Goal: Task Accomplishment & Management: Manage account settings

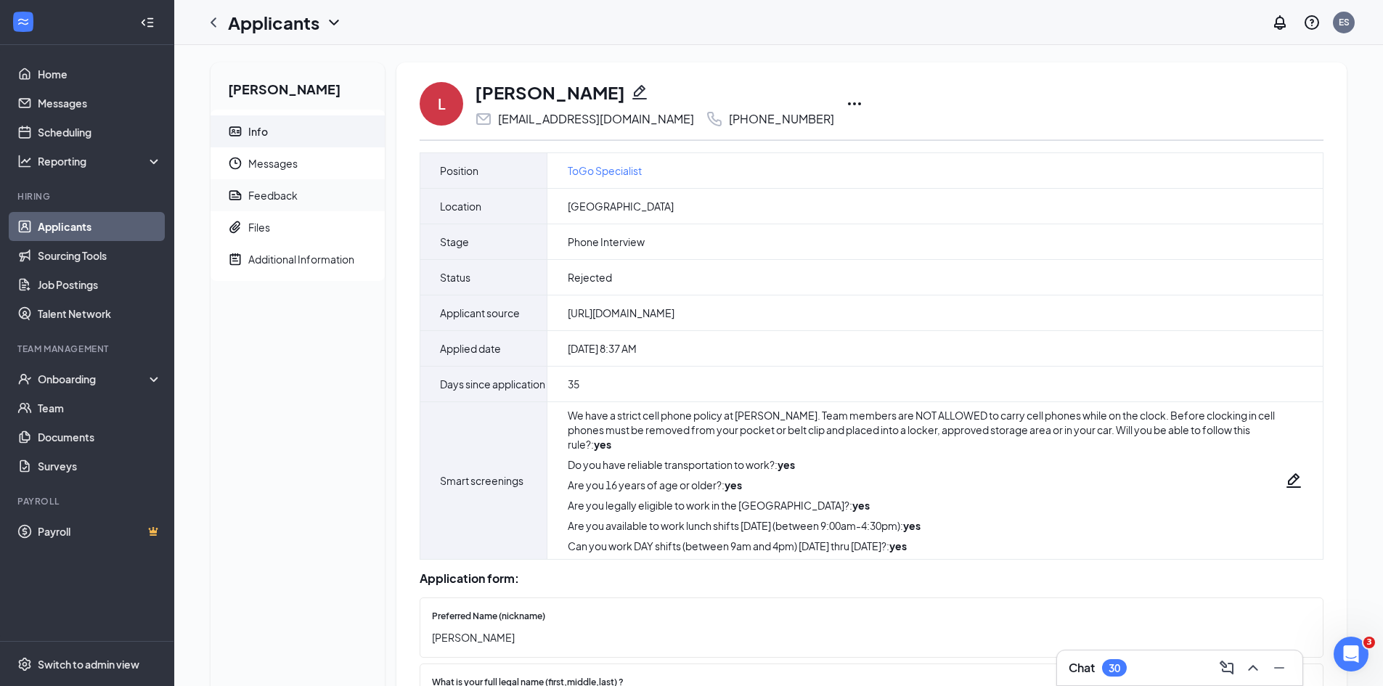
click at [282, 189] on div "Feedback" at bounding box center [272, 195] width 49 height 15
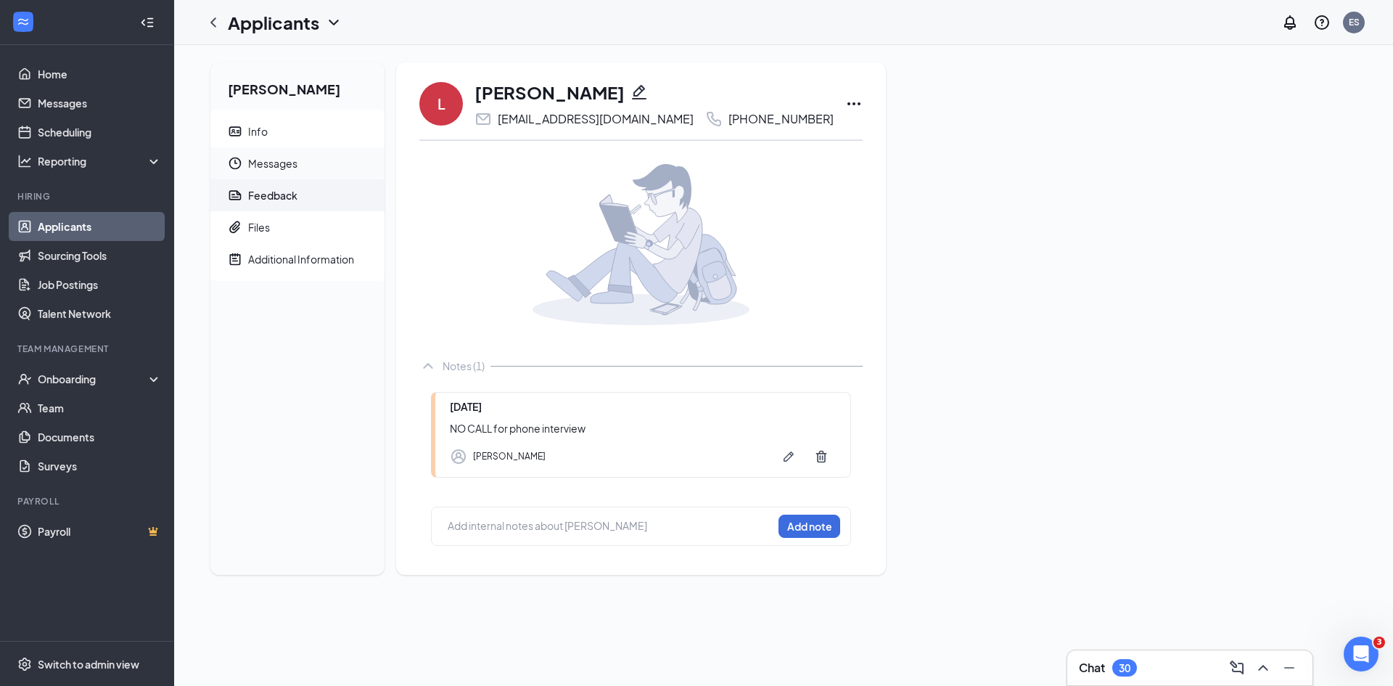
click at [279, 156] on span "Messages" at bounding box center [310, 163] width 125 height 32
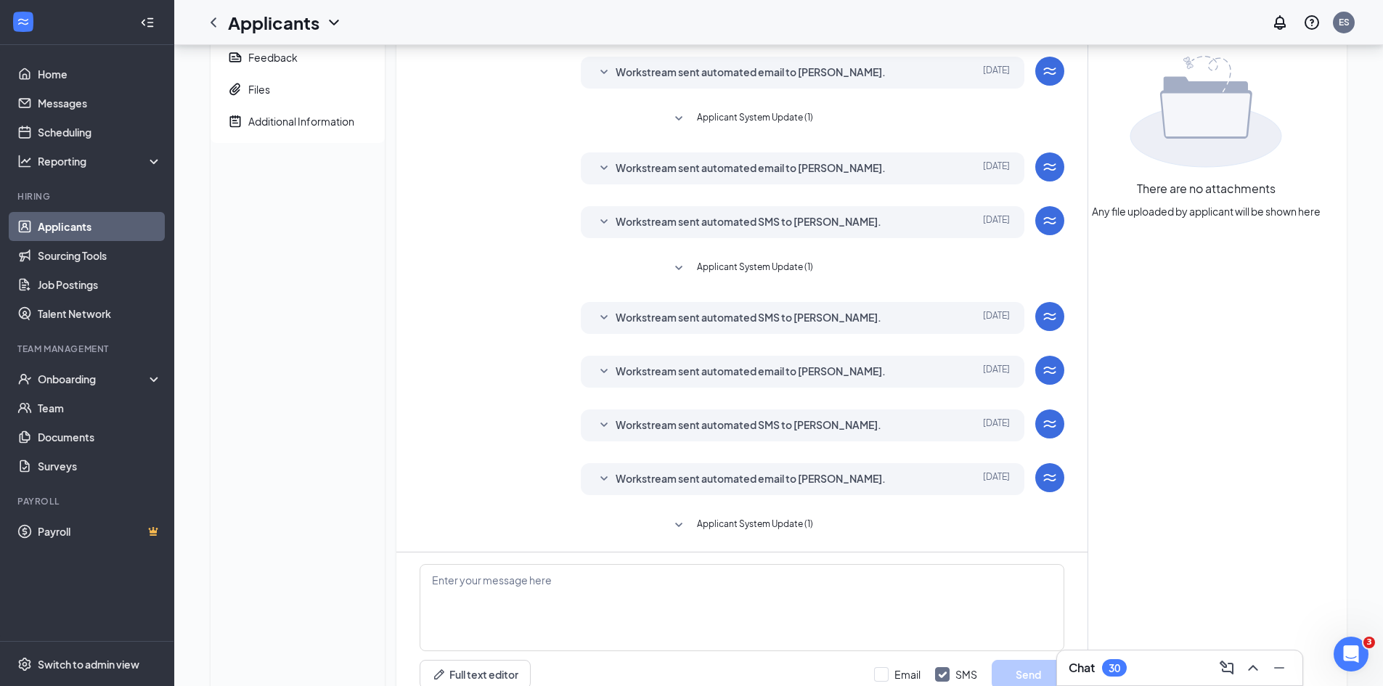
scroll to position [54, 0]
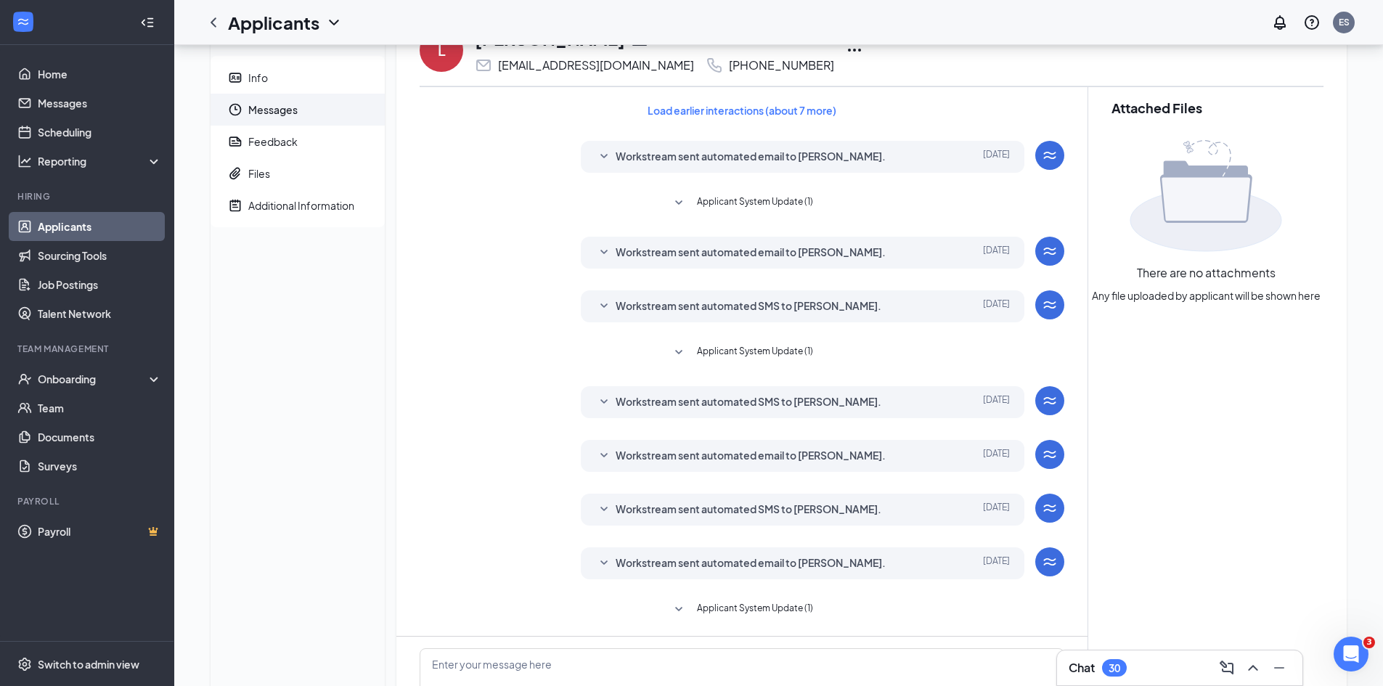
click at [723, 151] on span "Workstream sent automated email to Leah Miller." at bounding box center [750, 156] width 270 height 17
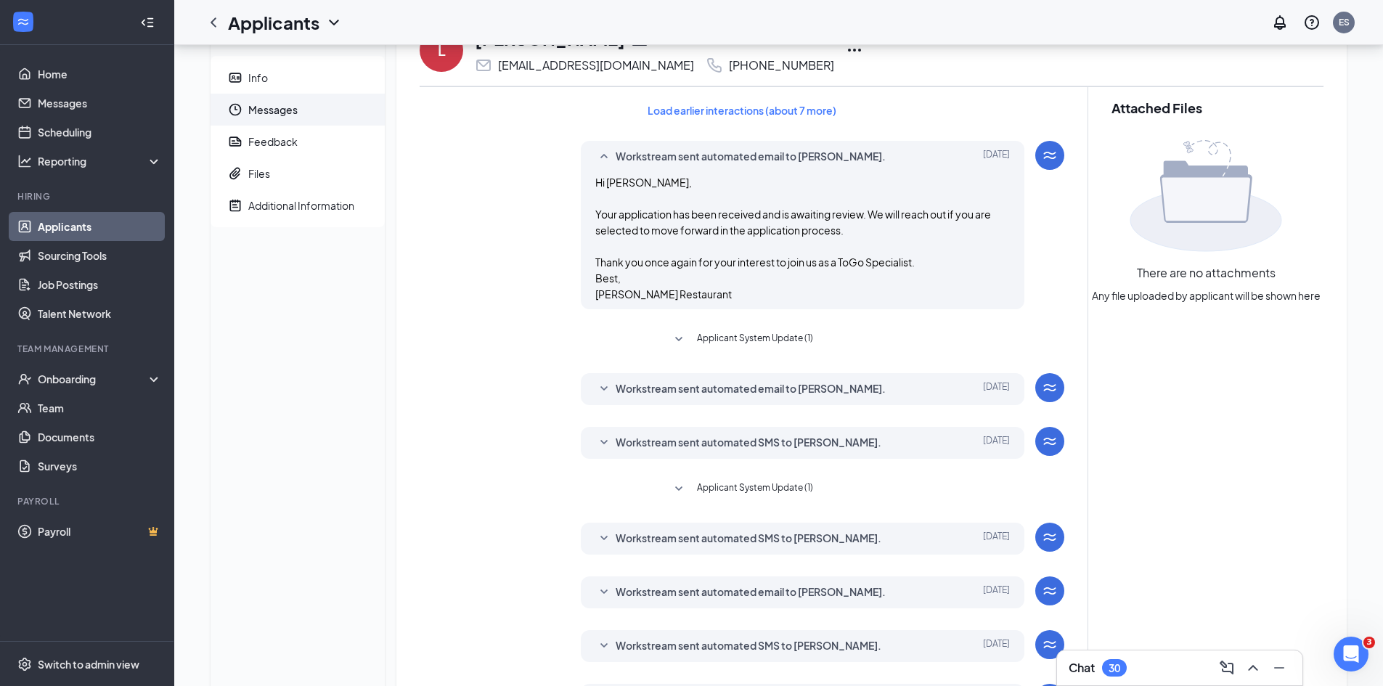
click at [721, 383] on span "Workstream sent automated email to Leah Miller." at bounding box center [750, 388] width 270 height 17
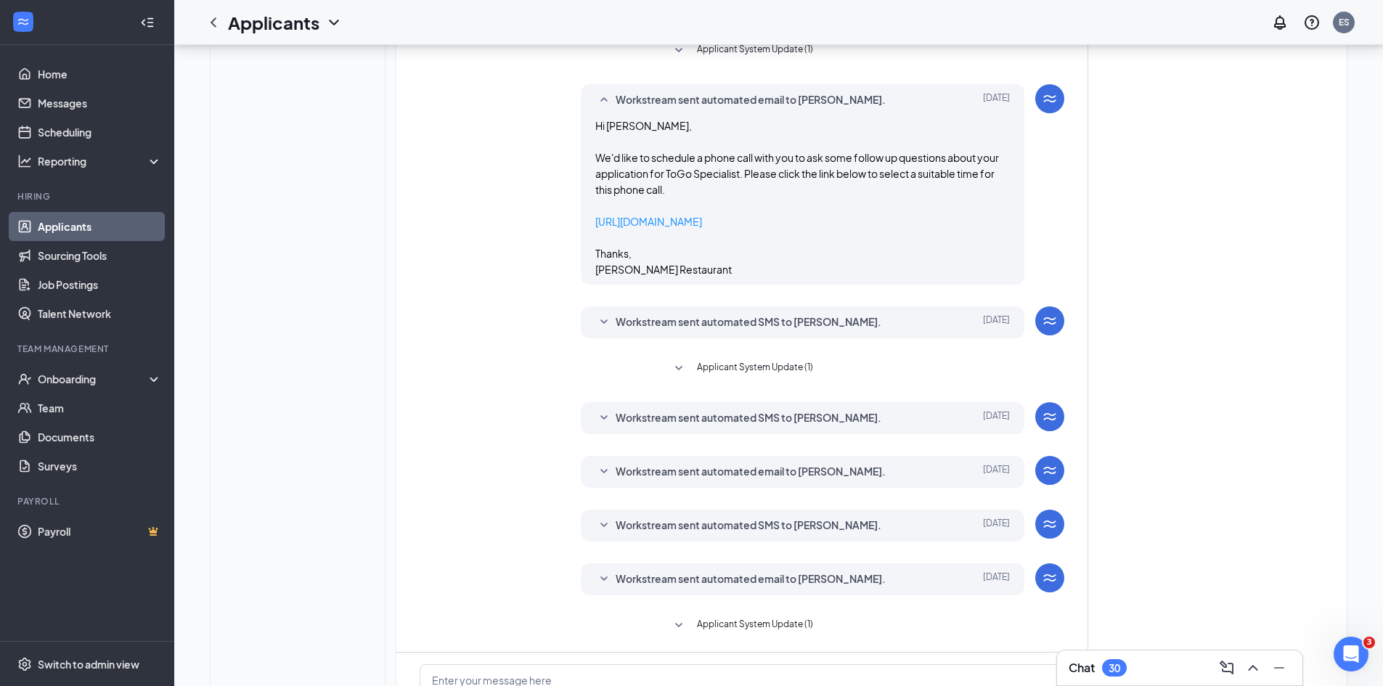
scroll to position [344, 0]
click at [718, 317] on span "Workstream sent automated SMS to Leah Miller." at bounding box center [748, 320] width 266 height 17
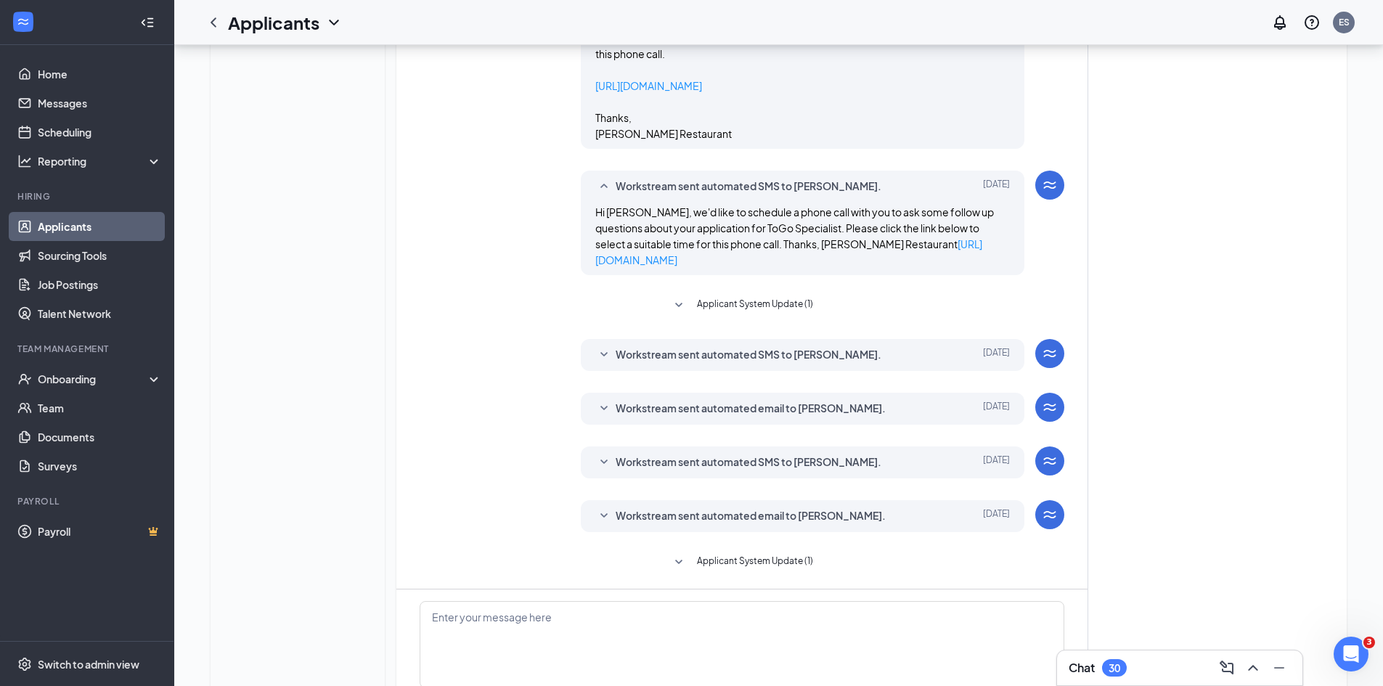
scroll to position [489, 0]
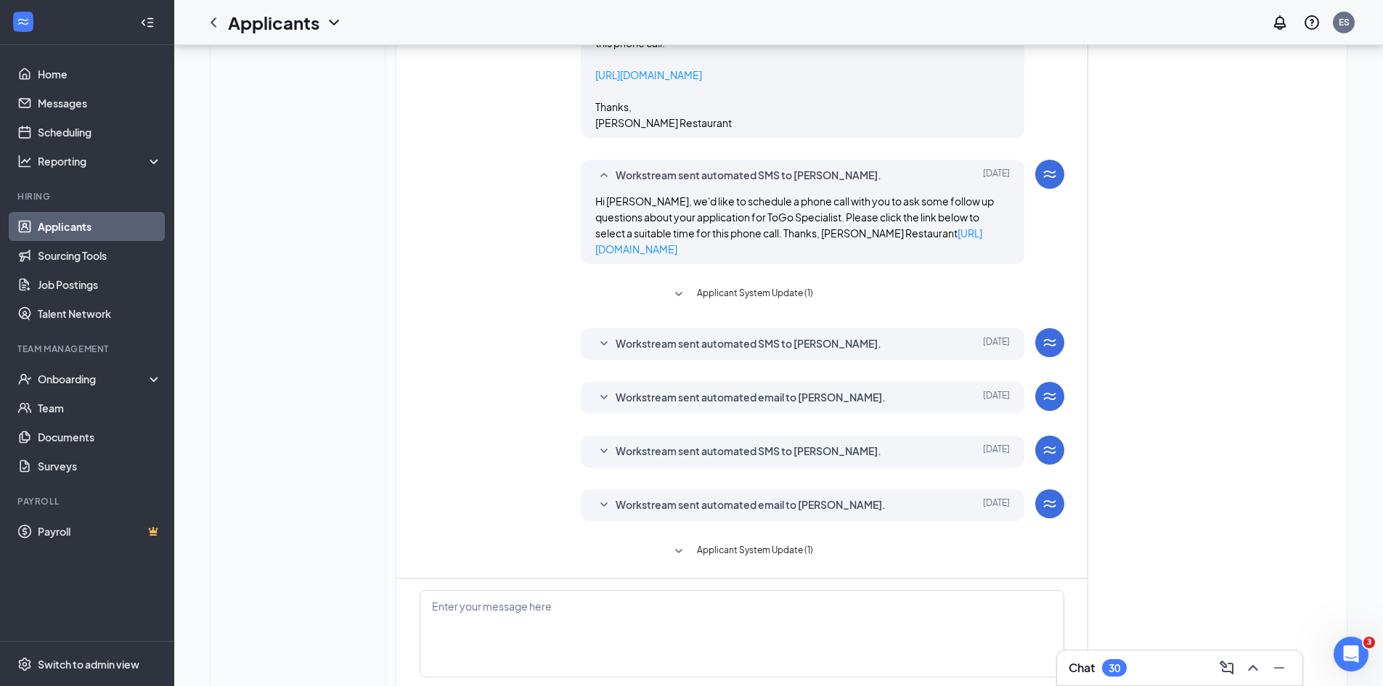
click at [689, 345] on span "Workstream sent automated SMS to Leah Miller." at bounding box center [748, 343] width 266 height 17
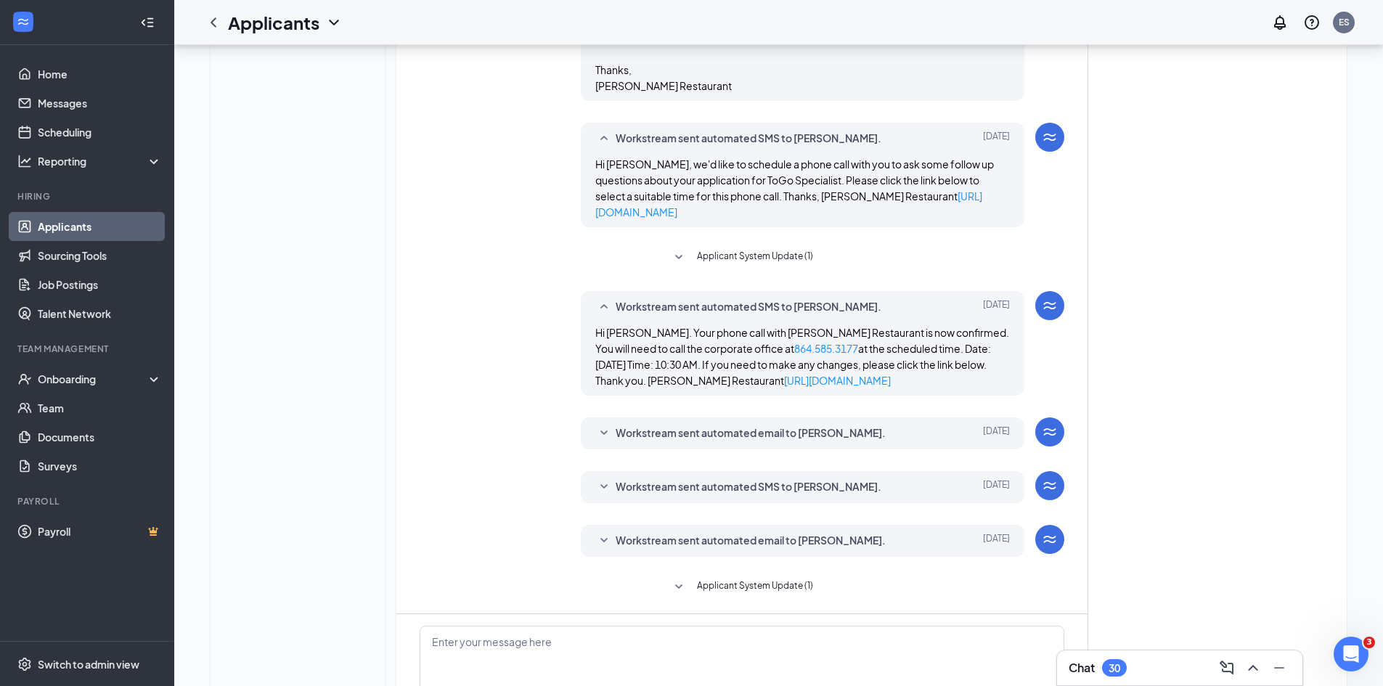
scroll to position [562, 0]
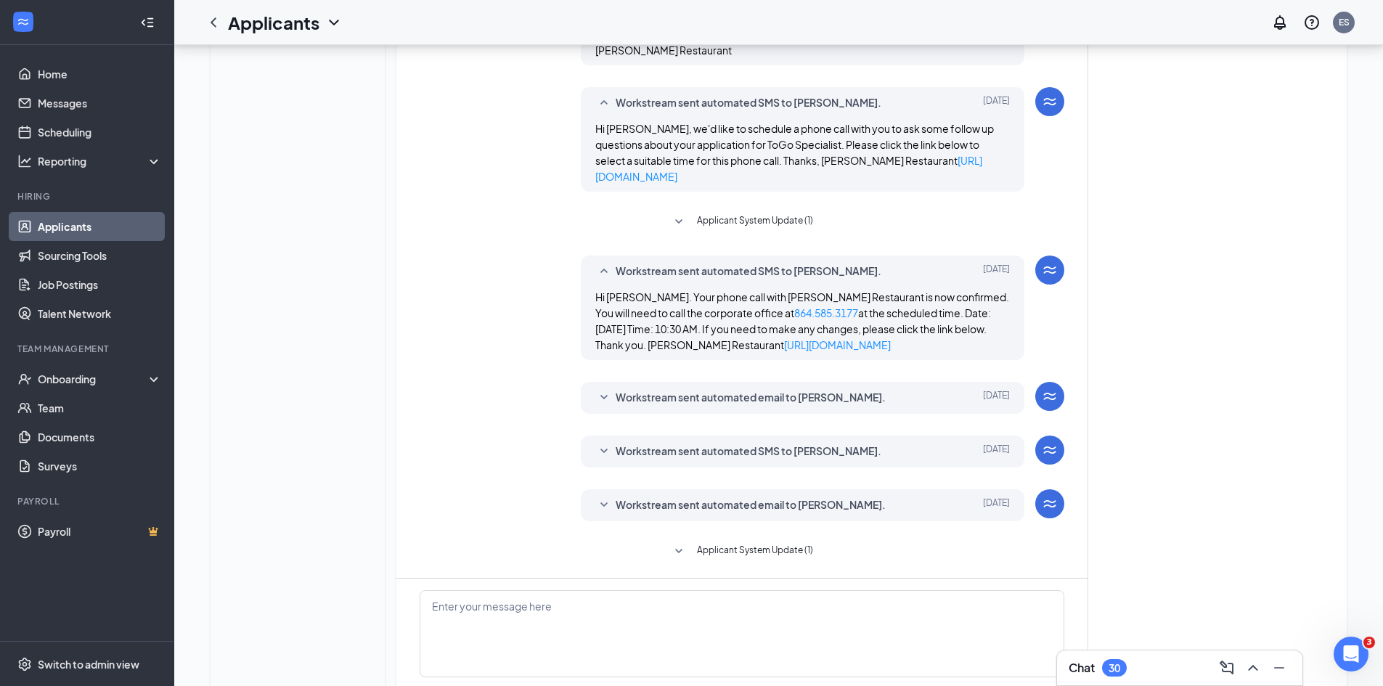
click at [689, 396] on span "Workstream sent automated email to Leah Miller." at bounding box center [750, 397] width 270 height 17
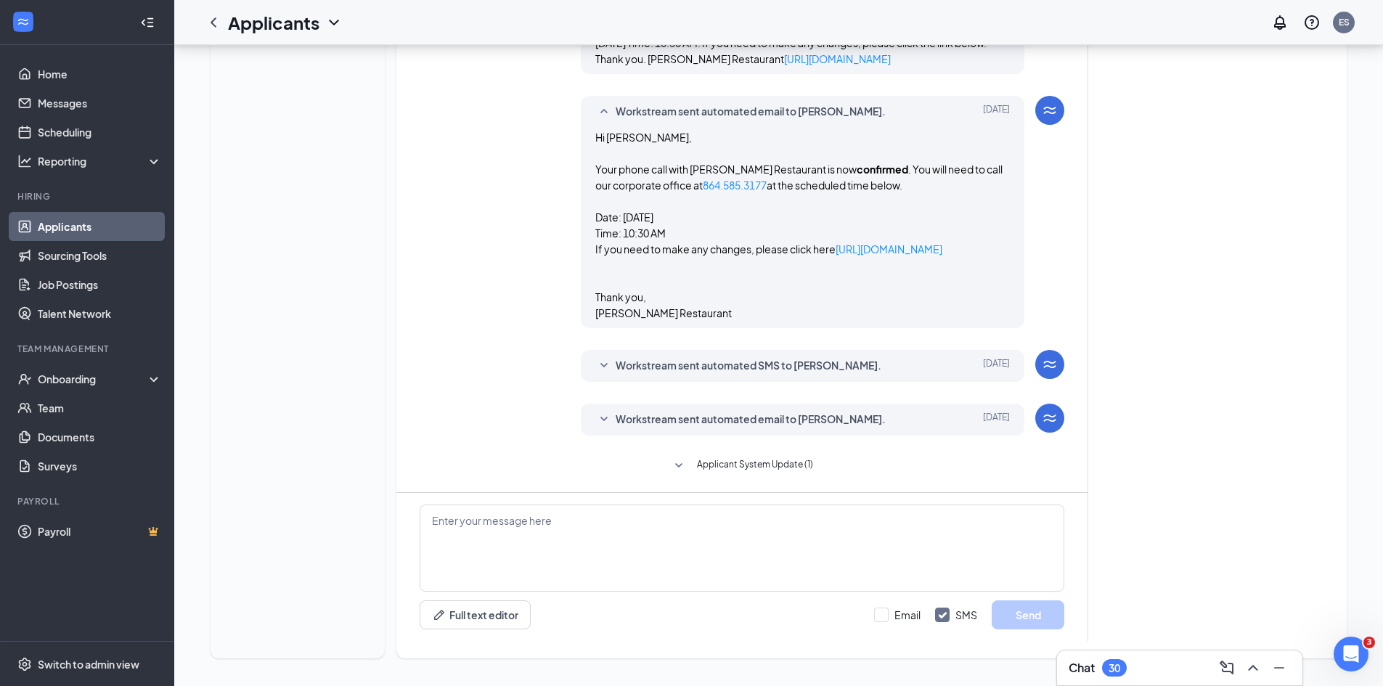
scroll to position [849, 0]
click at [695, 363] on span "Workstream sent automated SMS to Leah Miller." at bounding box center [748, 364] width 266 height 17
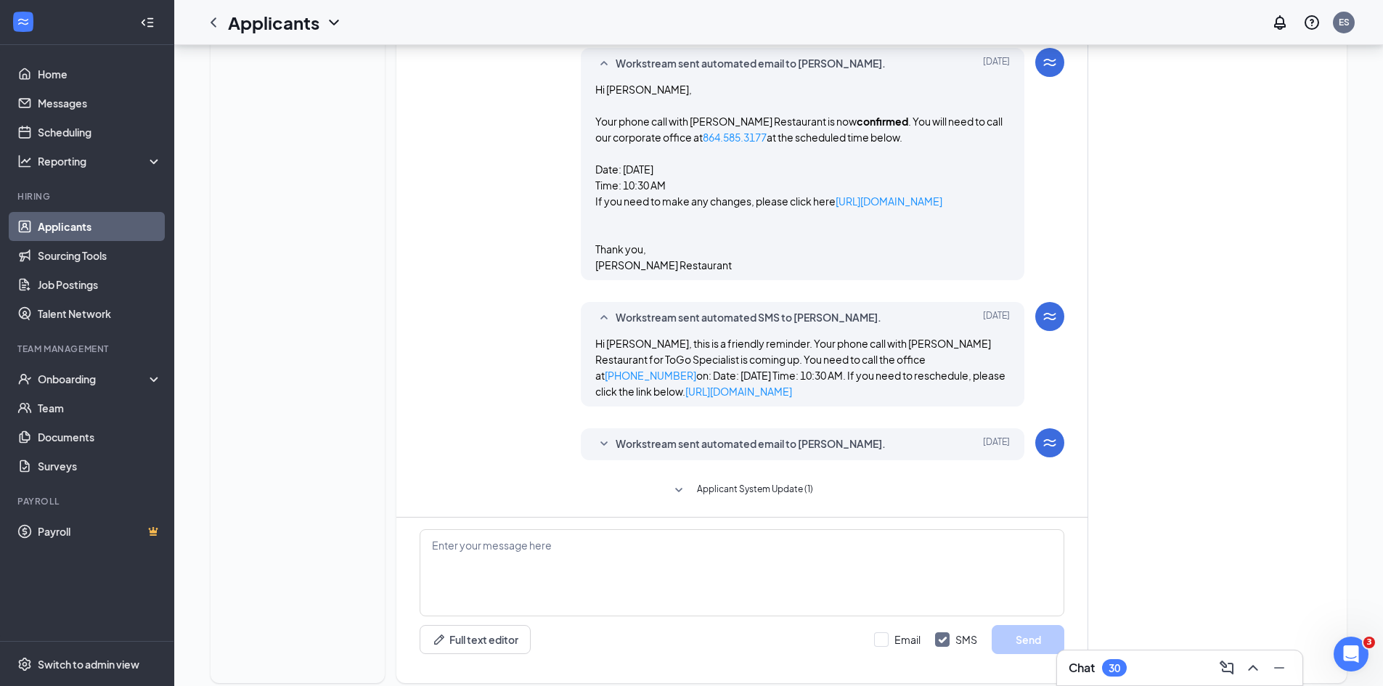
scroll to position [922, 0]
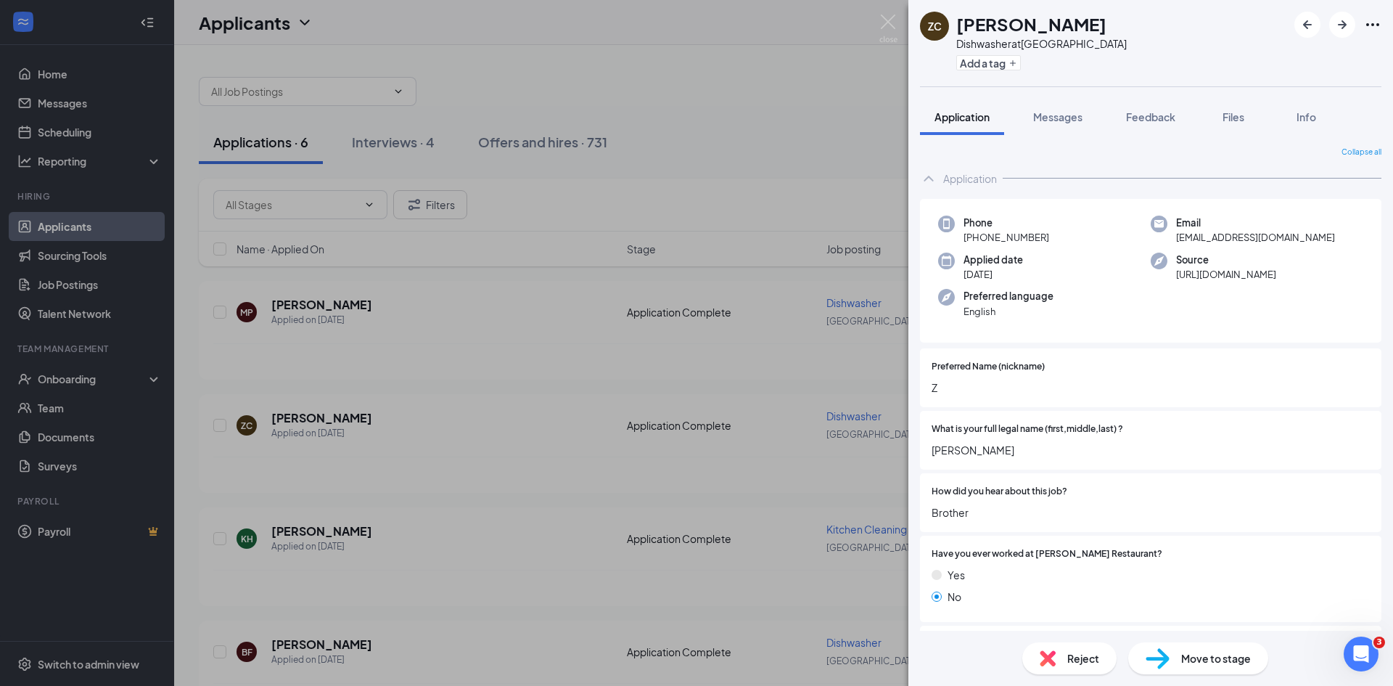
click at [272, 199] on div "[PERSON_NAME] at [GEOGRAPHIC_DATA] Add a tag Application Messages Feedback File…" at bounding box center [696, 343] width 1393 height 686
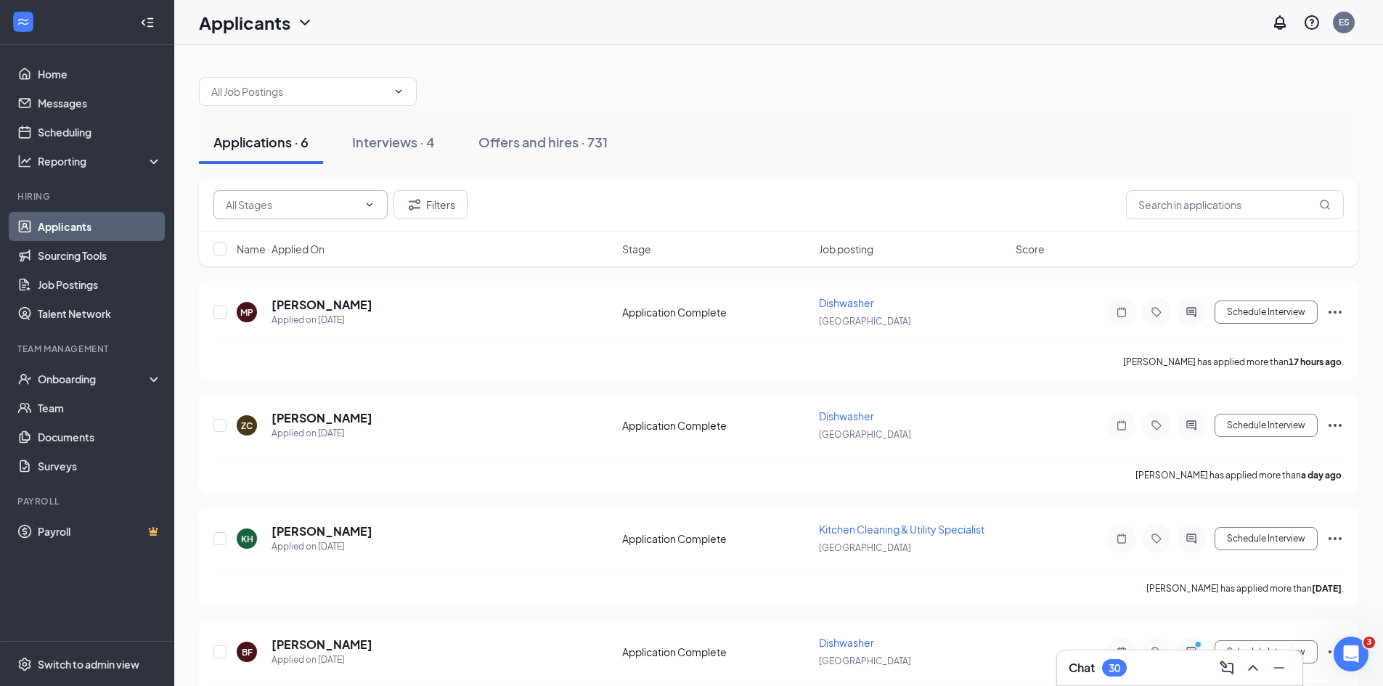
click at [267, 209] on input "text" at bounding box center [292, 205] width 132 height 16
click at [258, 247] on div "Application Complete (5)" at bounding box center [285, 240] width 118 height 16
type input "Application Complete (5)"
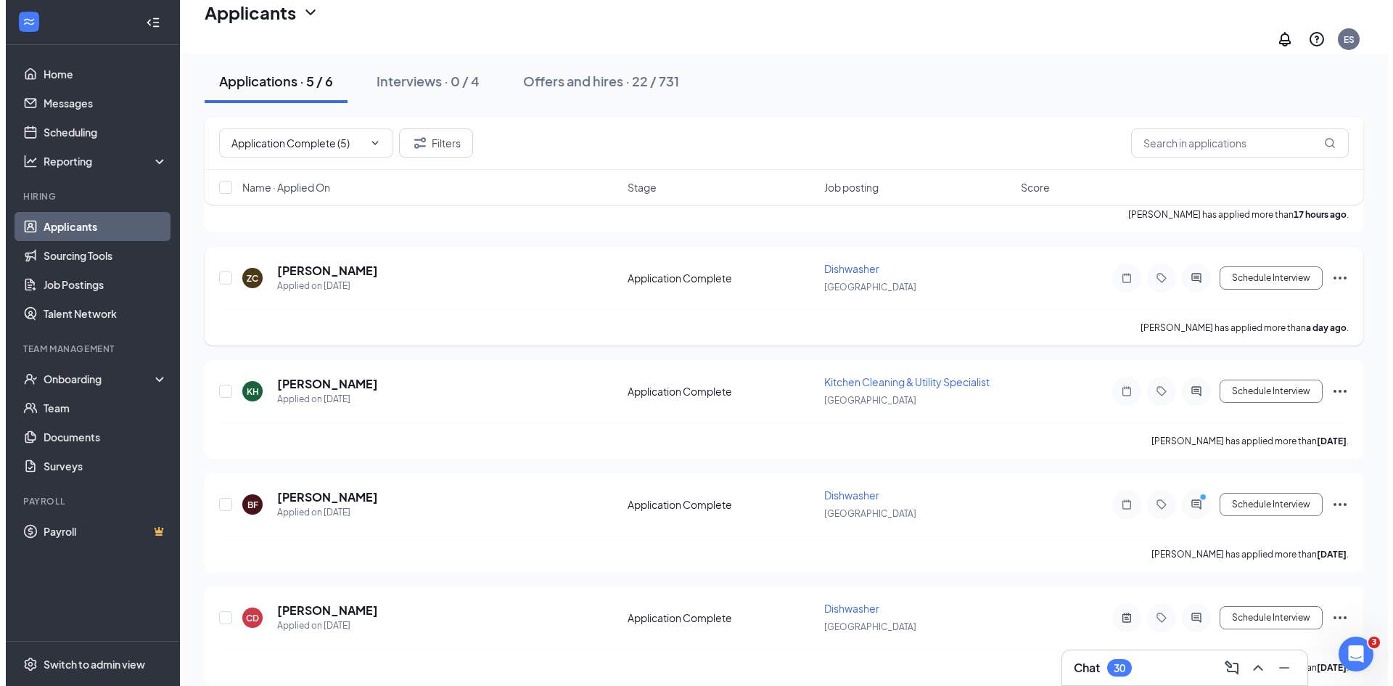
scroll to position [164, 0]
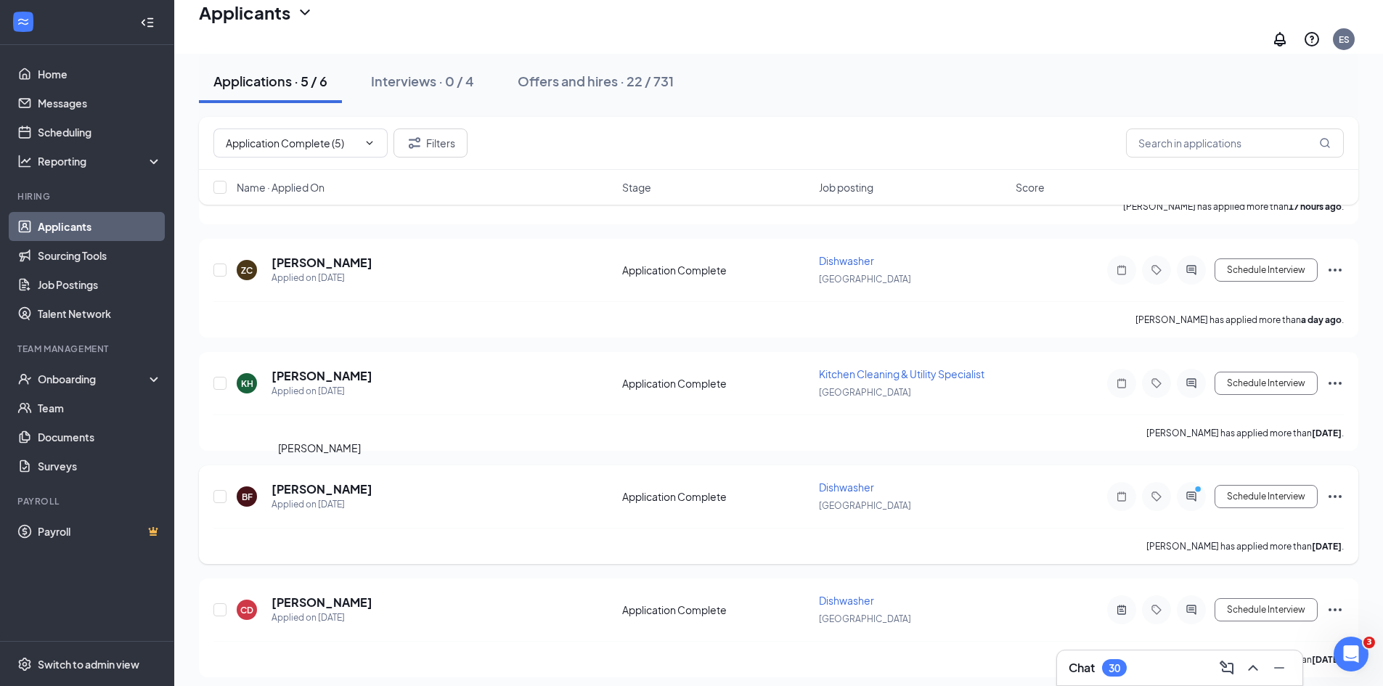
click at [297, 481] on h5 "[PERSON_NAME]" at bounding box center [321, 489] width 101 height 16
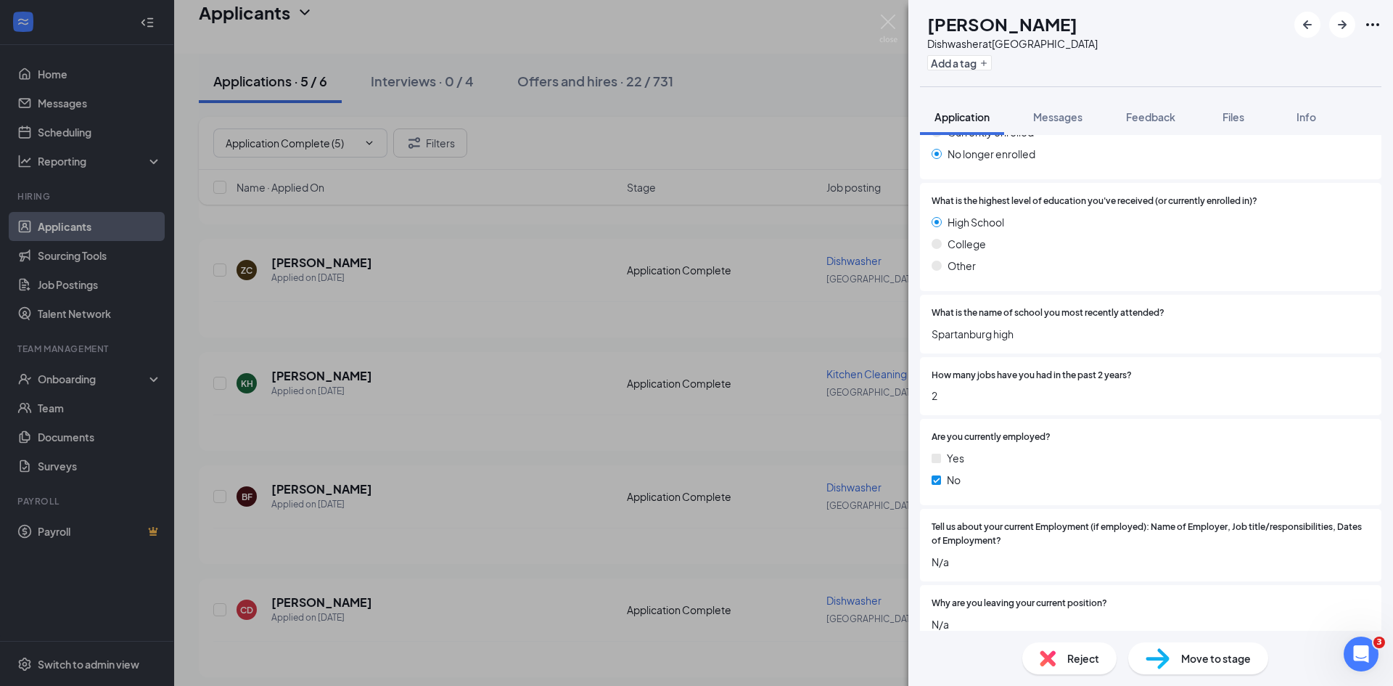
scroll to position [2467, 0]
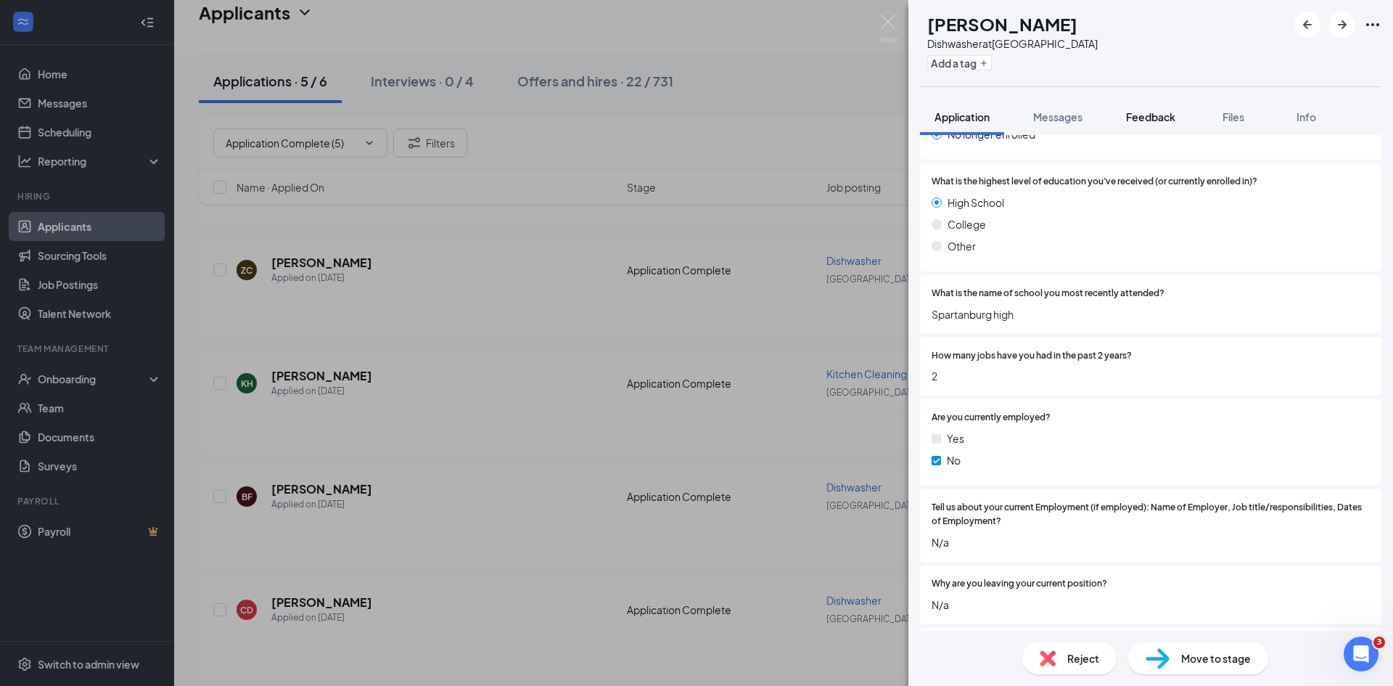
click at [1150, 119] on span "Feedback" at bounding box center [1150, 116] width 49 height 13
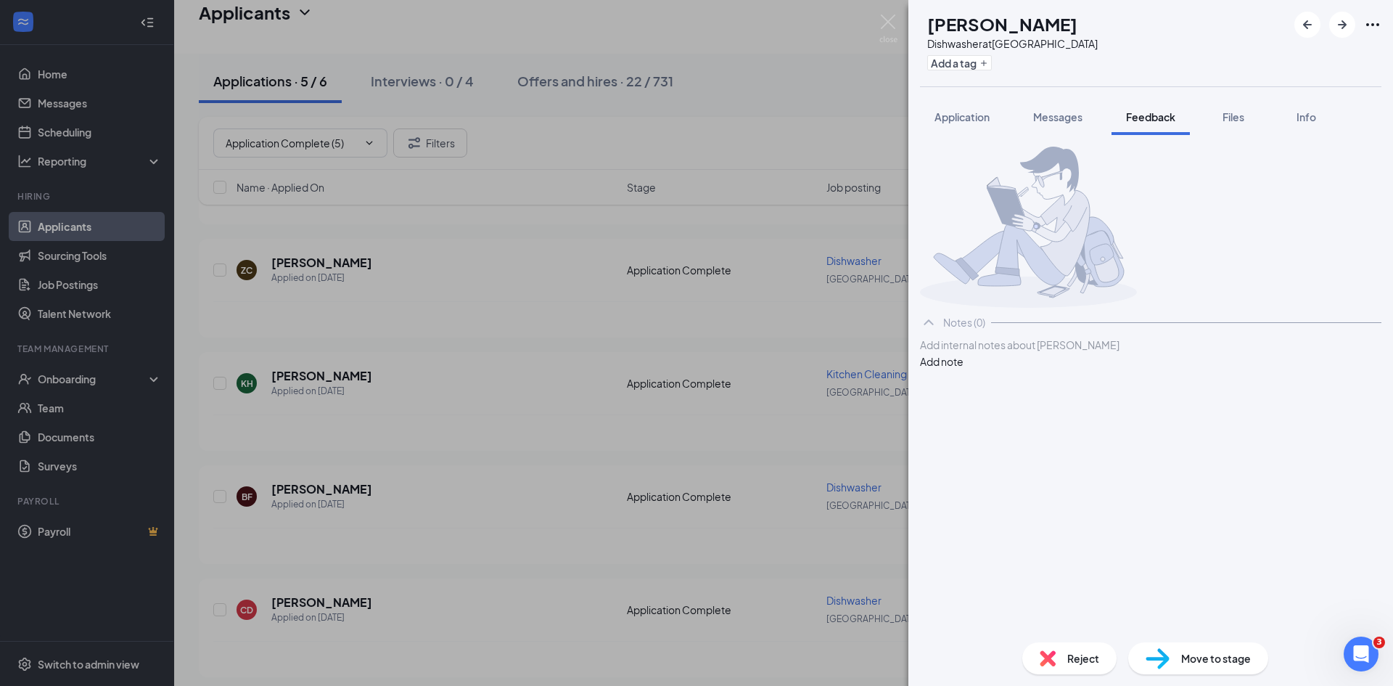
click at [975, 353] on div at bounding box center [1151, 344] width 460 height 15
click at [964, 369] on button "Add note" at bounding box center [942, 361] width 44 height 16
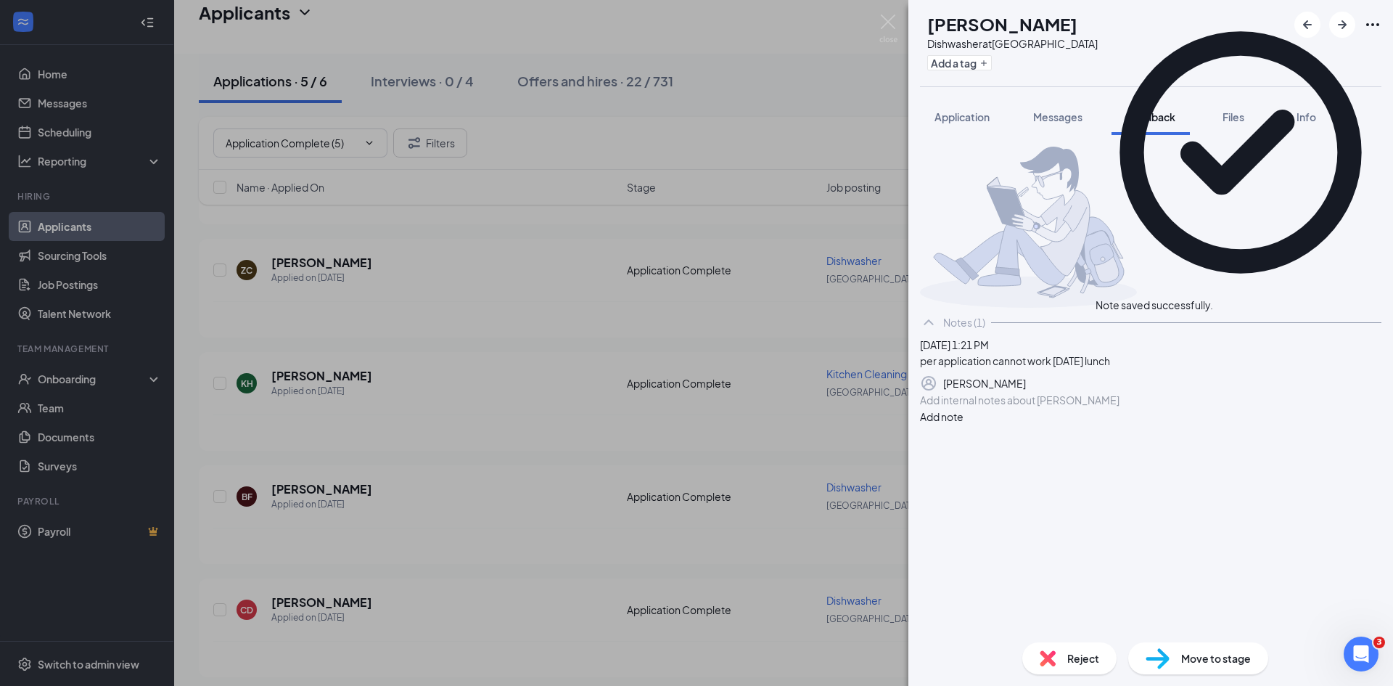
click at [1085, 663] on span "Reject" at bounding box center [1084, 658] width 32 height 16
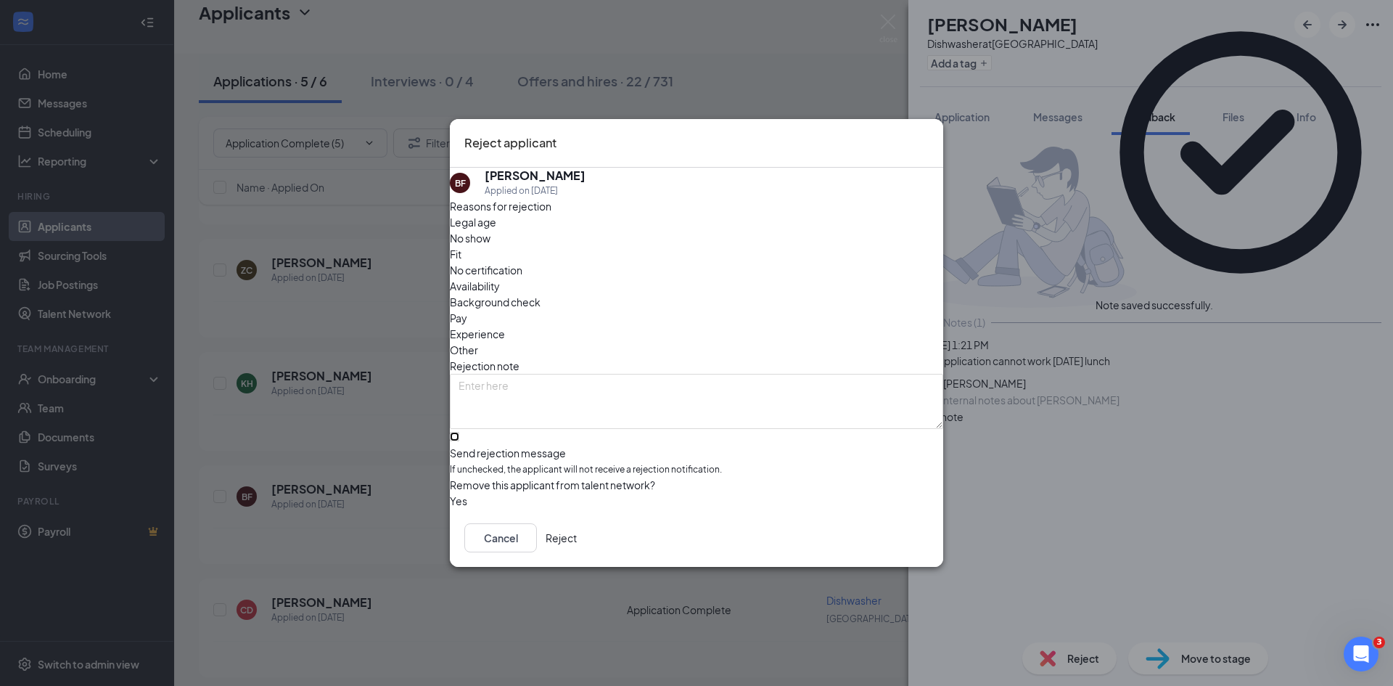
drag, startPoint x: 475, startPoint y: 417, endPoint x: 482, endPoint y: 418, distance: 7.3
click at [459, 432] on input "Send rejection message If unchecked, the applicant will not receive a rejection…" at bounding box center [454, 436] width 9 height 9
checkbox input "true"
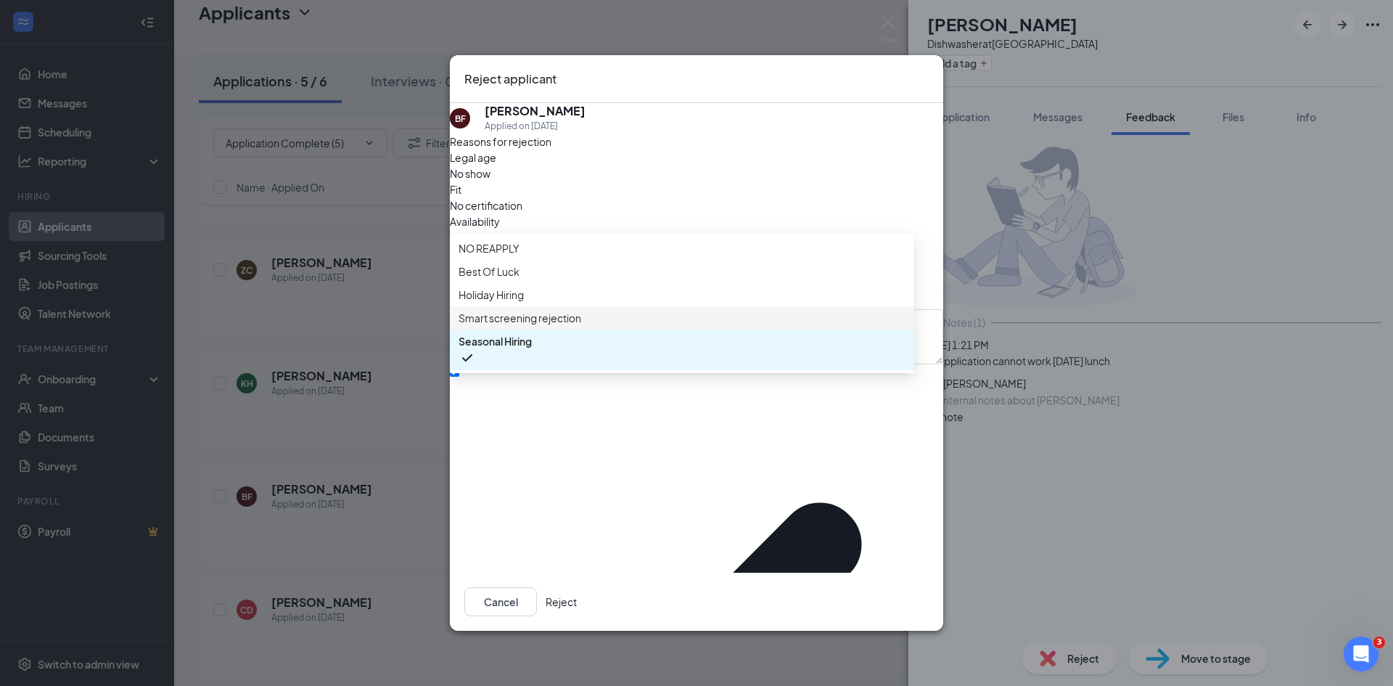
click at [534, 326] on span "Smart screening rejection" at bounding box center [520, 318] width 123 height 16
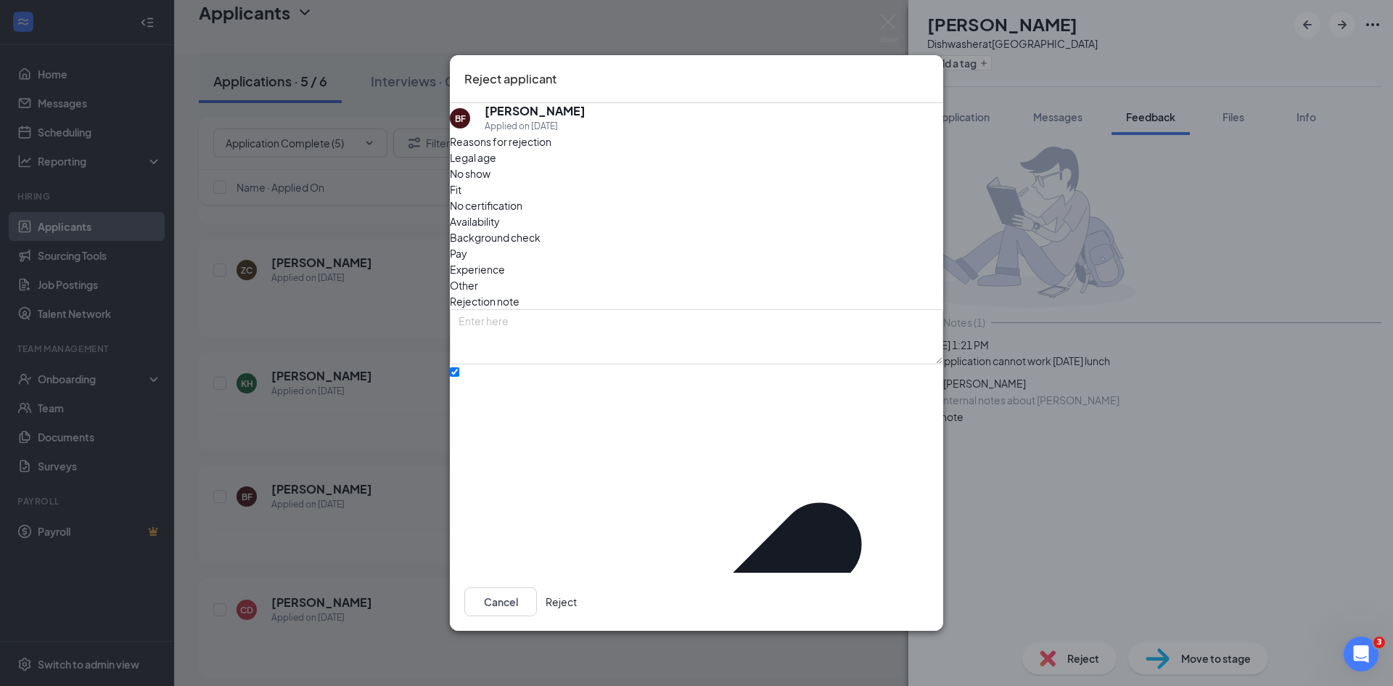
click at [577, 587] on button "Reject" at bounding box center [561, 601] width 31 height 29
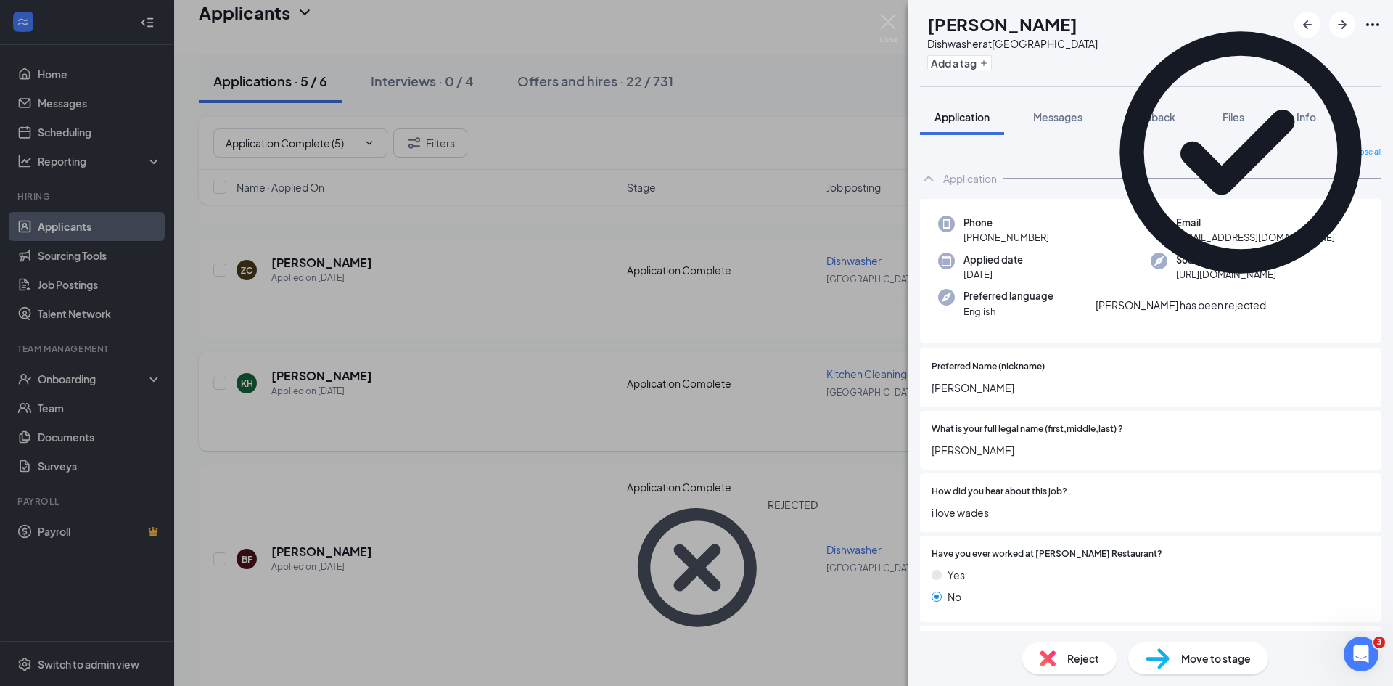
drag, startPoint x: 492, startPoint y: 486, endPoint x: 464, endPoint y: 436, distance: 57.2
click at [492, 486] on div "CD [PERSON_NAME] Dishwasher at [GEOGRAPHIC_DATA] Add a tag Application Messages…" at bounding box center [696, 343] width 1393 height 686
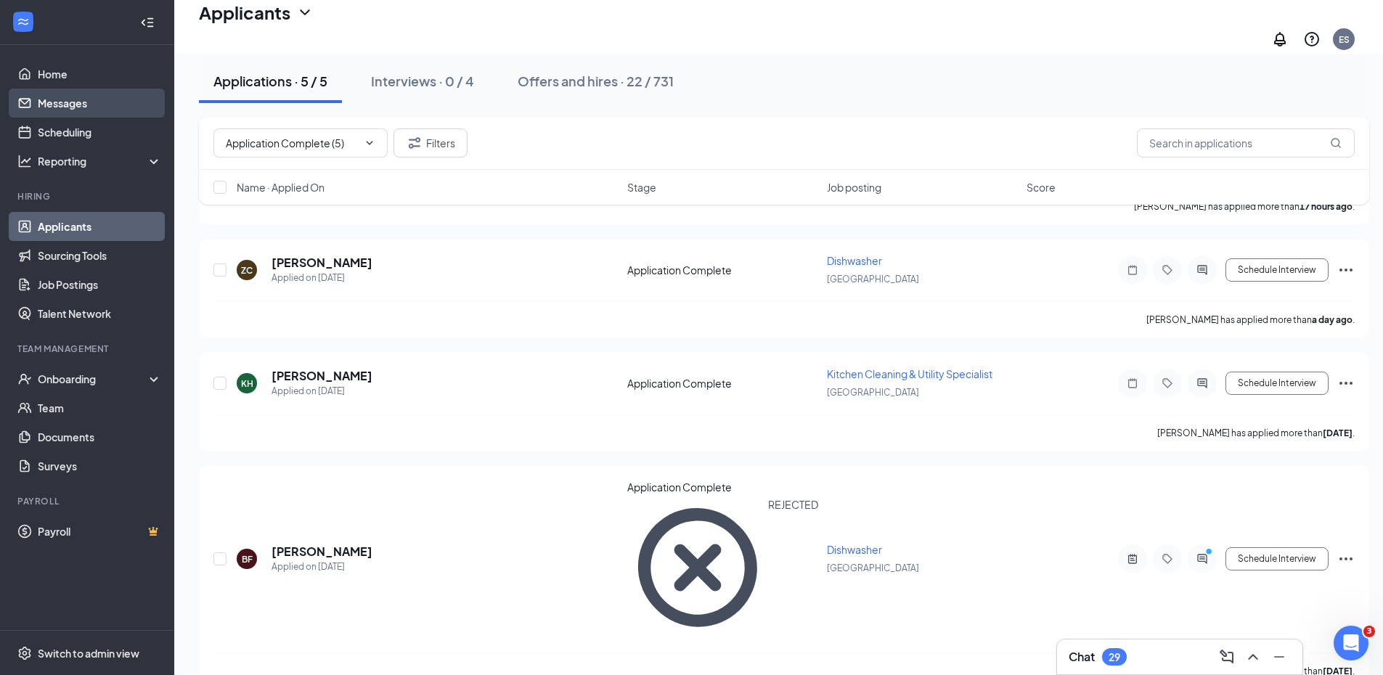
scroll to position [62, 0]
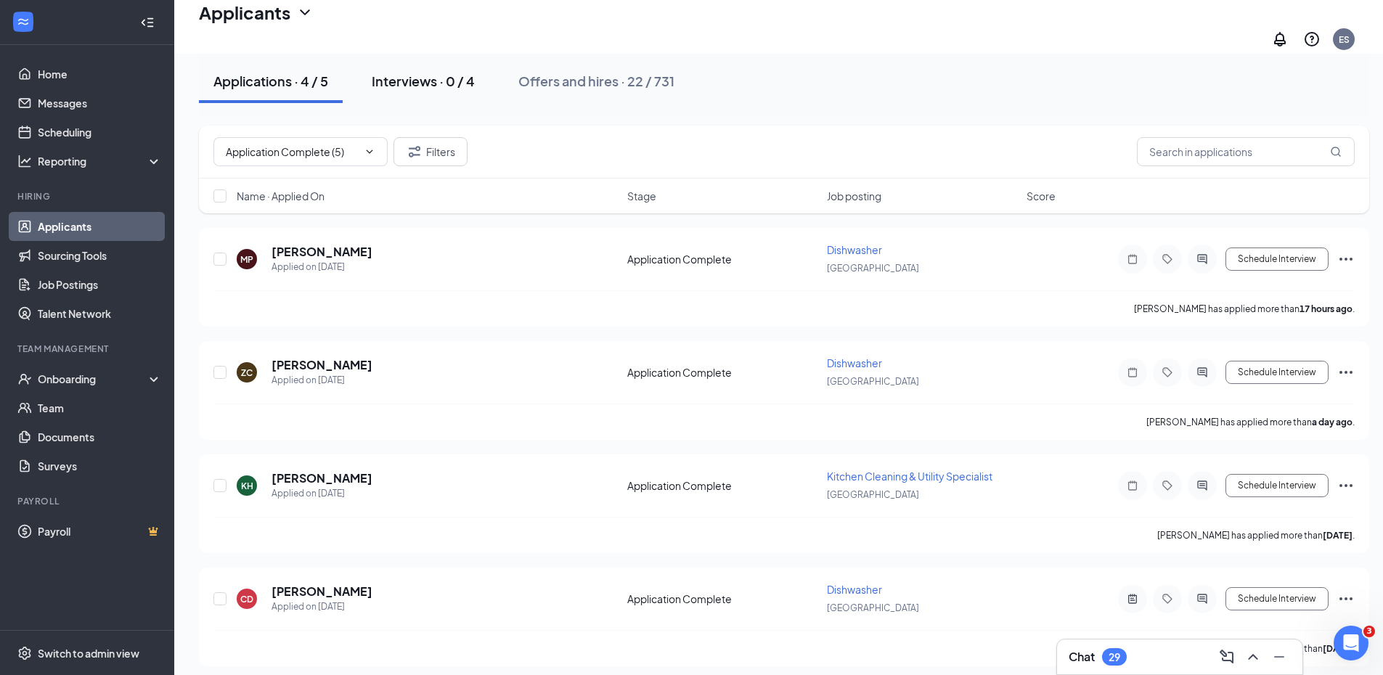
click at [395, 70] on button "Interviews · 0 / 4" at bounding box center [423, 82] width 132 height 44
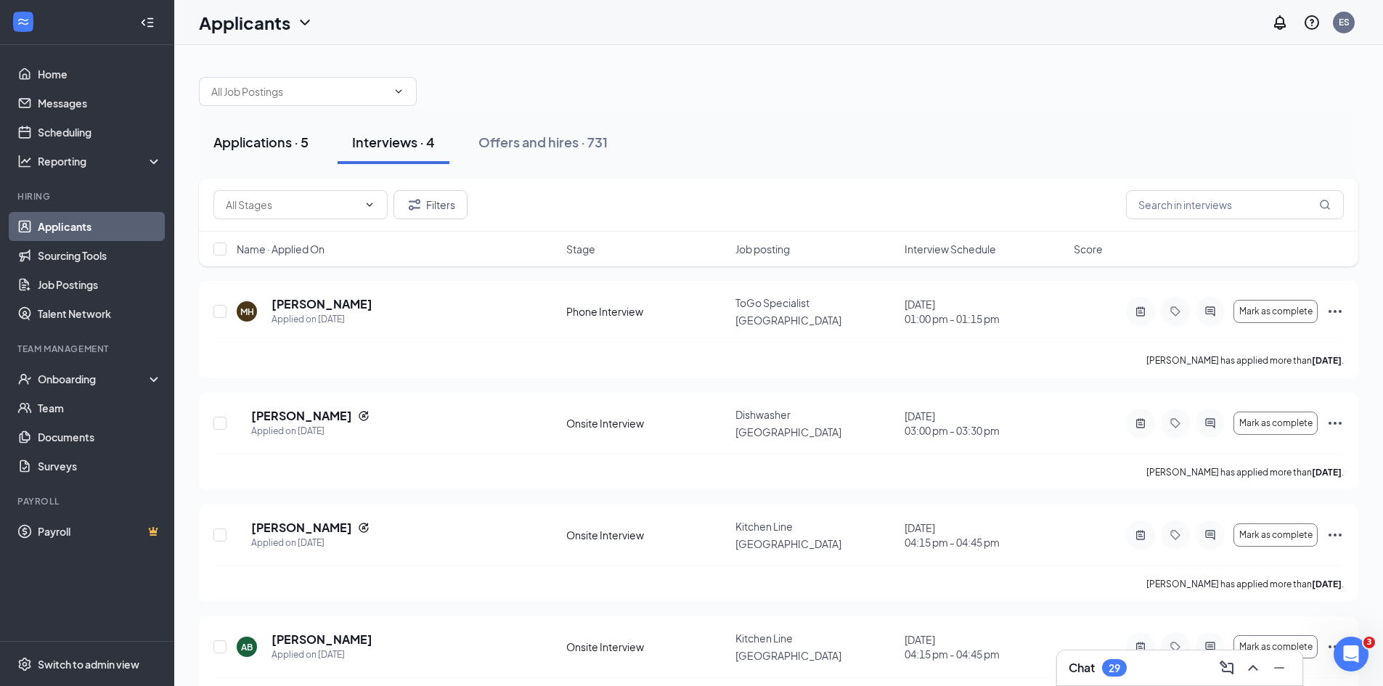
click at [240, 140] on div "Applications · 5" at bounding box center [260, 142] width 95 height 18
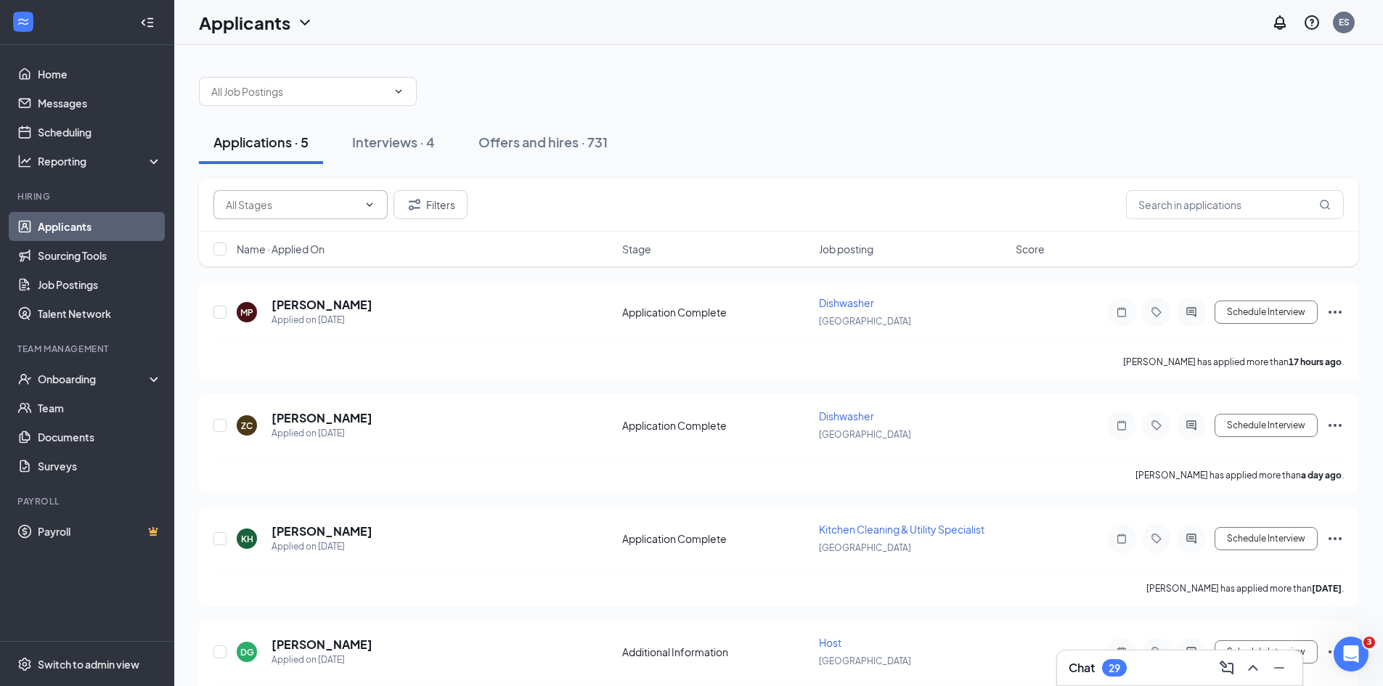
click at [243, 210] on input "text" at bounding box center [292, 205] width 132 height 16
click at [283, 247] on div "Application Complete (4)" at bounding box center [285, 240] width 118 height 16
type input "Application Complete (4)"
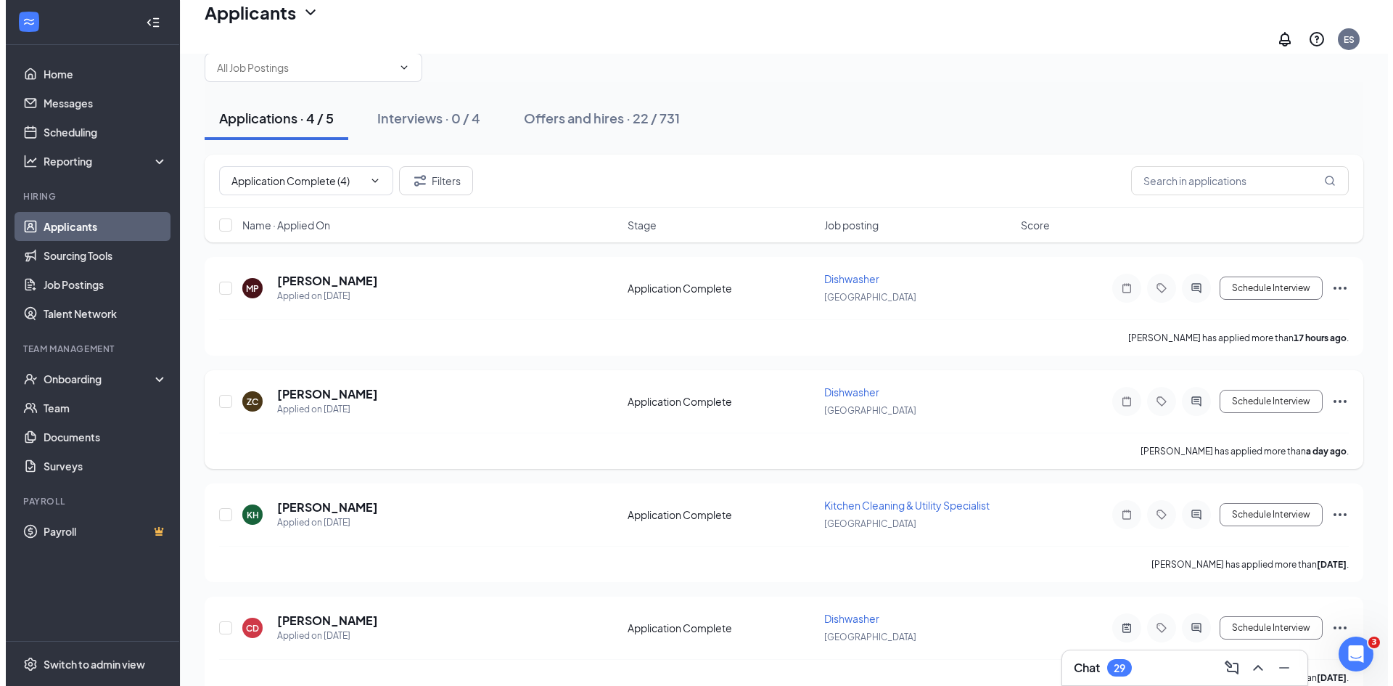
scroll to position [51, 0]
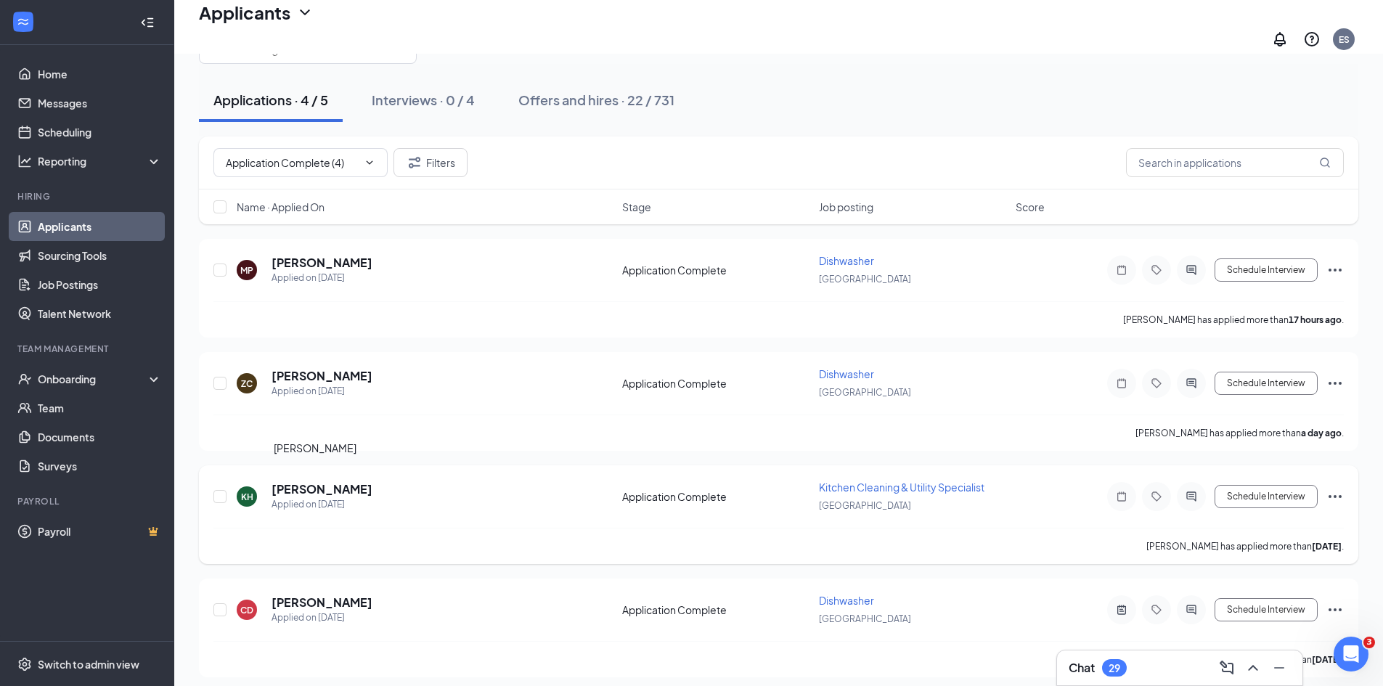
click at [284, 481] on h5 "[PERSON_NAME]" at bounding box center [321, 489] width 101 height 16
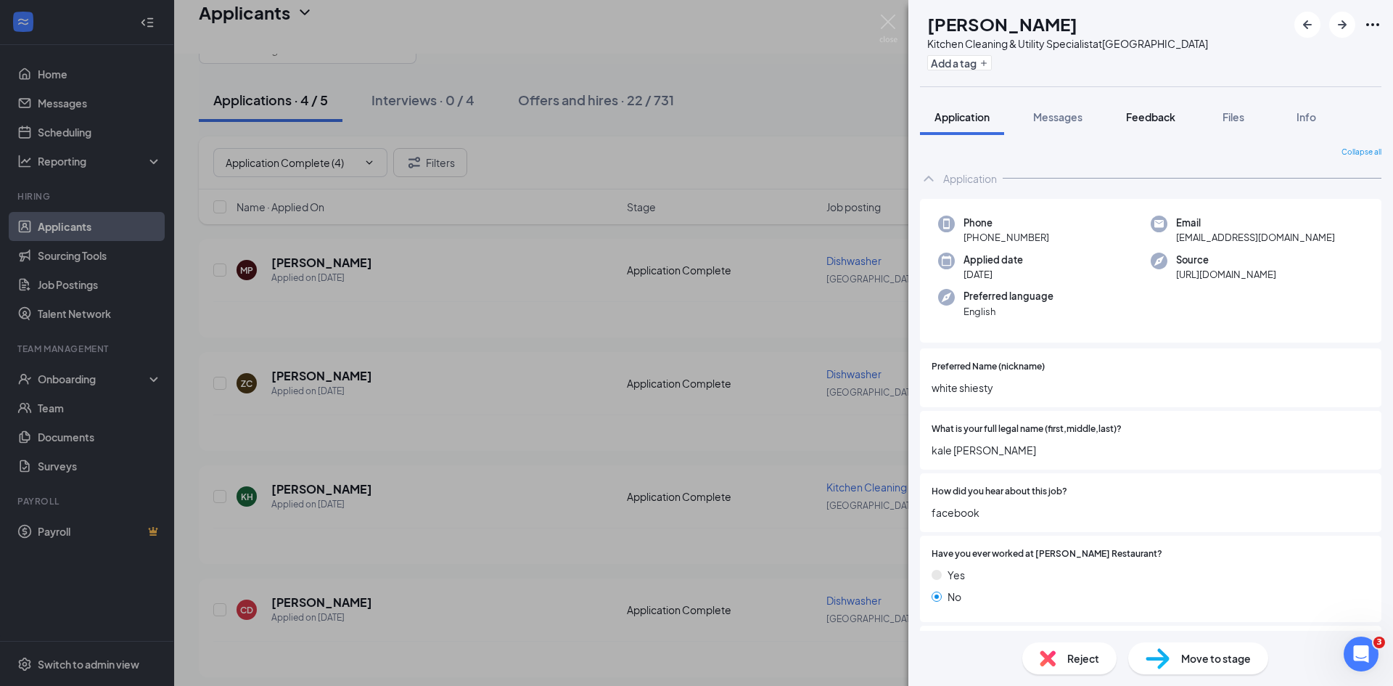
click at [1150, 118] on span "Feedback" at bounding box center [1150, 116] width 49 height 13
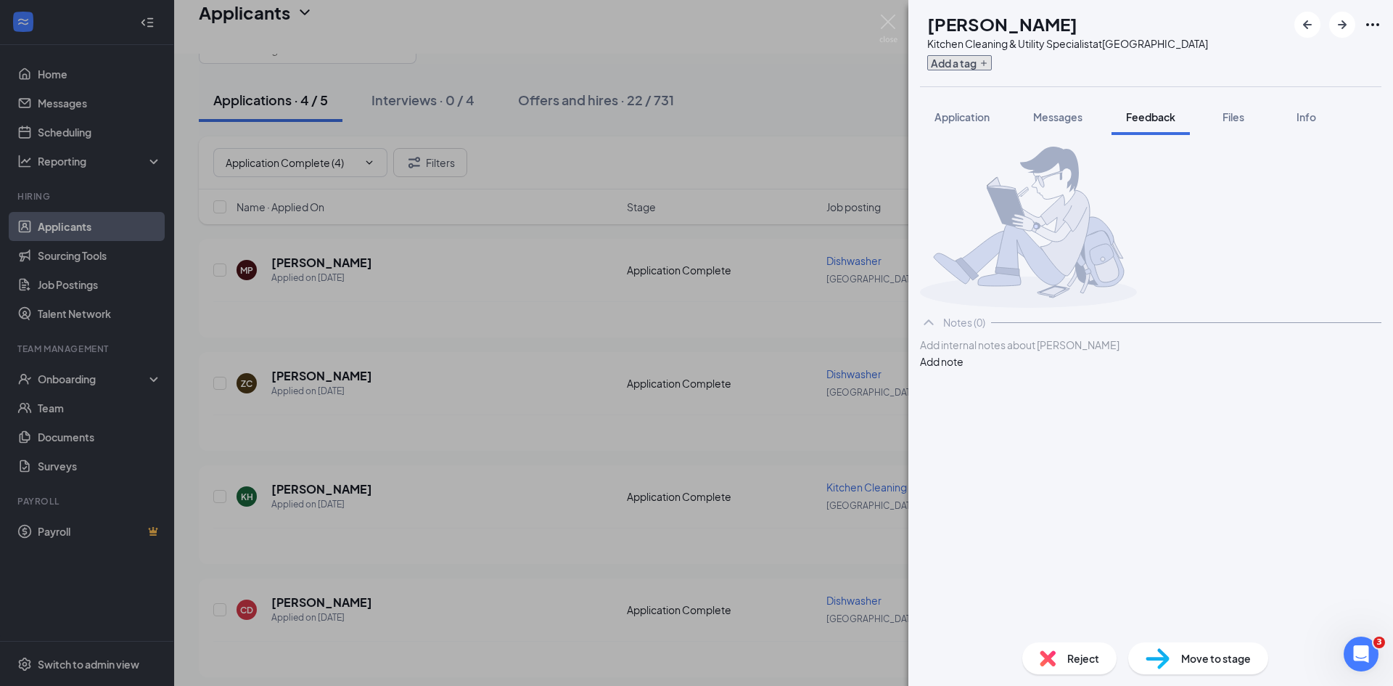
click at [977, 61] on button "Add a tag" at bounding box center [959, 62] width 65 height 15
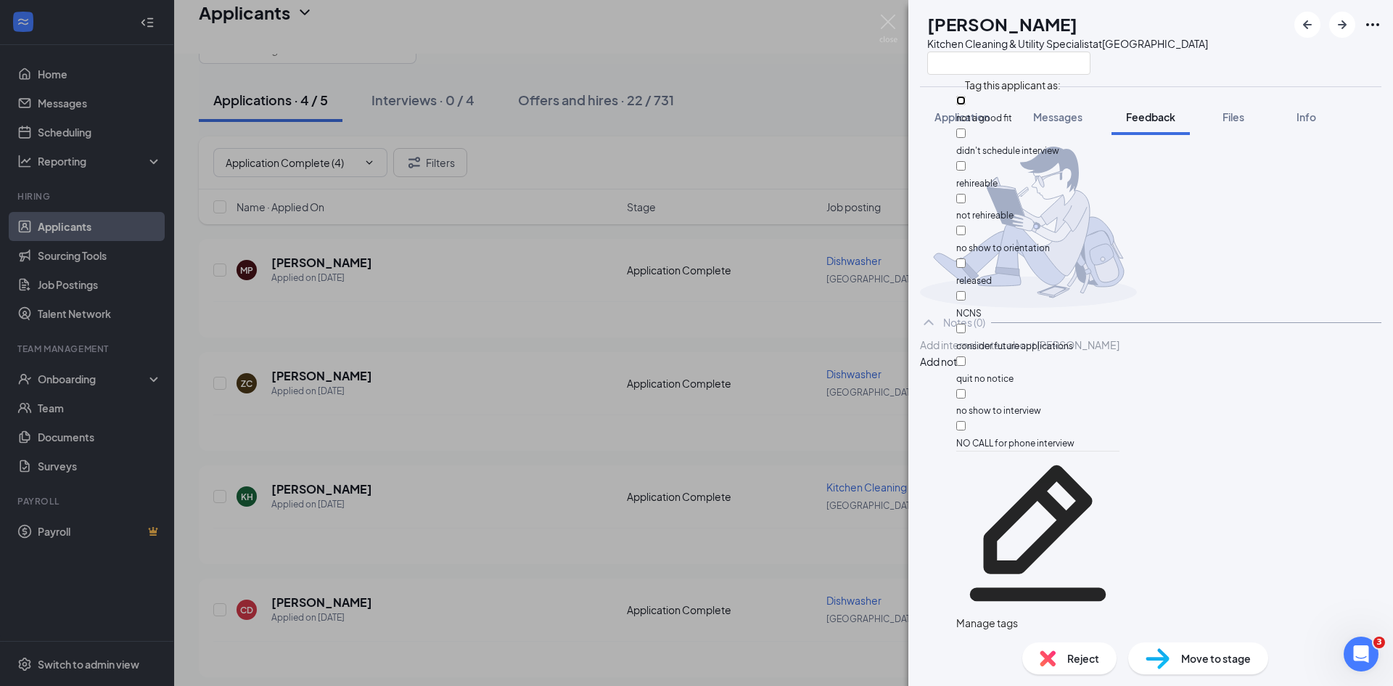
click at [966, 102] on input "not a good fit" at bounding box center [961, 100] width 9 height 9
checkbox input "true"
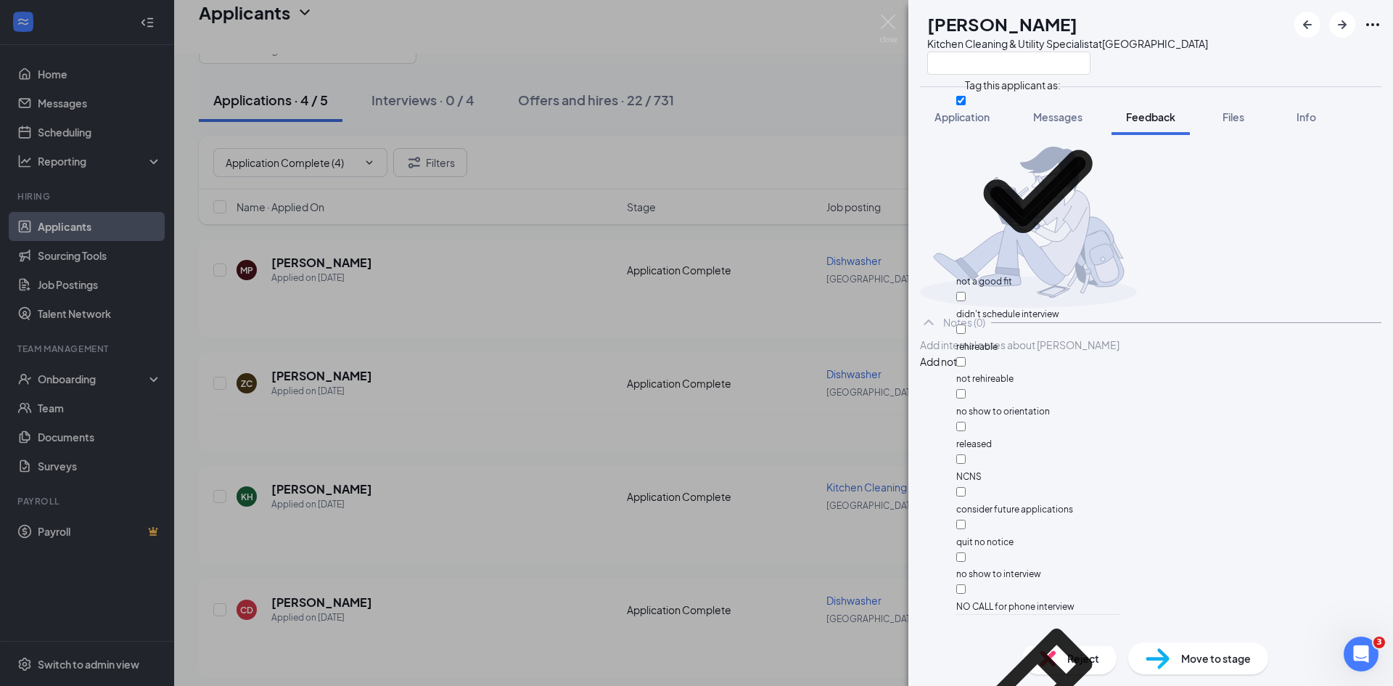
click at [1285, 299] on div at bounding box center [1151, 227] width 462 height 161
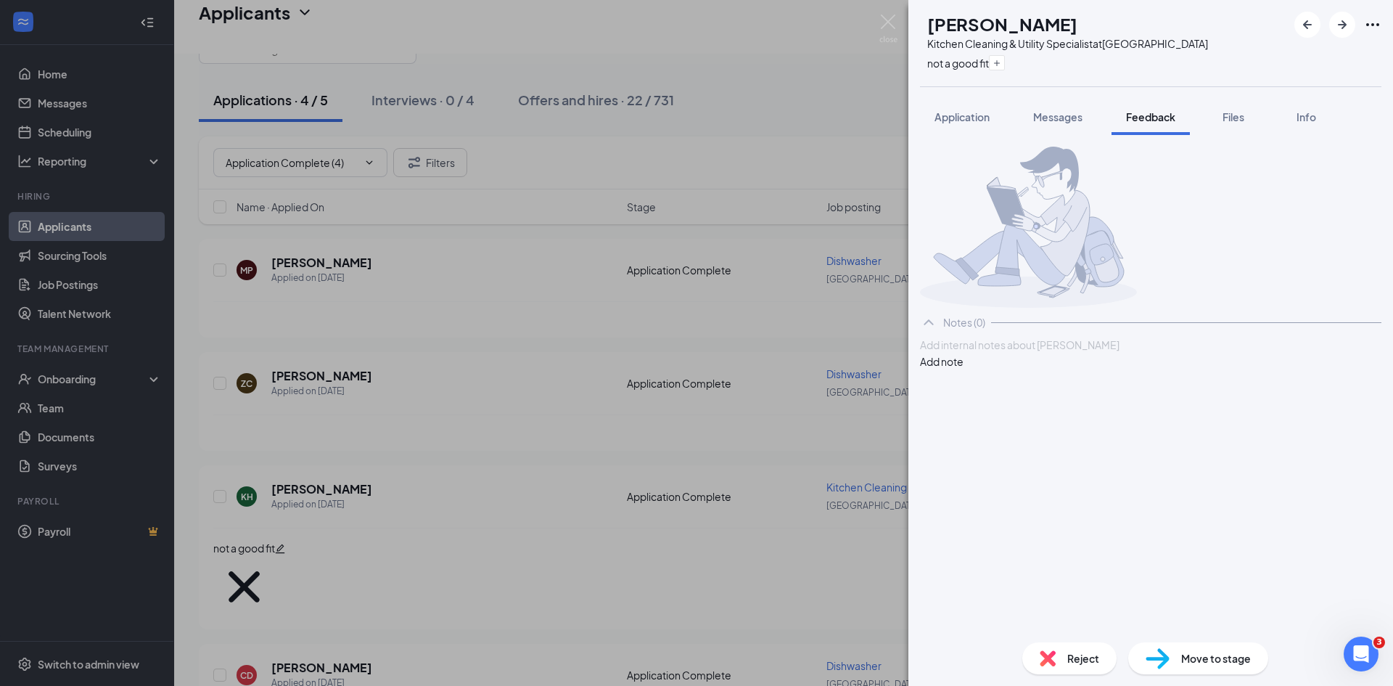
drag, startPoint x: 975, startPoint y: 401, endPoint x: 989, endPoint y: 404, distance: 14.3
click at [975, 353] on div at bounding box center [1151, 344] width 460 height 15
click at [964, 369] on button "Add note" at bounding box center [942, 361] width 44 height 16
click at [1086, 657] on span "Reject" at bounding box center [1084, 658] width 32 height 16
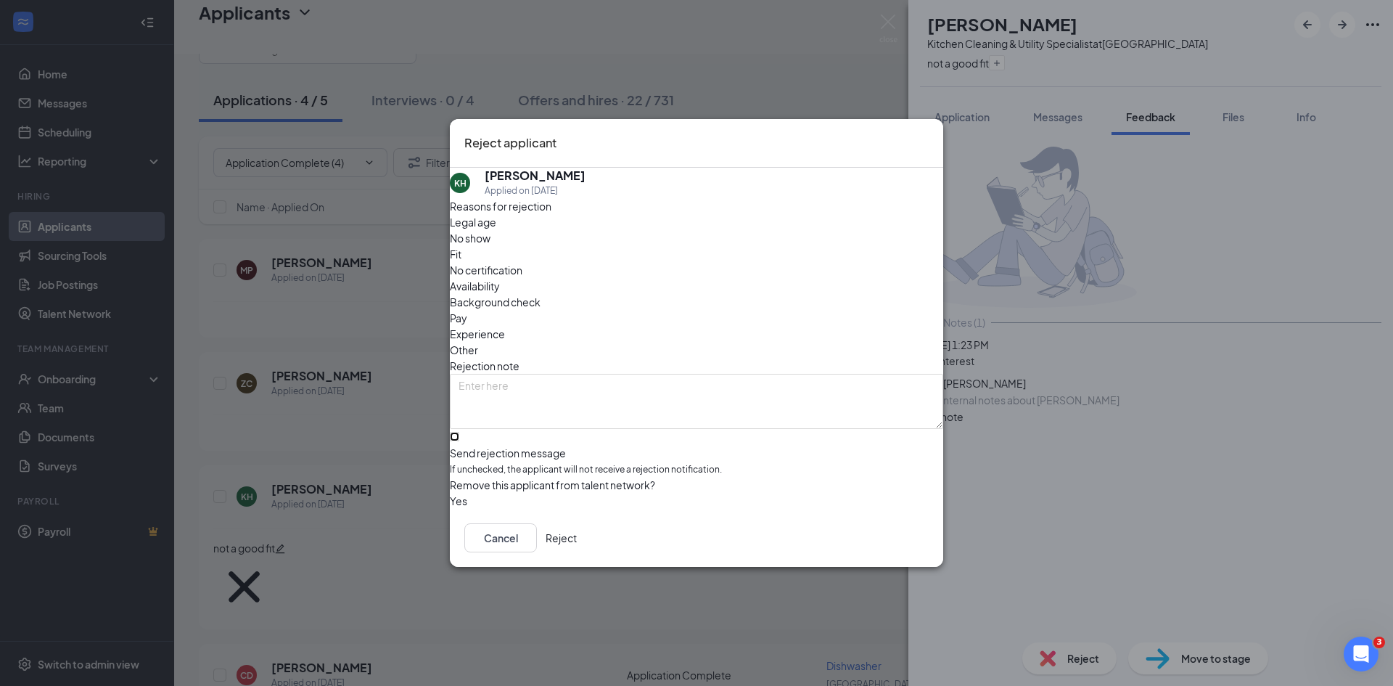
click at [459, 432] on input "Send rejection message If unchecked, the applicant will not receive a rejection…" at bounding box center [454, 436] width 9 height 9
checkbox input "true"
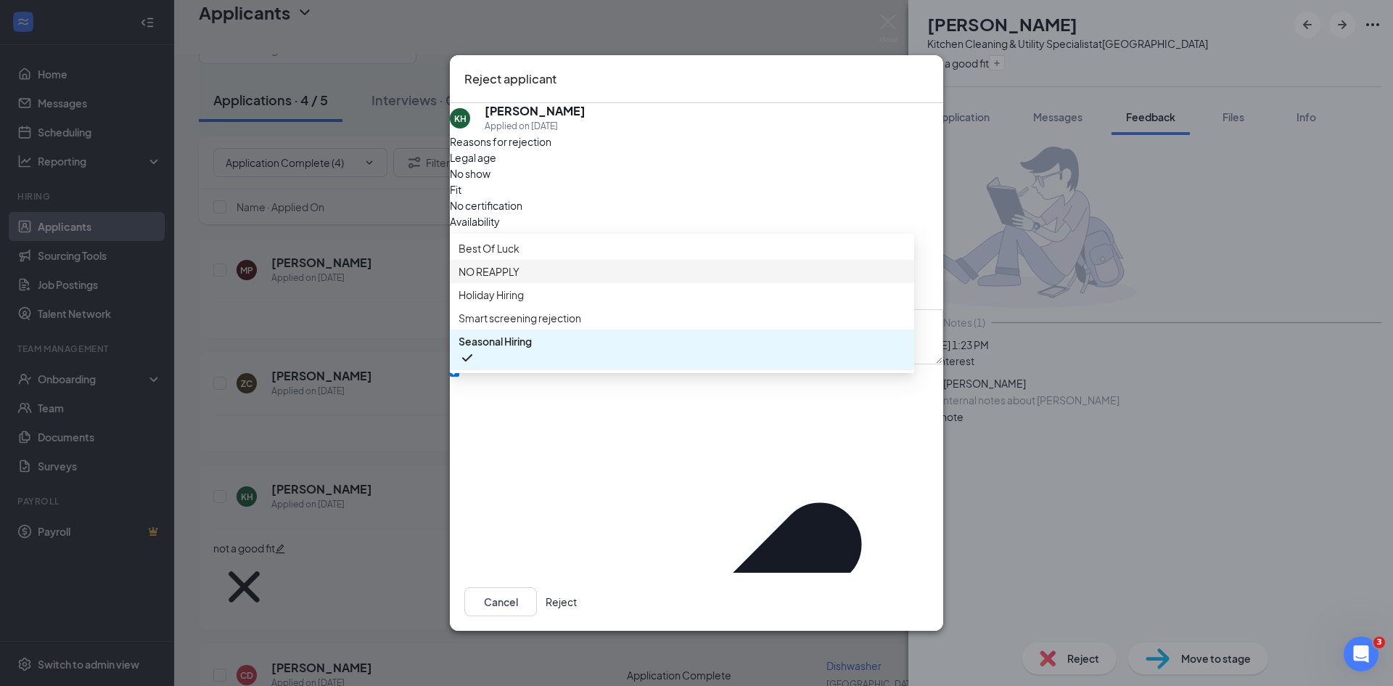
click at [509, 279] on span "NO REAPPLY" at bounding box center [489, 271] width 61 height 16
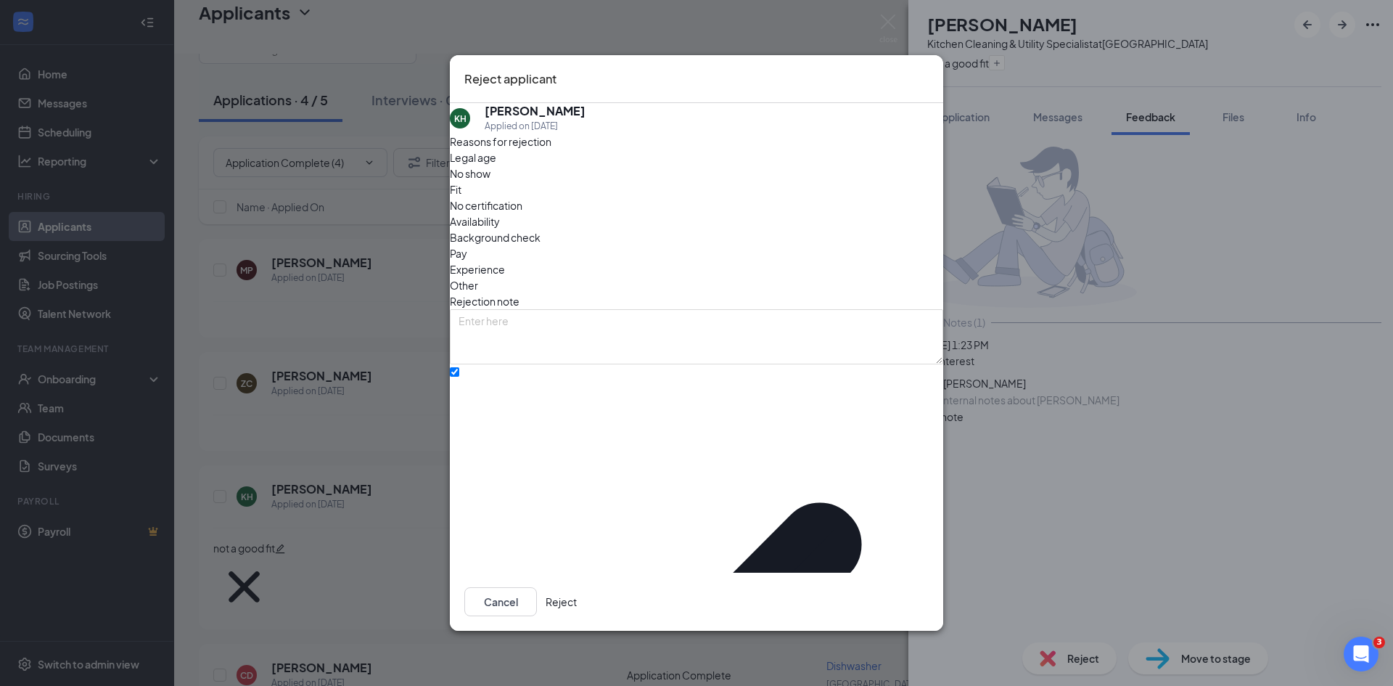
click at [577, 589] on button "Reject" at bounding box center [561, 601] width 31 height 29
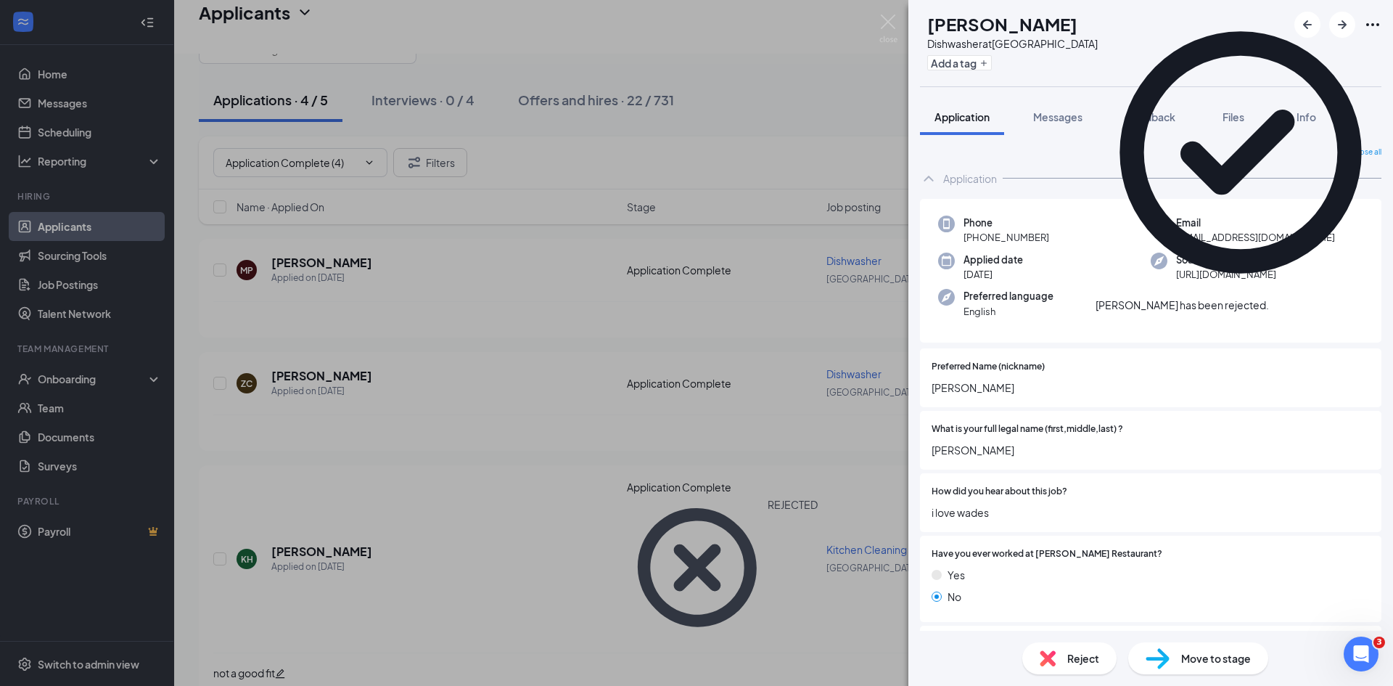
click at [436, 87] on div "CD [PERSON_NAME] Dishwasher at [GEOGRAPHIC_DATA] Add a tag Application Messages…" at bounding box center [696, 343] width 1393 height 686
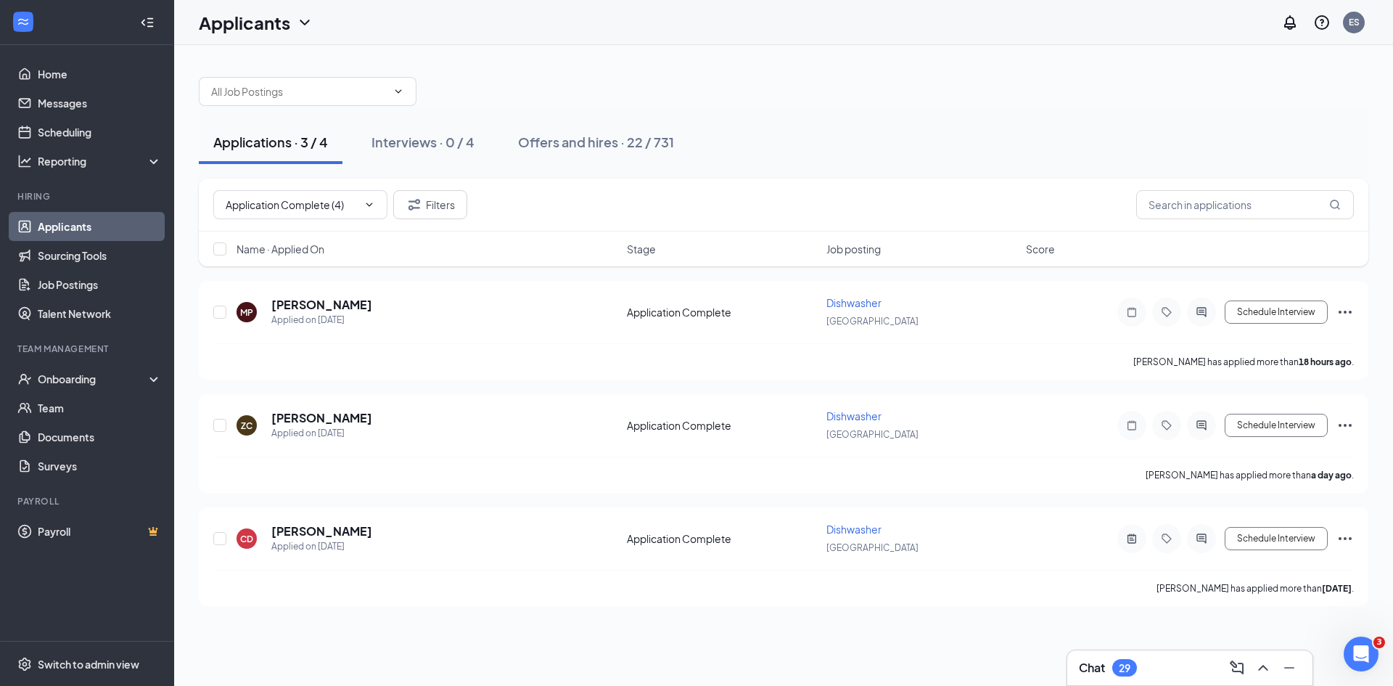
click at [430, 86] on div at bounding box center [784, 84] width 1170 height 44
click at [448, 143] on div "Interviews · 0 / 4" at bounding box center [423, 142] width 103 height 18
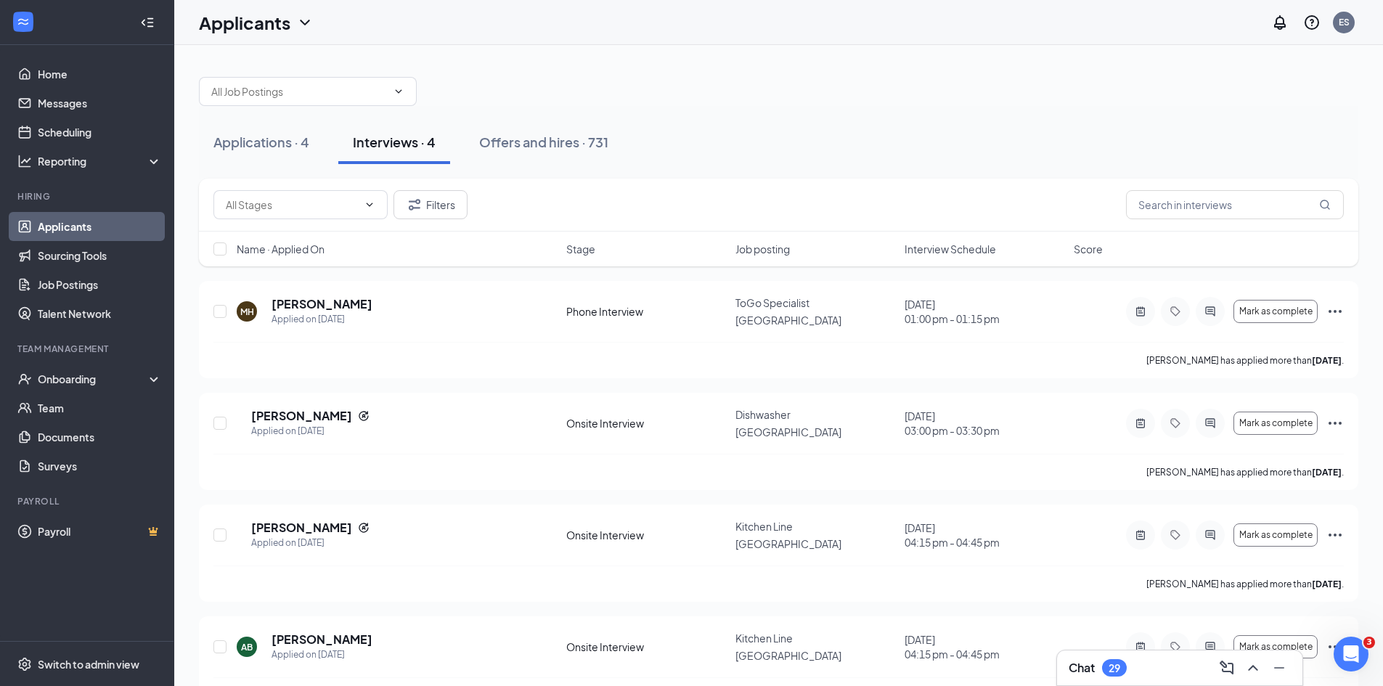
click at [925, 248] on span "Interview Schedule" at bounding box center [949, 249] width 91 height 15
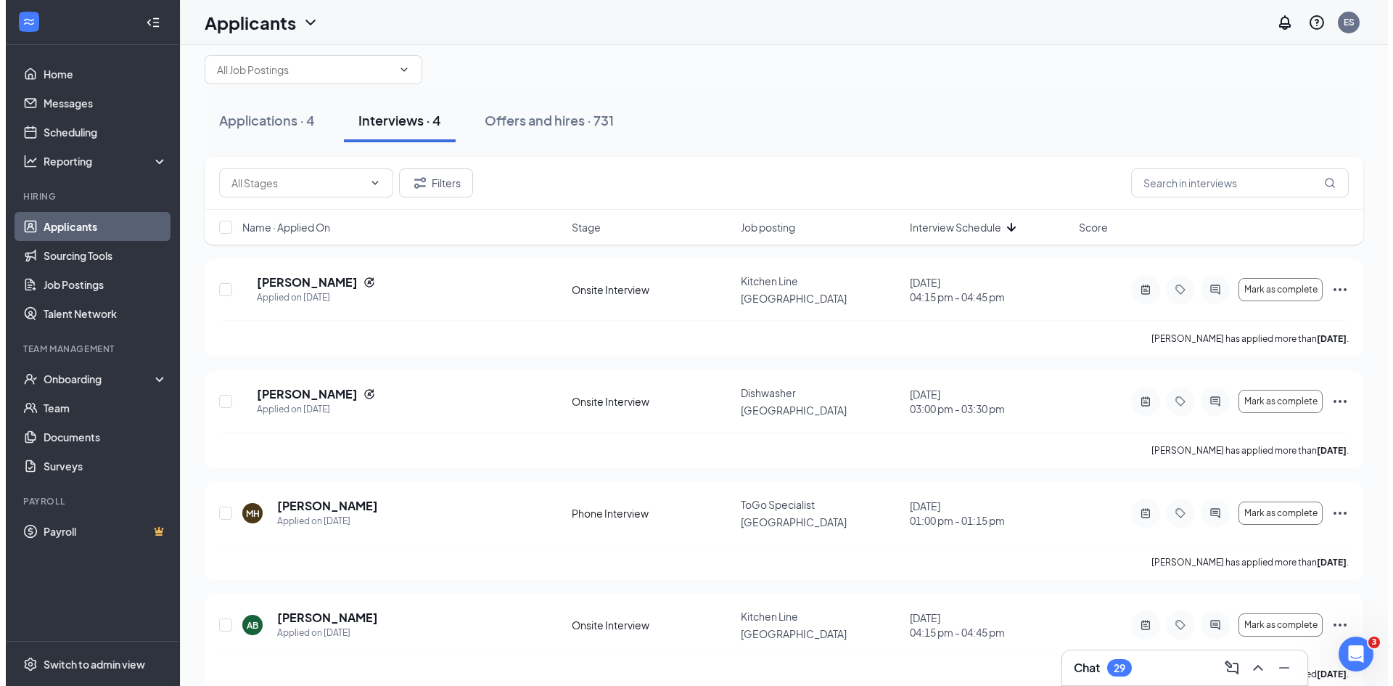
scroll to position [39, 0]
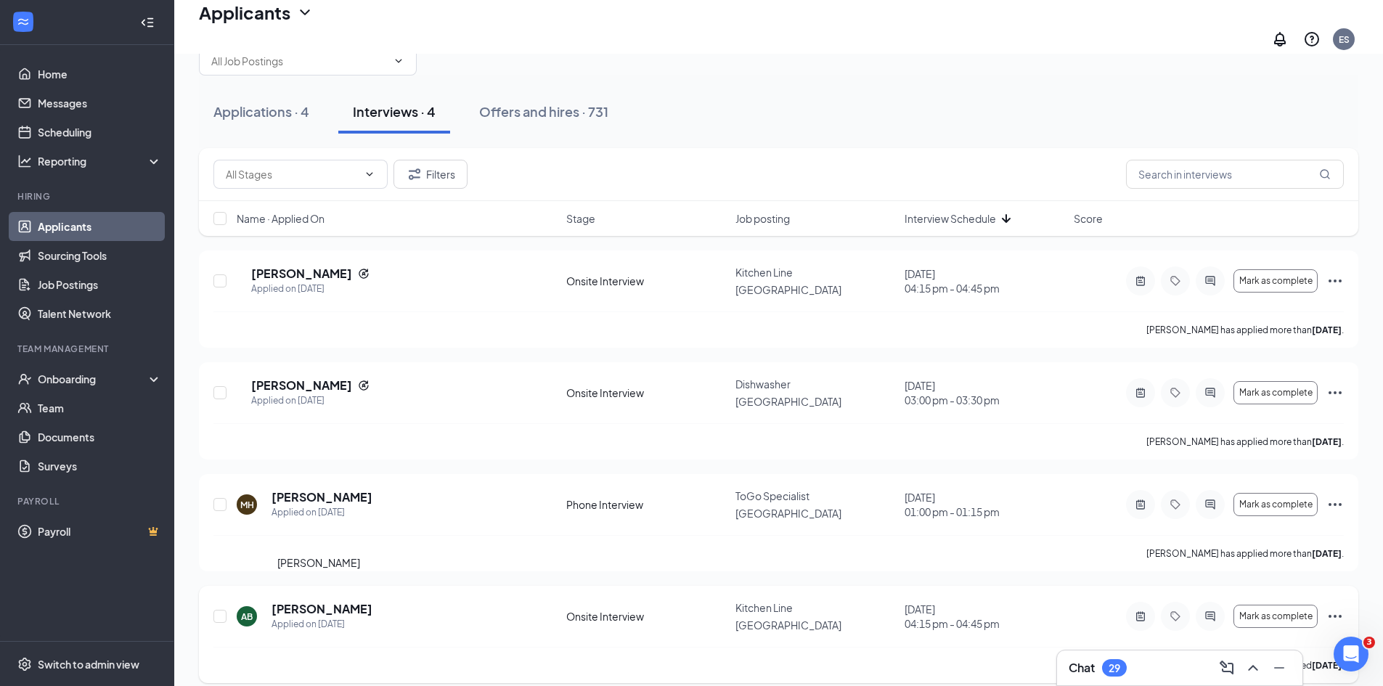
click at [337, 601] on h5 "[PERSON_NAME]" at bounding box center [321, 609] width 101 height 16
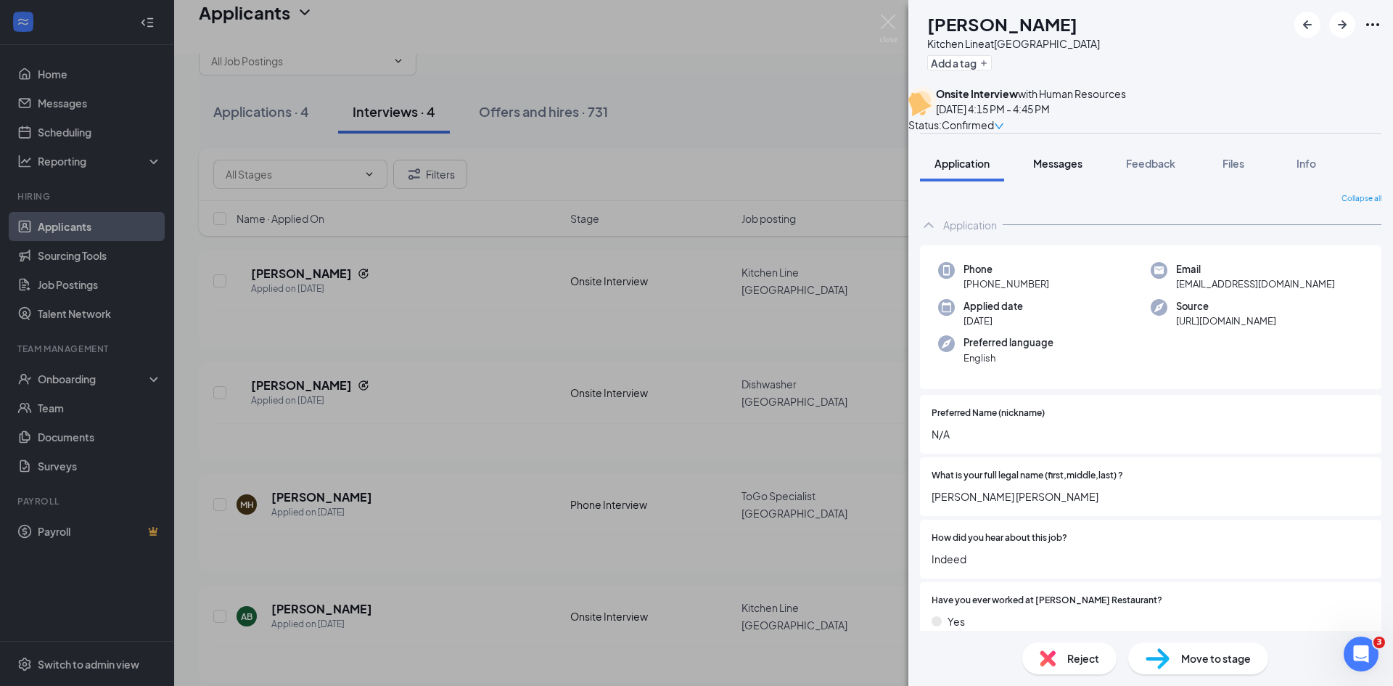
click at [1055, 170] on span "Messages" at bounding box center [1057, 163] width 49 height 13
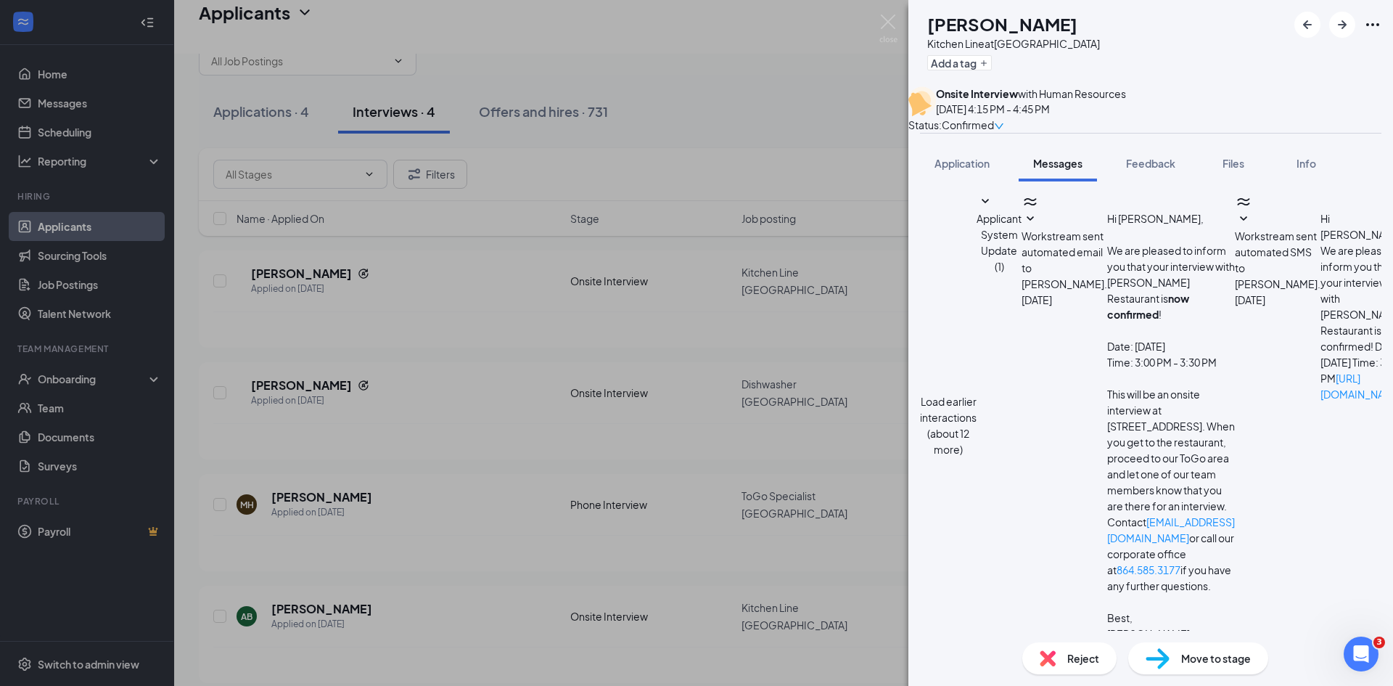
scroll to position [403, 0]
click at [1162, 170] on span "Feedback" at bounding box center [1150, 163] width 49 height 13
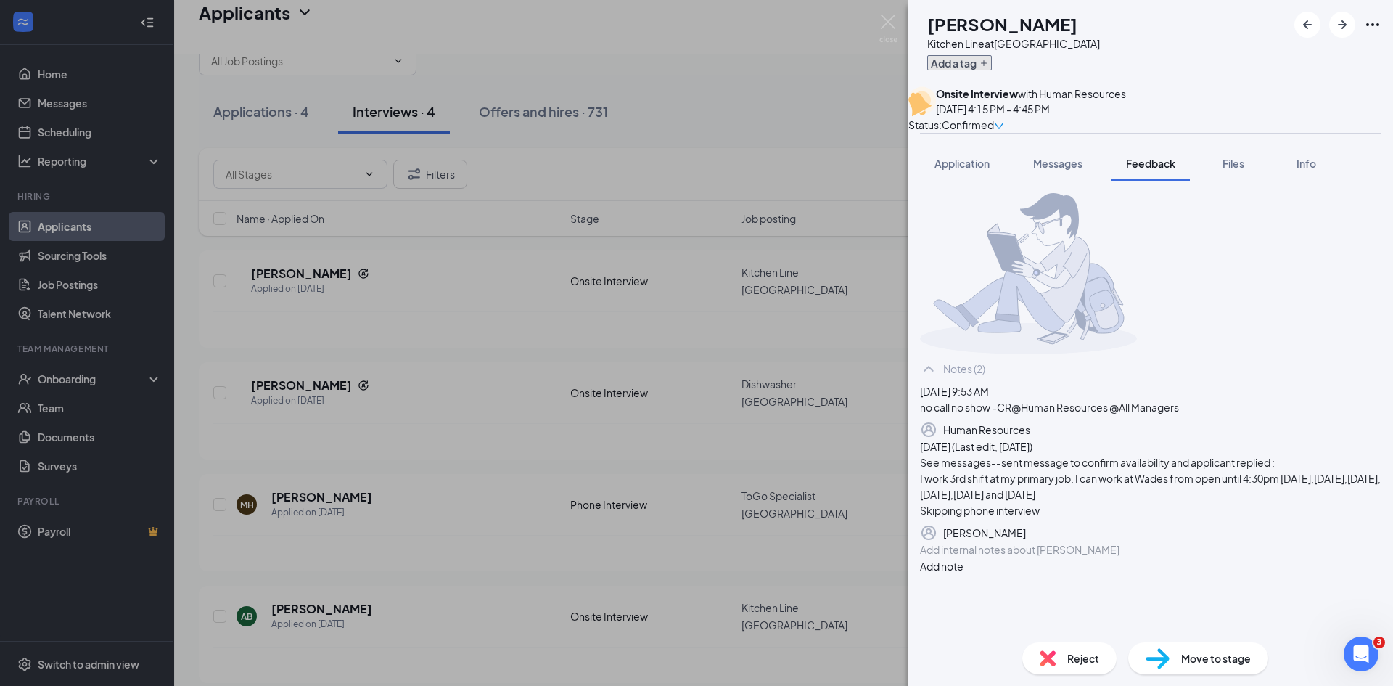
click at [978, 58] on button "Add a tag" at bounding box center [959, 62] width 65 height 15
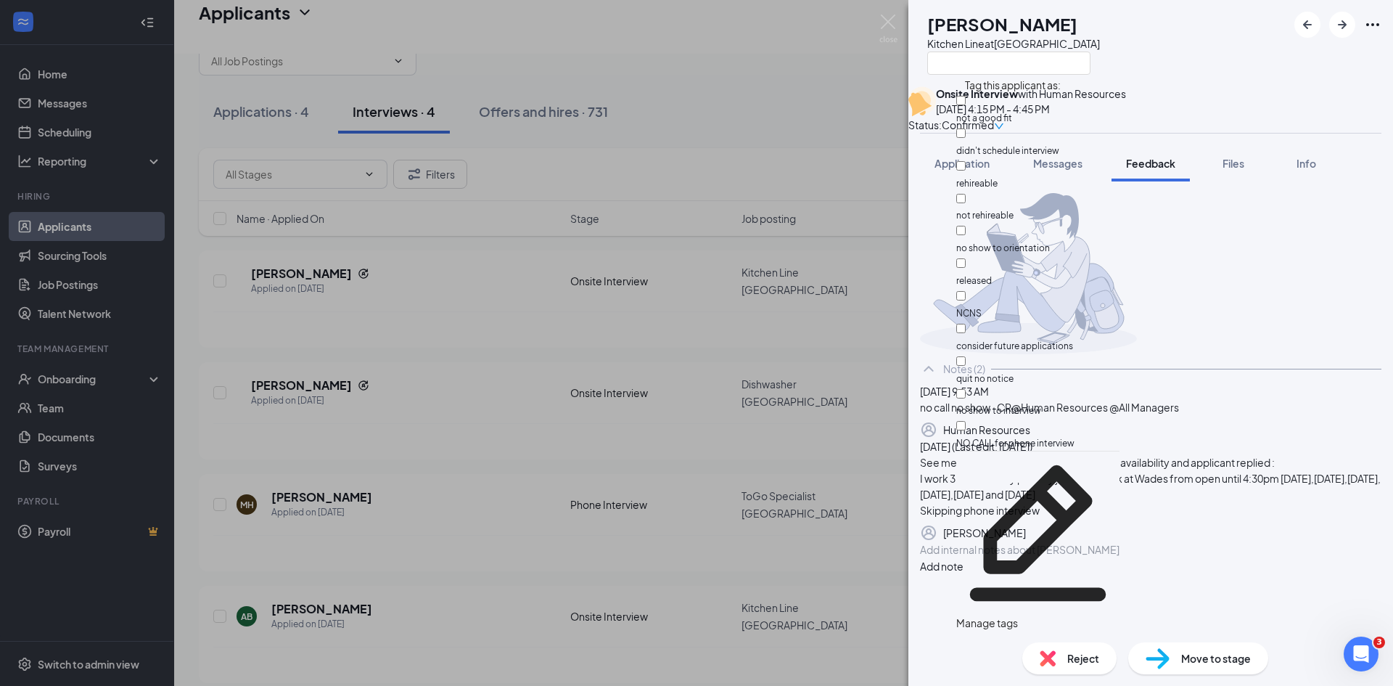
scroll to position [86, 0]
click at [1029, 386] on div "no show to interview" at bounding box center [1038, 402] width 163 height 33
checkbox input "true"
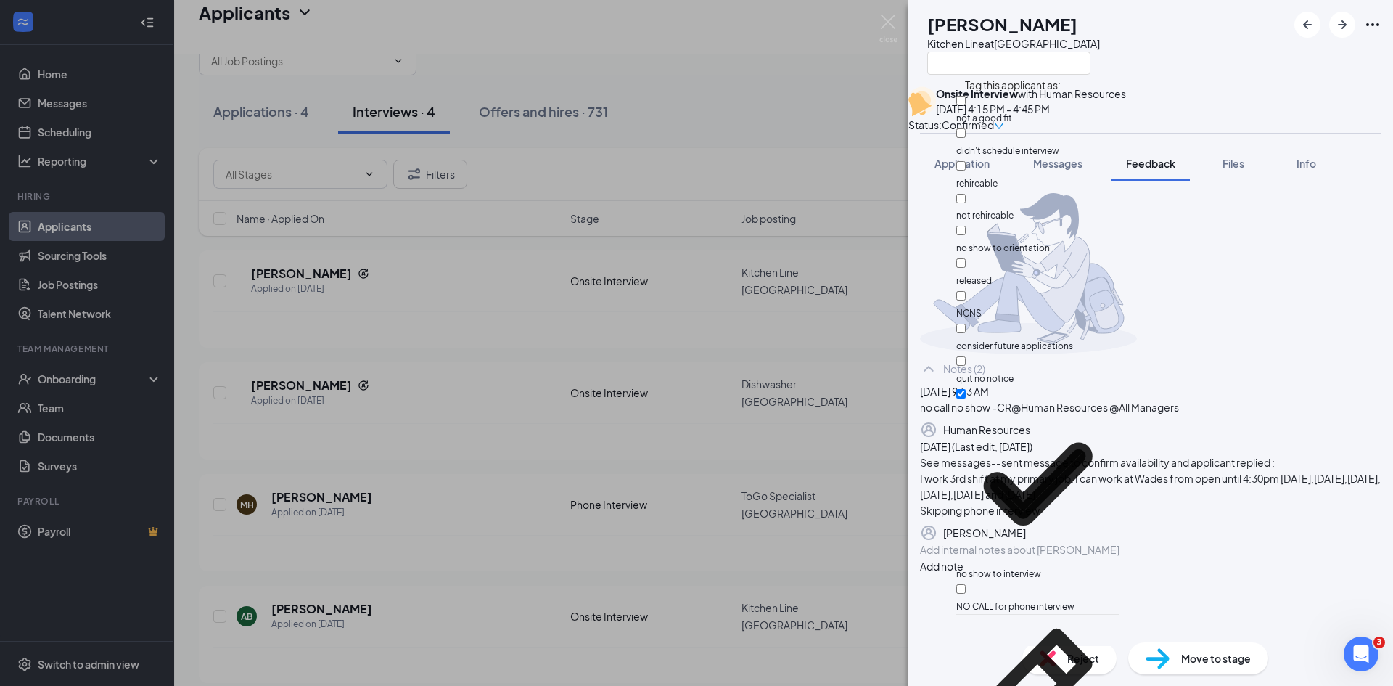
click at [1332, 265] on div "AB [PERSON_NAME] Kitchen Line at [GEOGRAPHIC_DATA] Onsite Interview with Human …" at bounding box center [1151, 343] width 485 height 686
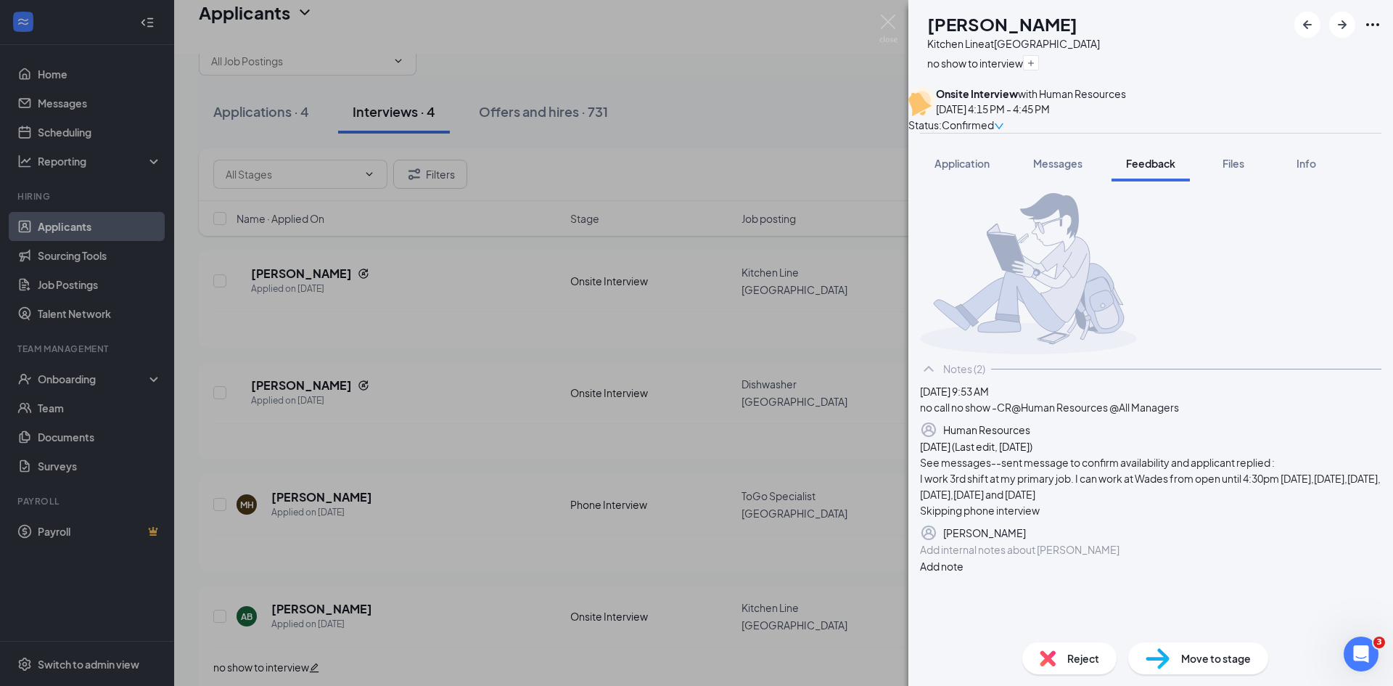
click at [1073, 664] on span "Reject" at bounding box center [1084, 658] width 32 height 16
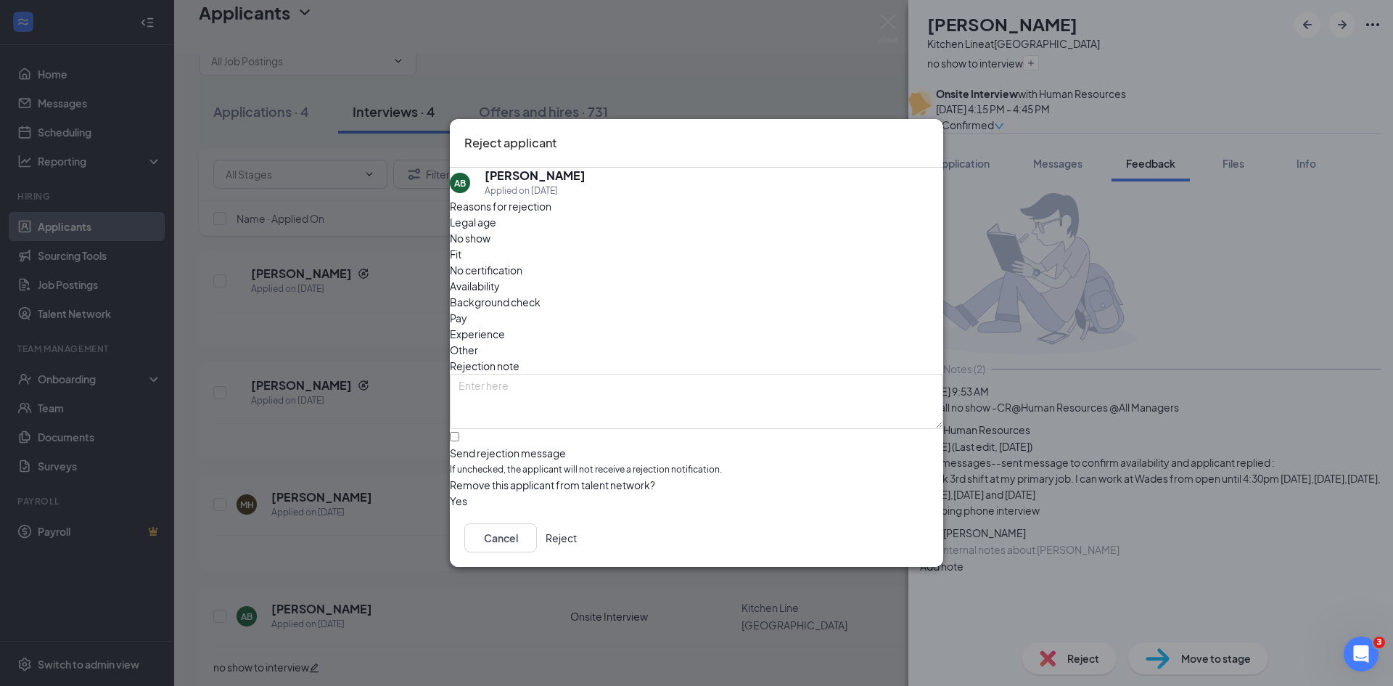
click at [577, 540] on button "Reject" at bounding box center [561, 537] width 31 height 29
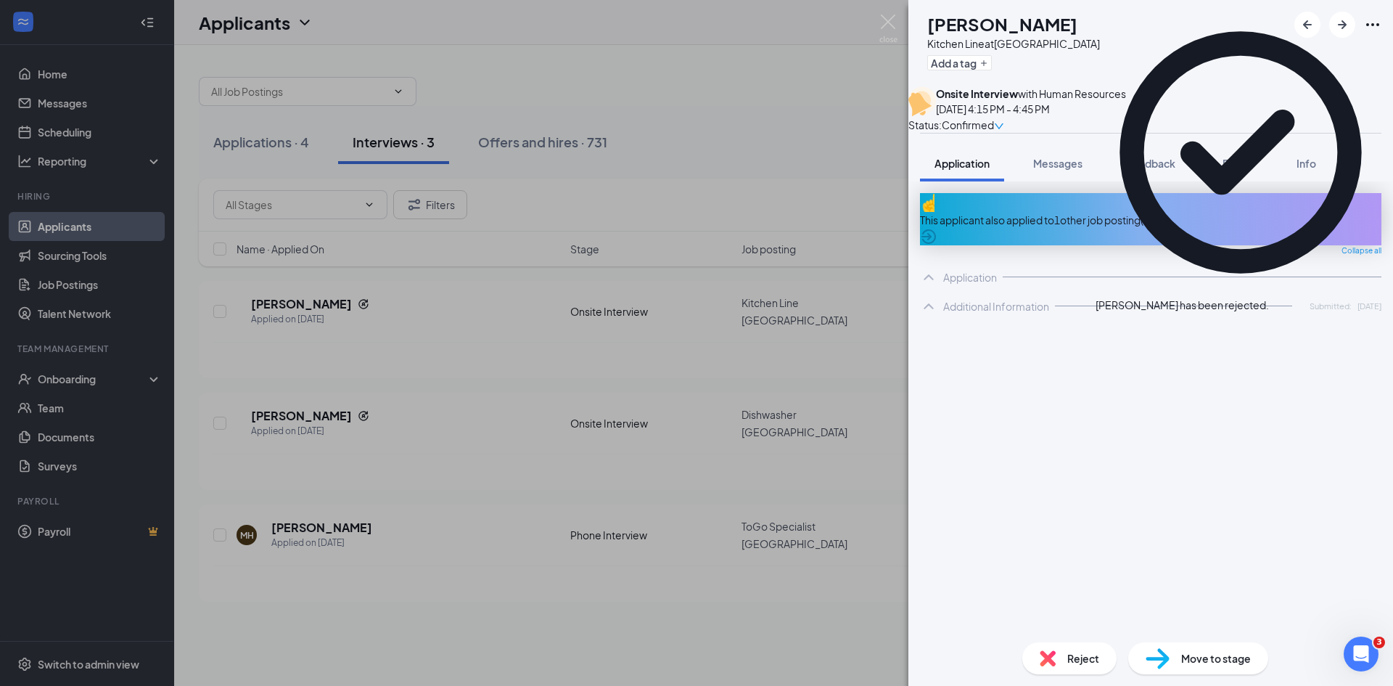
click at [403, 581] on div "AG [PERSON_NAME] Kitchen Line at [GEOGRAPHIC_DATA] Add a tag Onsite Interview w…" at bounding box center [696, 343] width 1393 height 686
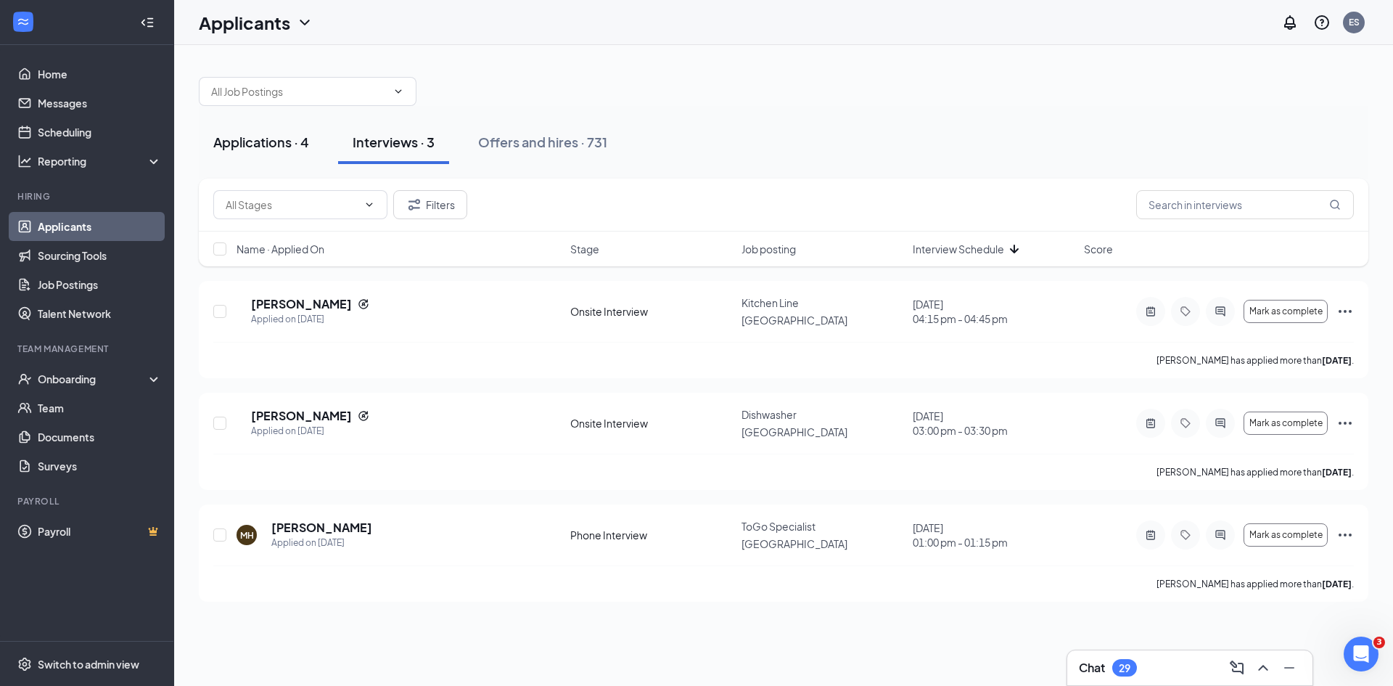
click at [268, 136] on div "Applications · 4" at bounding box center [261, 142] width 96 height 18
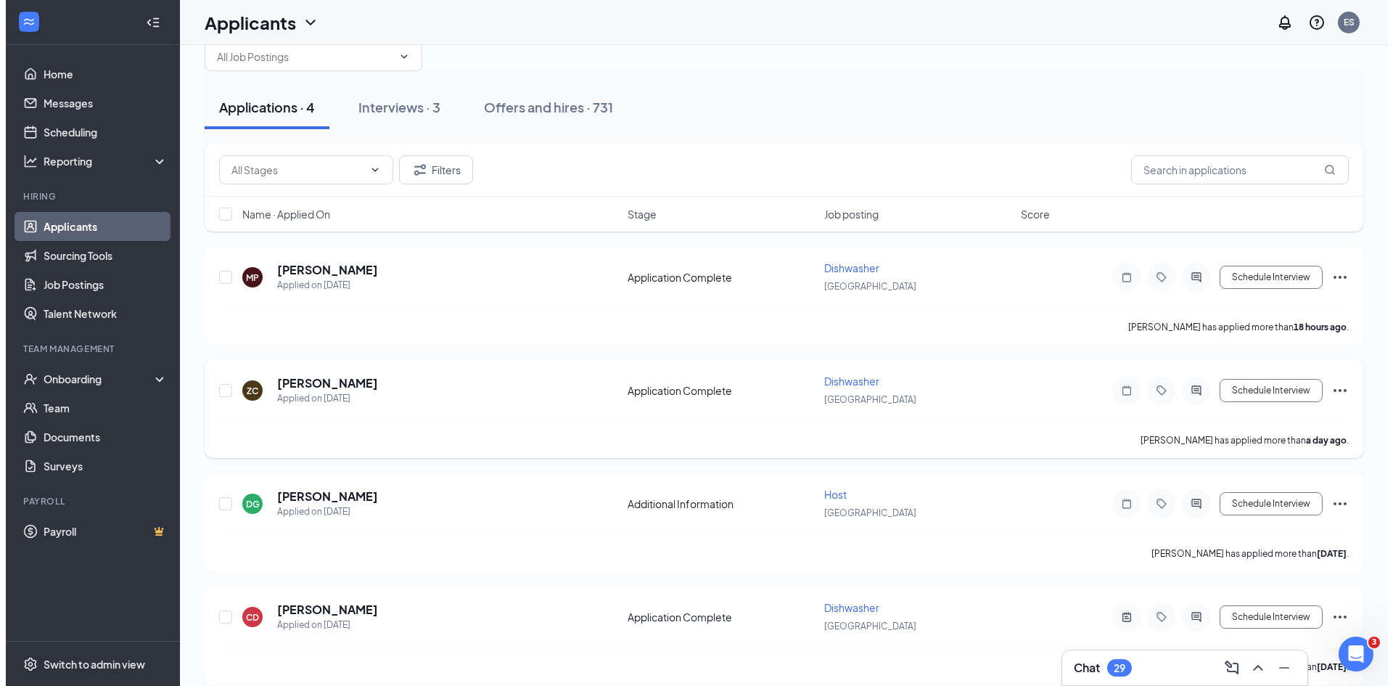
scroll to position [51, 0]
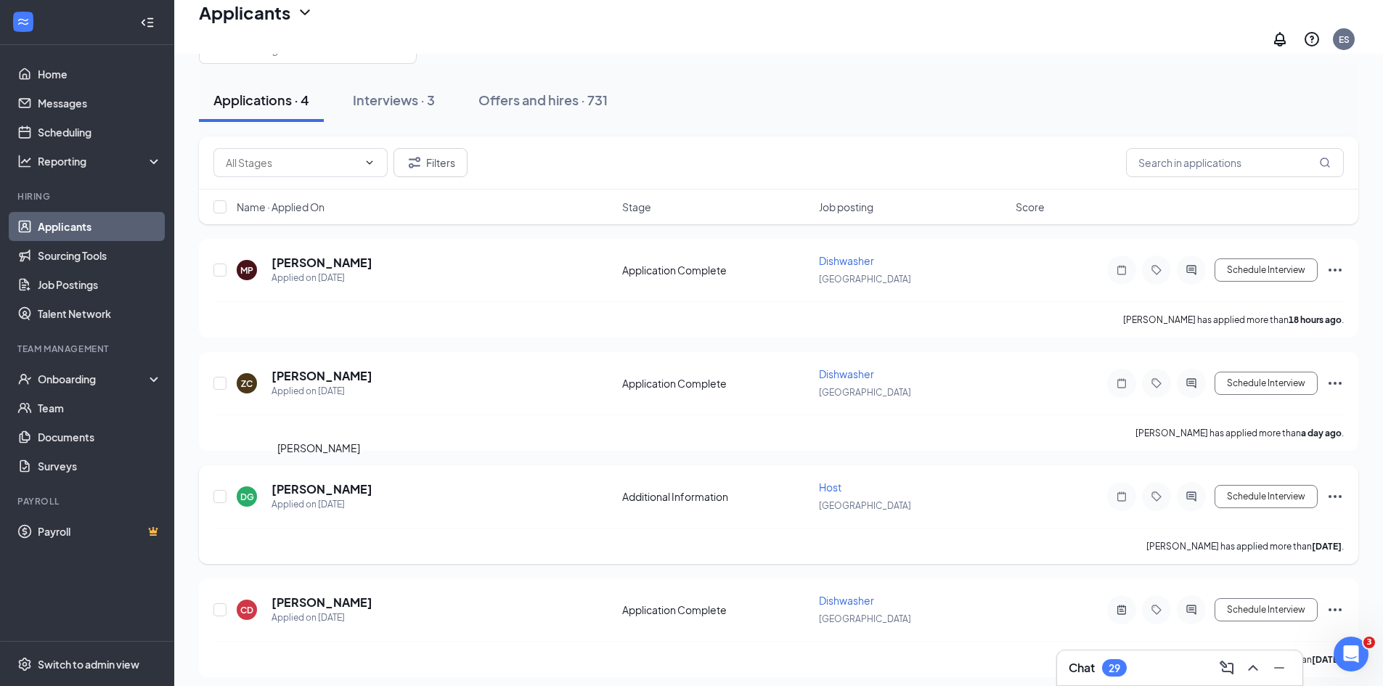
click at [331, 481] on h5 "[PERSON_NAME]" at bounding box center [321, 489] width 101 height 16
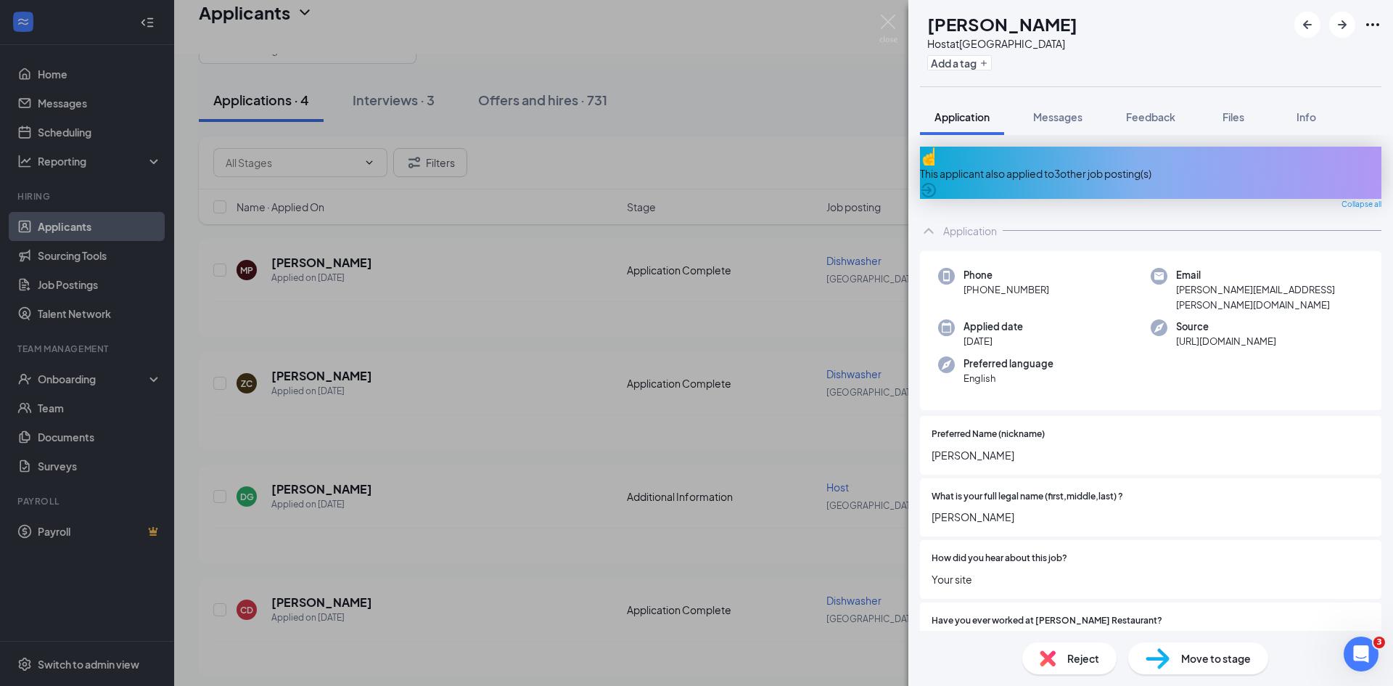
click at [1076, 166] on div "This applicant also applied to 3 other job posting(s)" at bounding box center [1151, 173] width 462 height 16
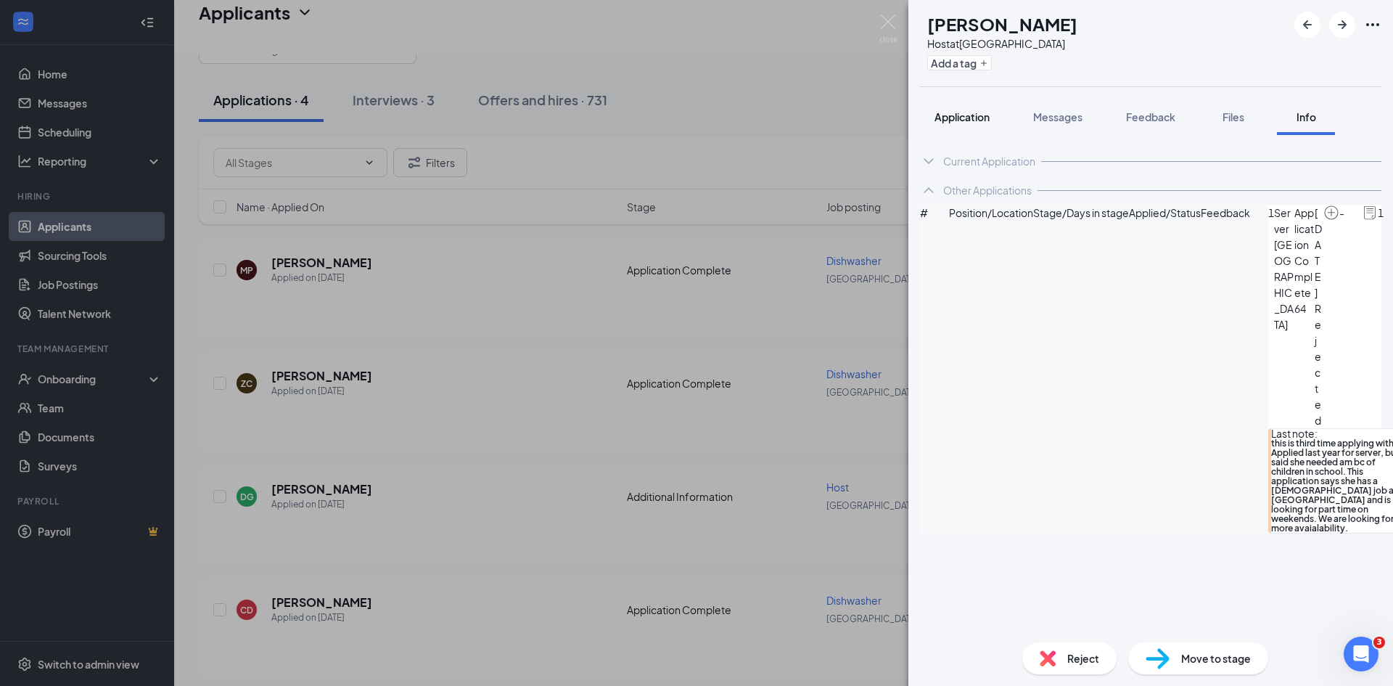
click at [970, 120] on span "Application" at bounding box center [962, 116] width 55 height 13
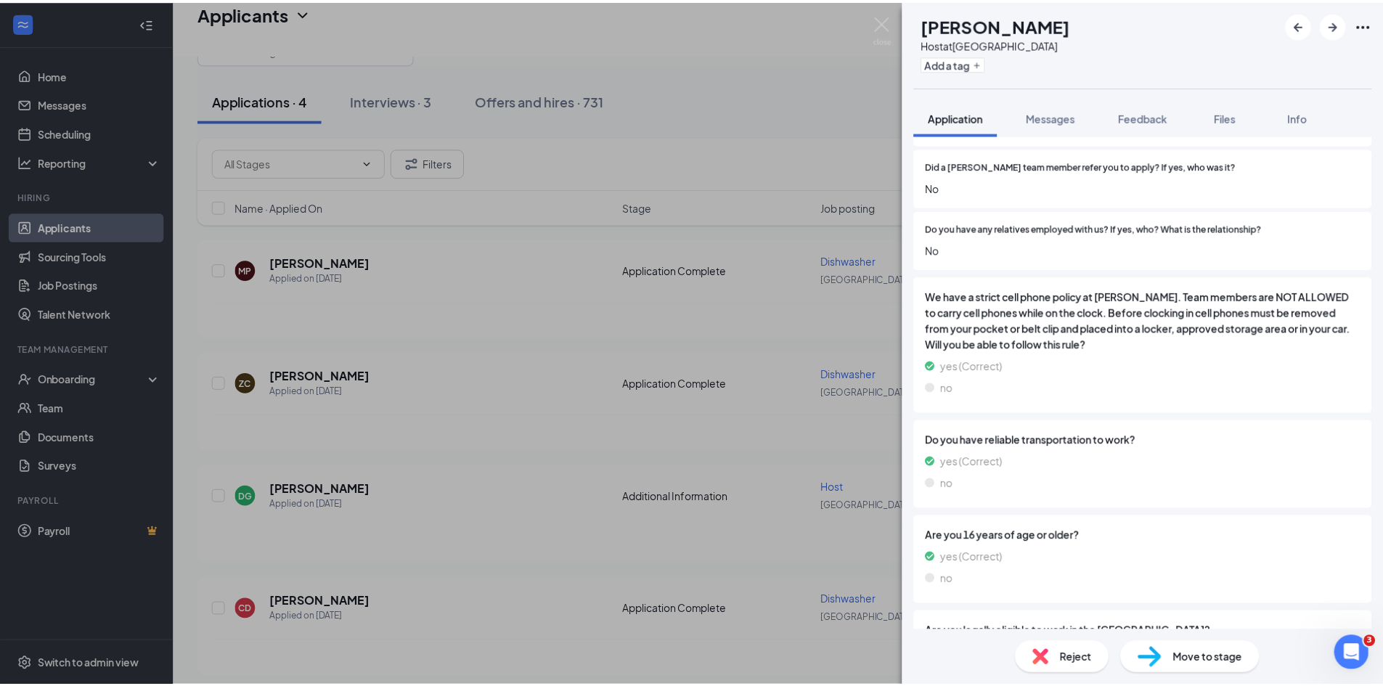
scroll to position [1306, 0]
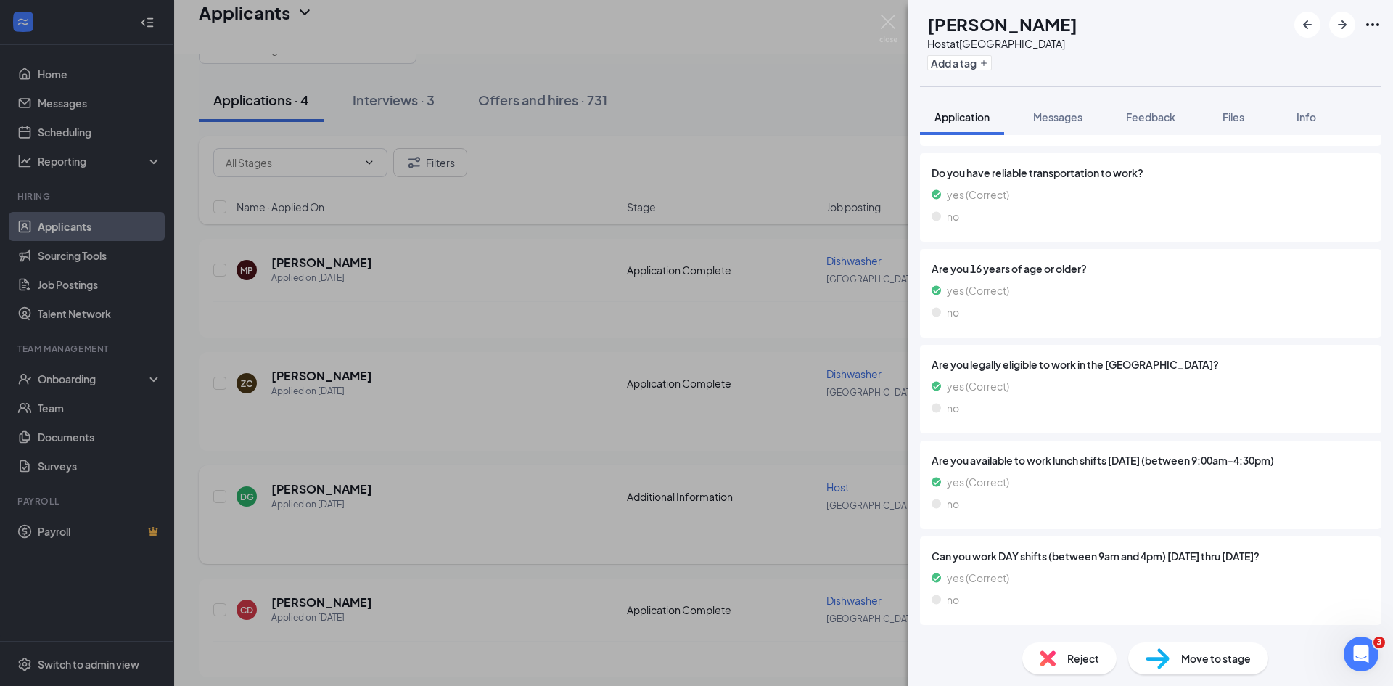
drag, startPoint x: 401, startPoint y: 514, endPoint x: 392, endPoint y: 495, distance: 21.1
click at [401, 514] on div "DG [PERSON_NAME] Host at [GEOGRAPHIC_DATA] Add a tag Application Messages Feedb…" at bounding box center [696, 343] width 1393 height 686
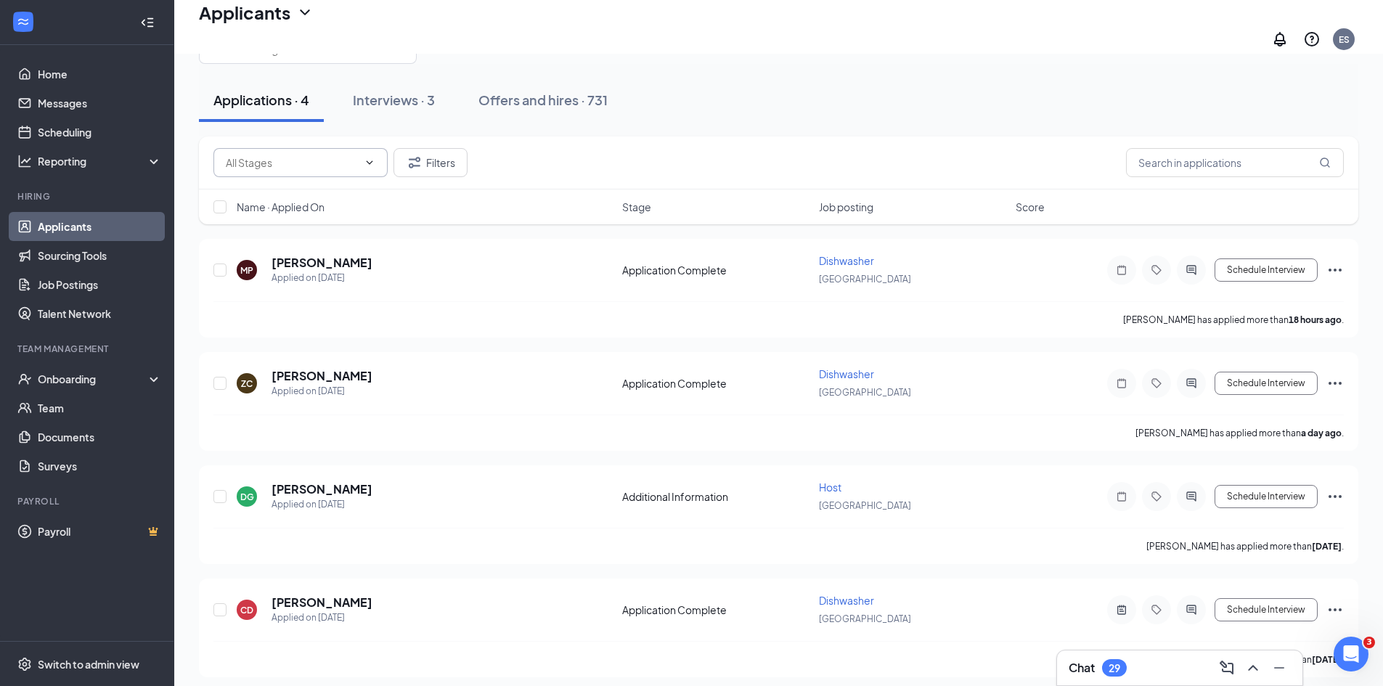
click at [319, 158] on input "text" at bounding box center [292, 163] width 132 height 16
click at [308, 205] on div "Application Complete (3)" at bounding box center [285, 197] width 118 height 16
type input "Application Complete (3)"
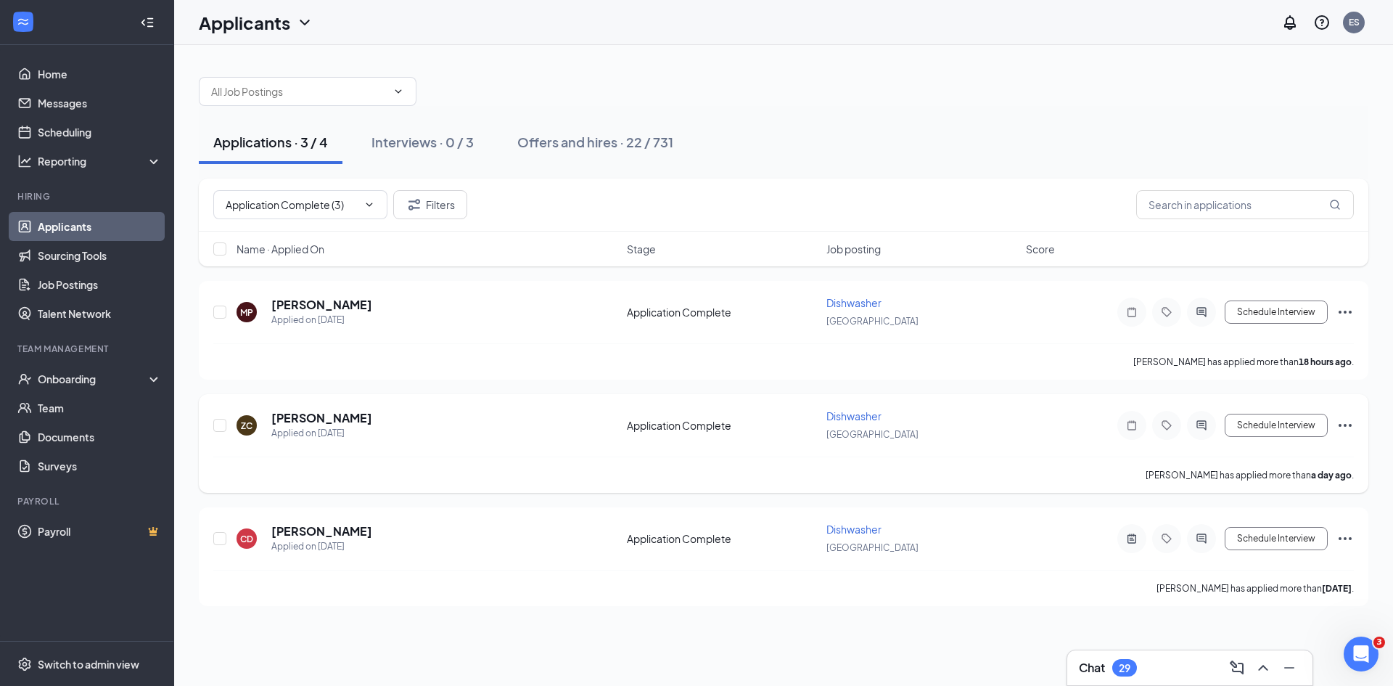
click at [433, 438] on div "[PERSON_NAME] Applied on [DATE]" at bounding box center [428, 425] width 382 height 30
click at [306, 413] on h5 "[PERSON_NAME]" at bounding box center [321, 418] width 101 height 16
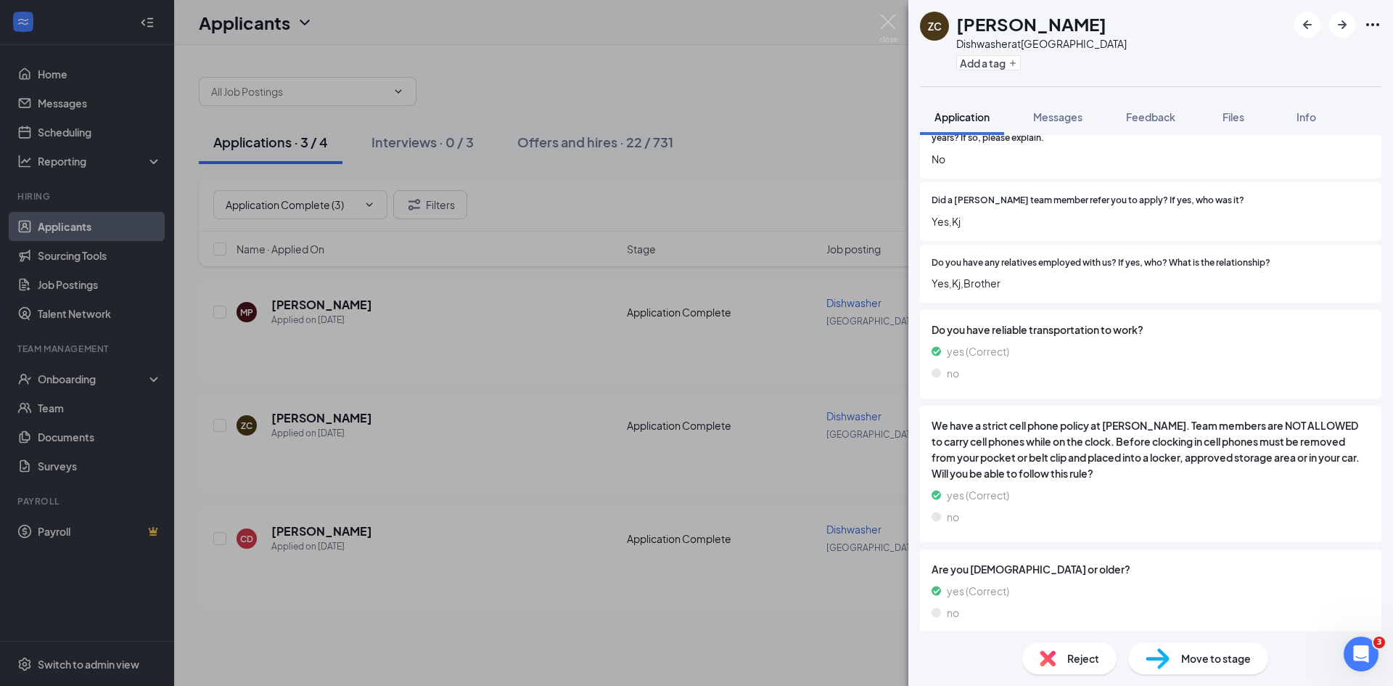
scroll to position [943, 0]
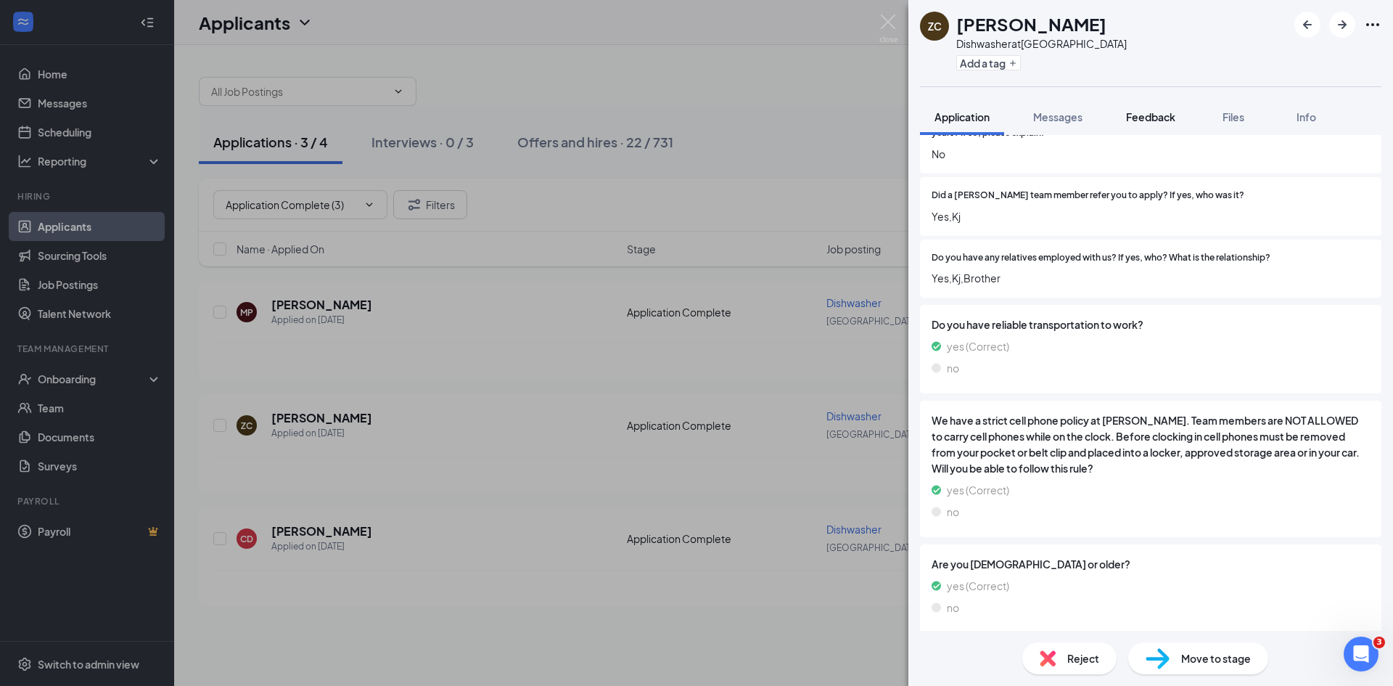
click at [1147, 119] on span "Feedback" at bounding box center [1150, 116] width 49 height 13
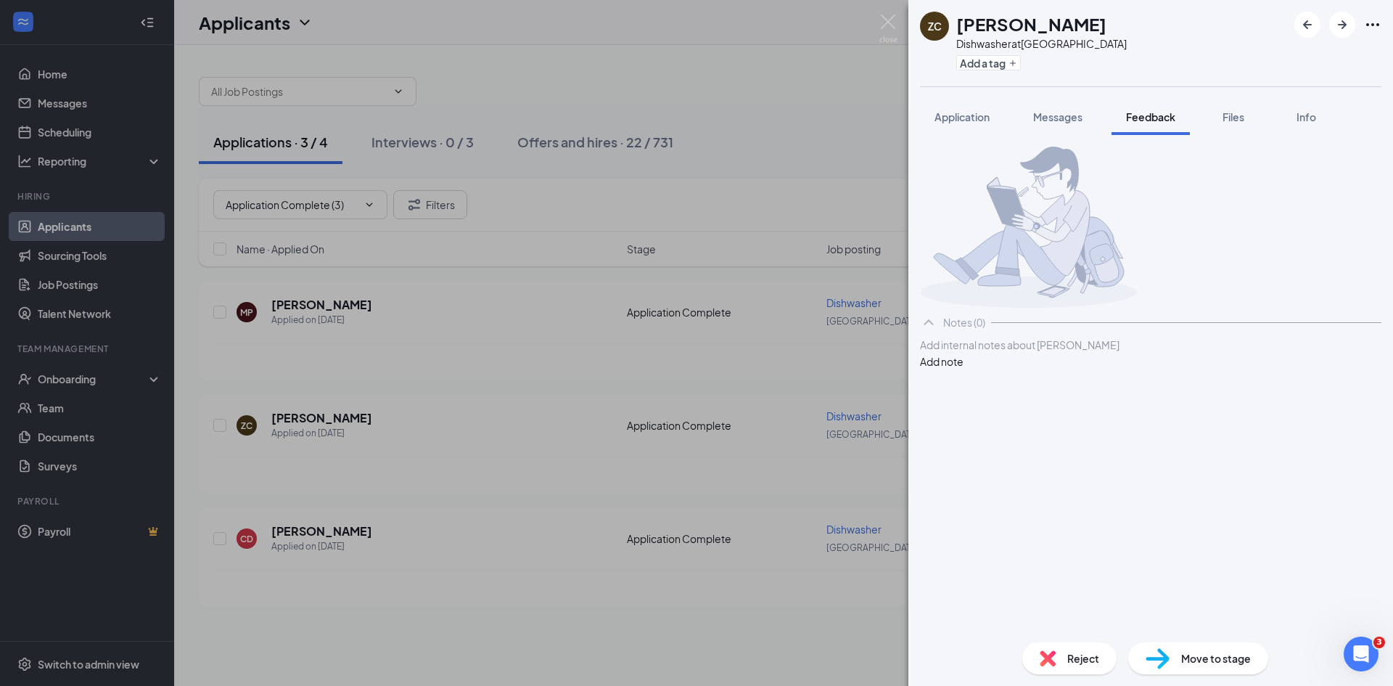
click at [977, 353] on div at bounding box center [1151, 344] width 460 height 15
click at [964, 369] on button "Add note" at bounding box center [942, 361] width 44 height 16
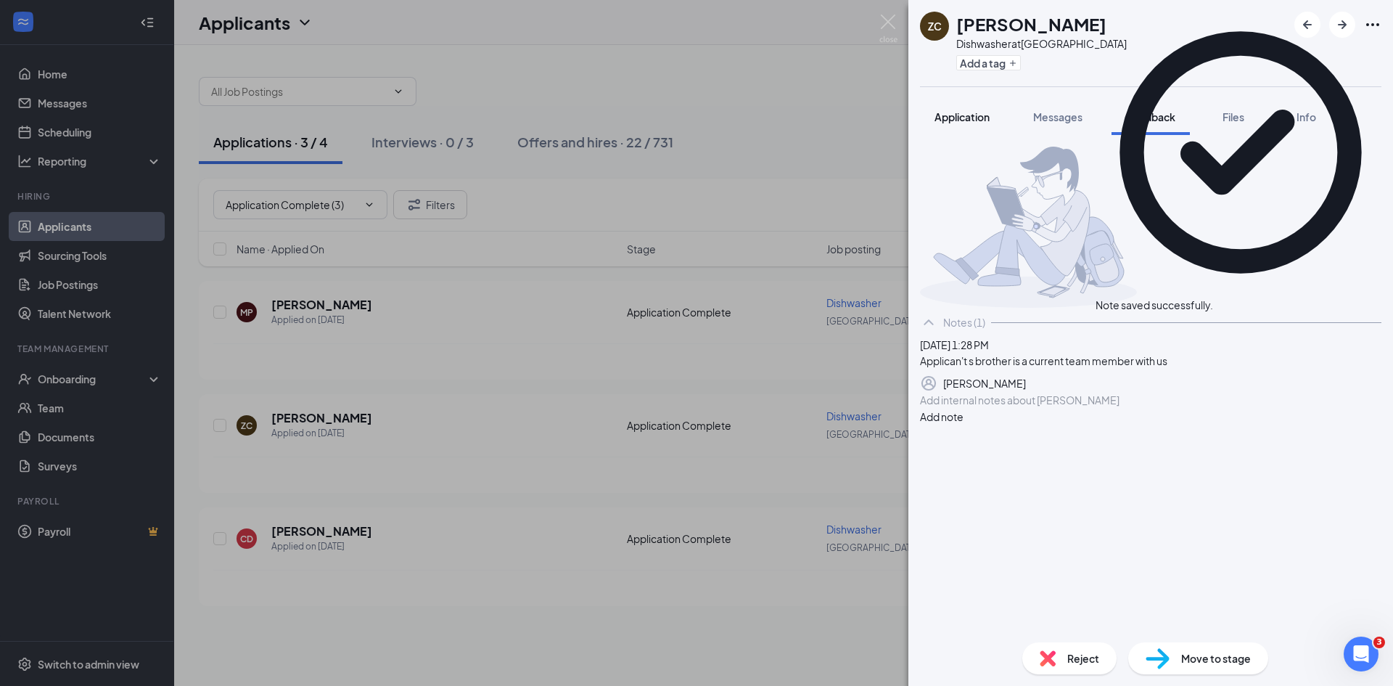
click at [988, 115] on span "Application" at bounding box center [962, 116] width 55 height 13
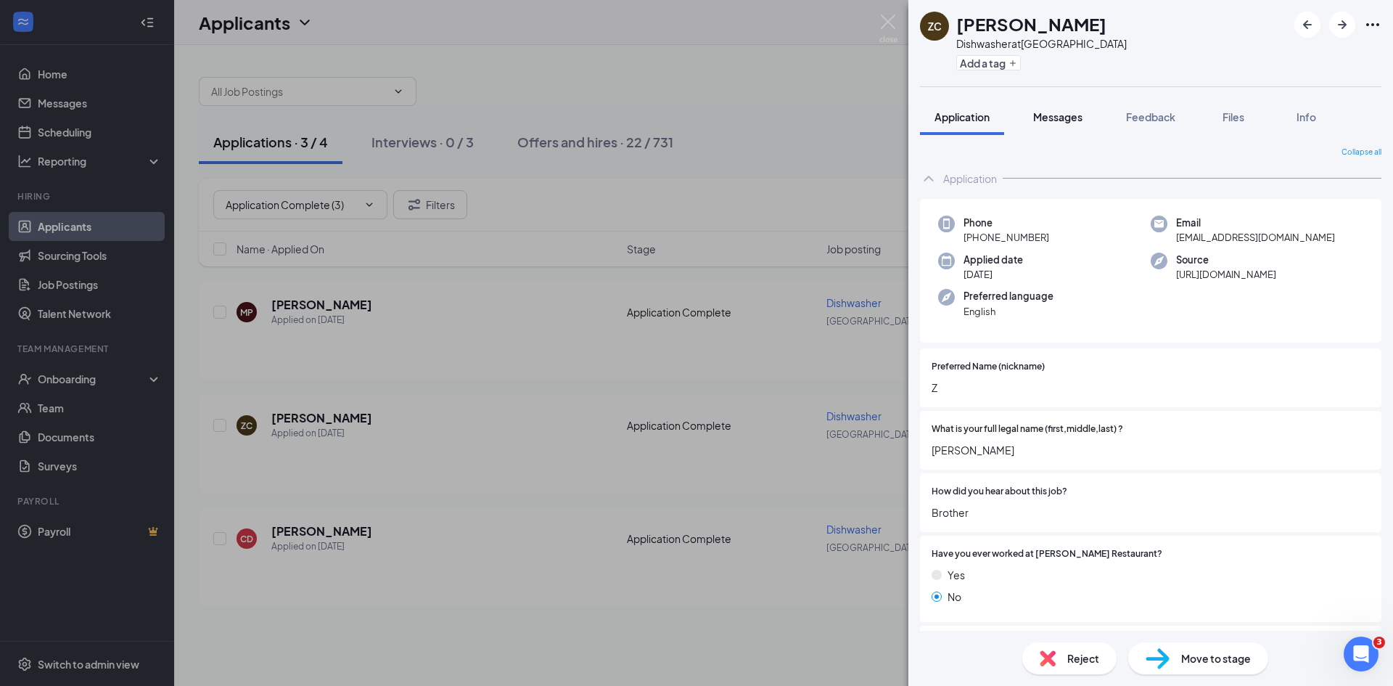
click at [1071, 113] on span "Messages" at bounding box center [1057, 116] width 49 height 13
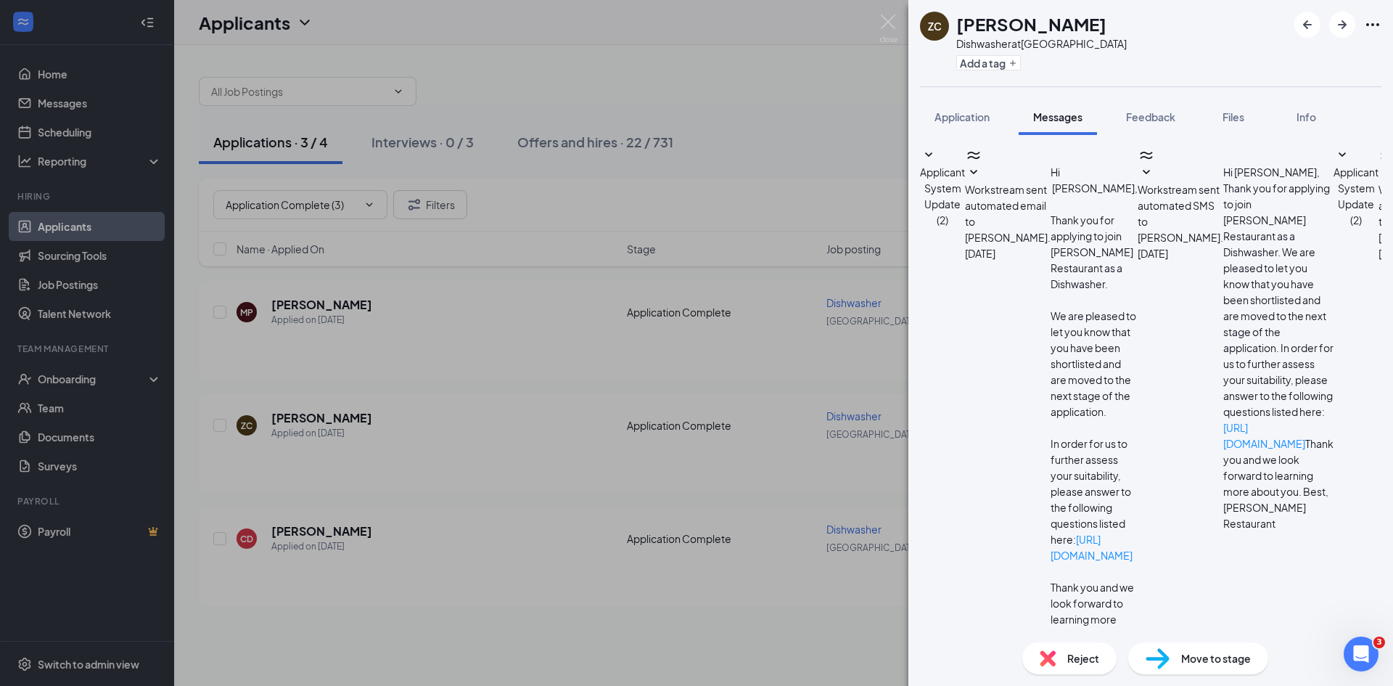
scroll to position [22, 0]
type textarea "Hi [PERSON_NAME]! We received your application at [PERSON_NAME] and appreciate …"
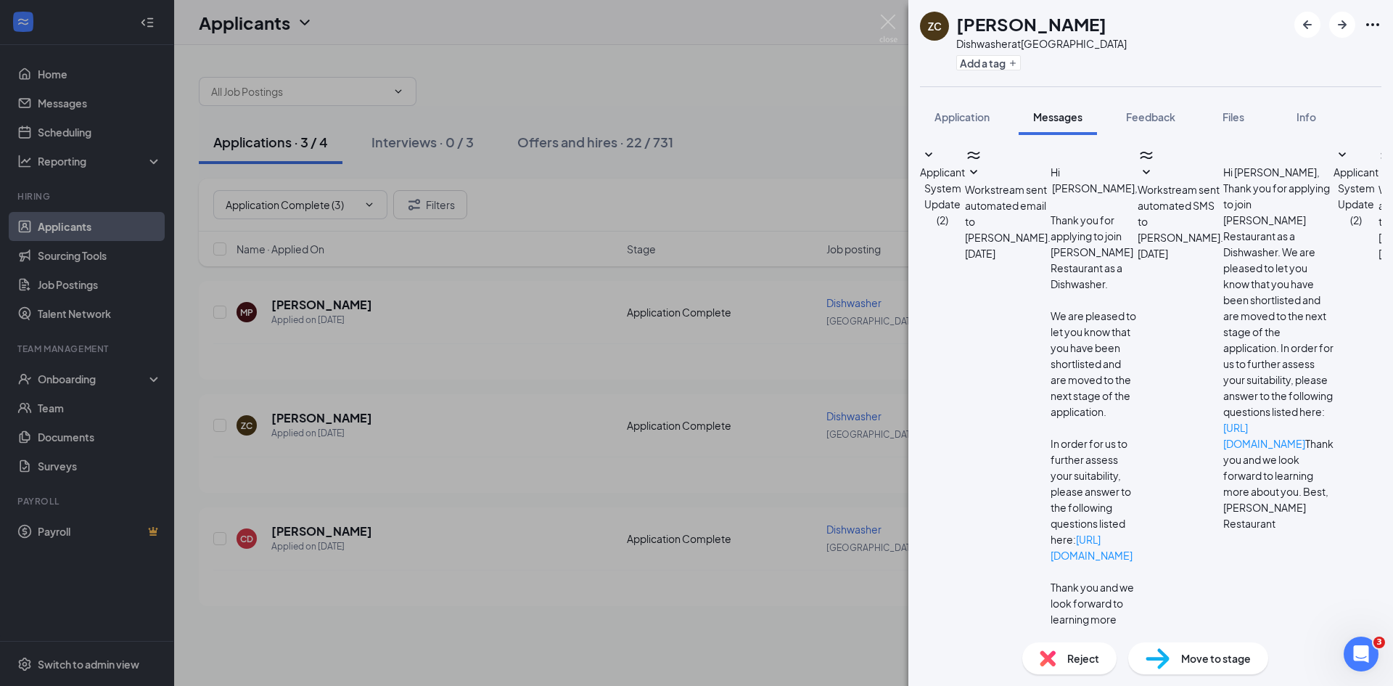
click at [1158, 115] on span "Feedback" at bounding box center [1150, 116] width 49 height 13
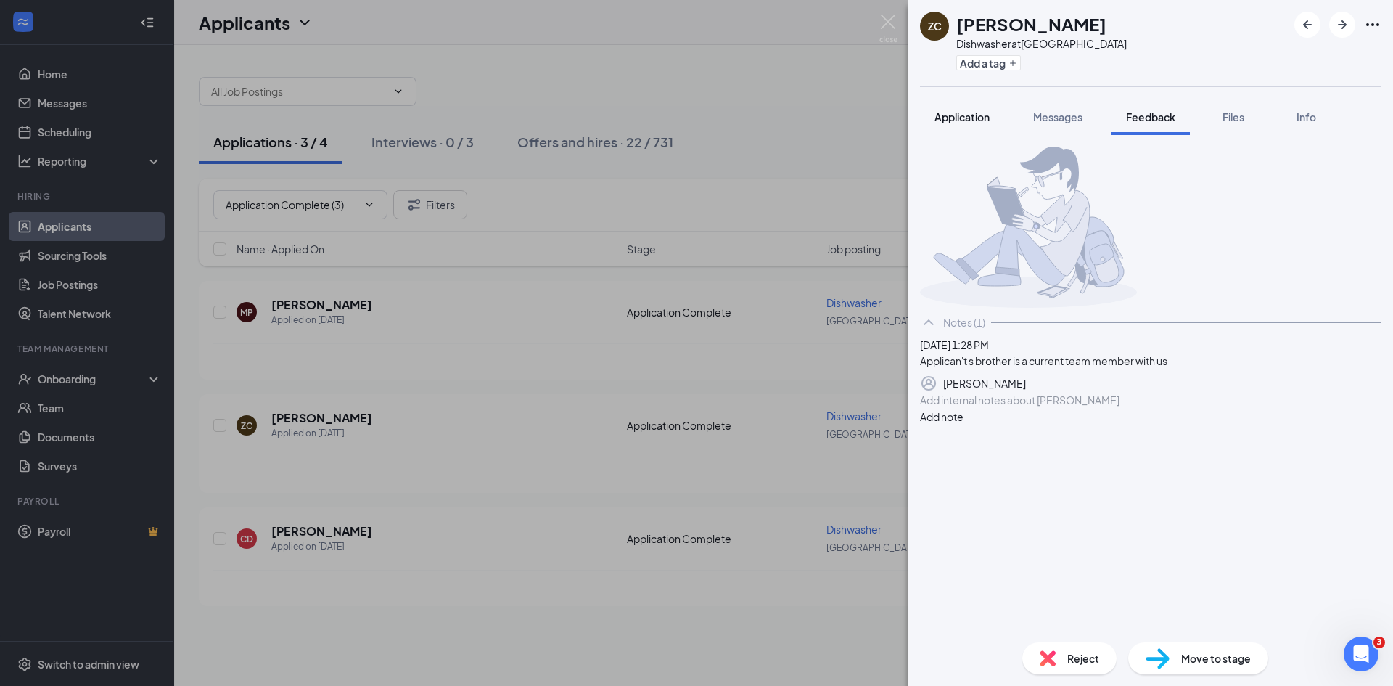
click at [961, 118] on span "Application" at bounding box center [962, 116] width 55 height 13
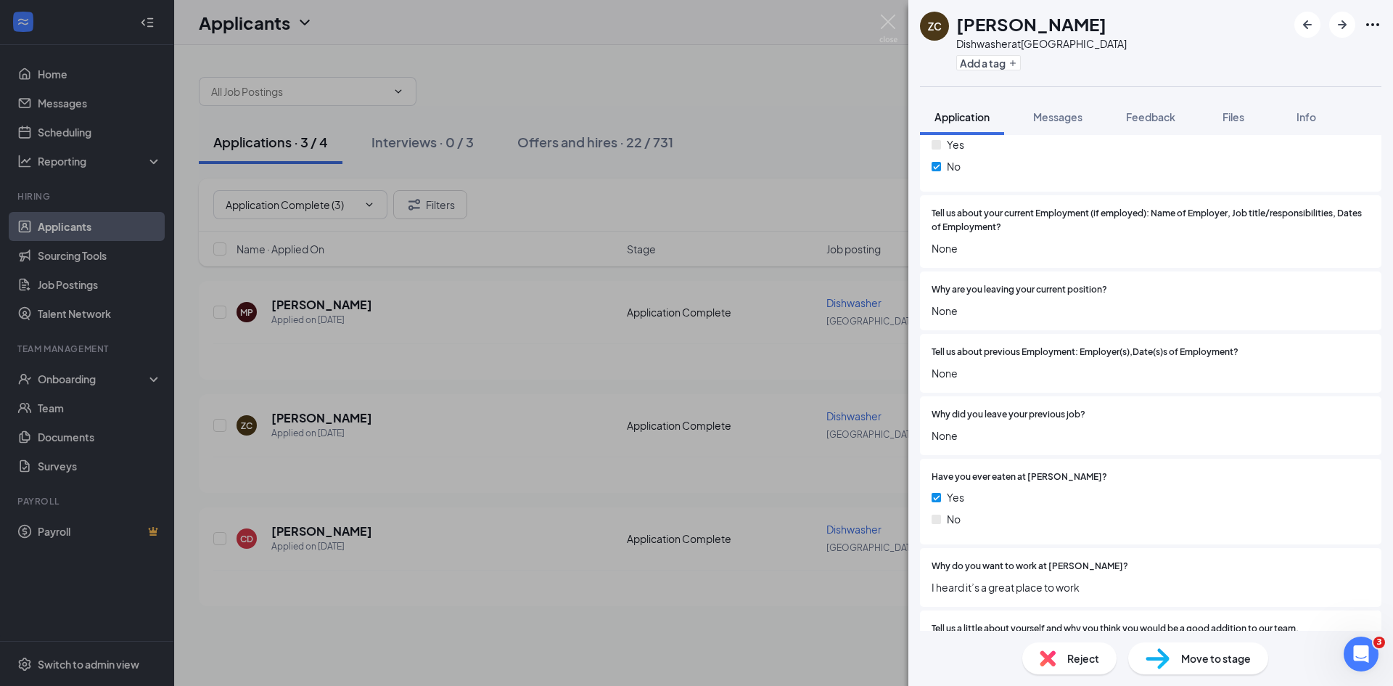
scroll to position [2698, 0]
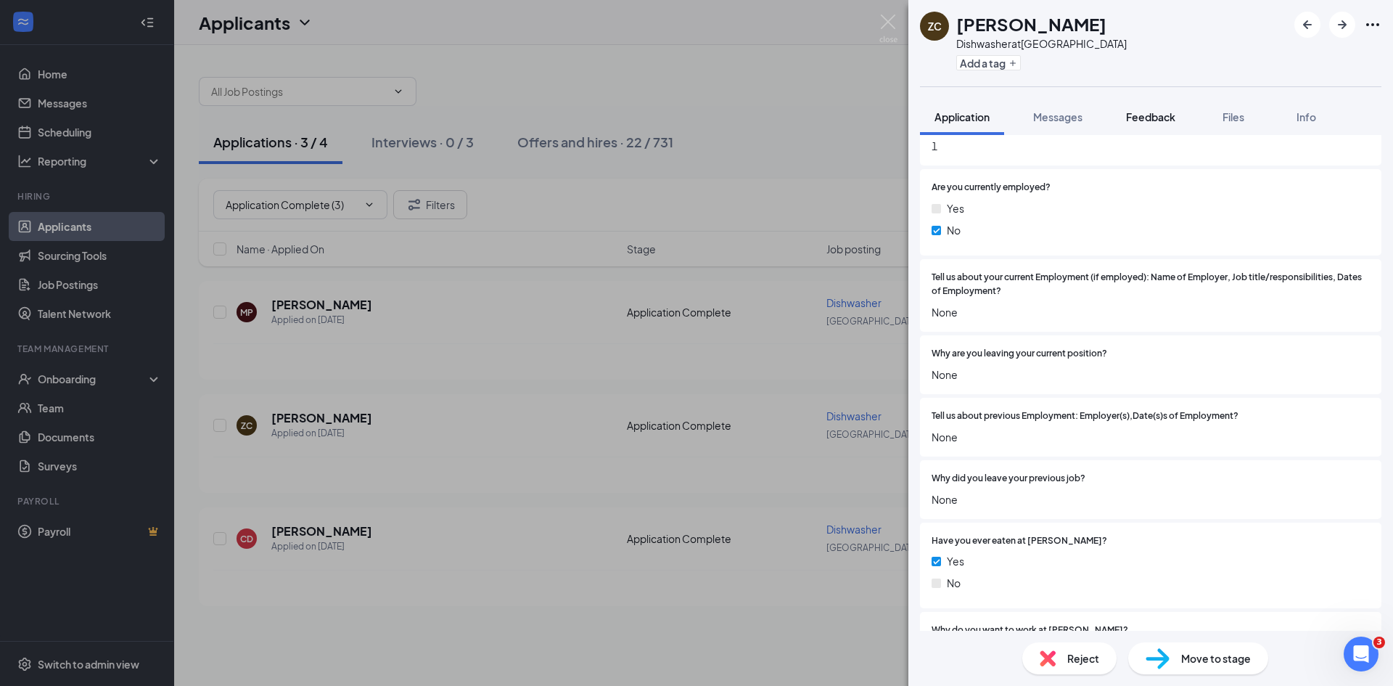
click at [1152, 114] on span "Feedback" at bounding box center [1150, 116] width 49 height 13
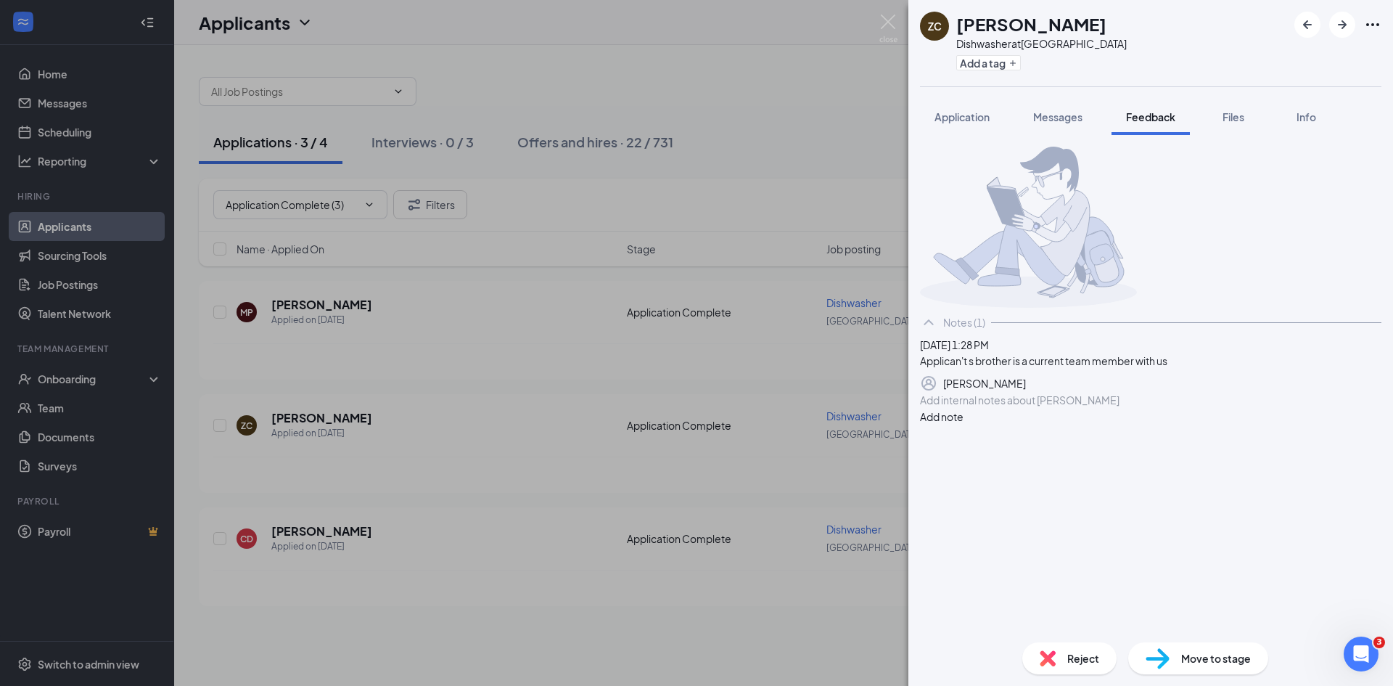
click at [1064, 654] on div "Reject" at bounding box center [1070, 658] width 94 height 32
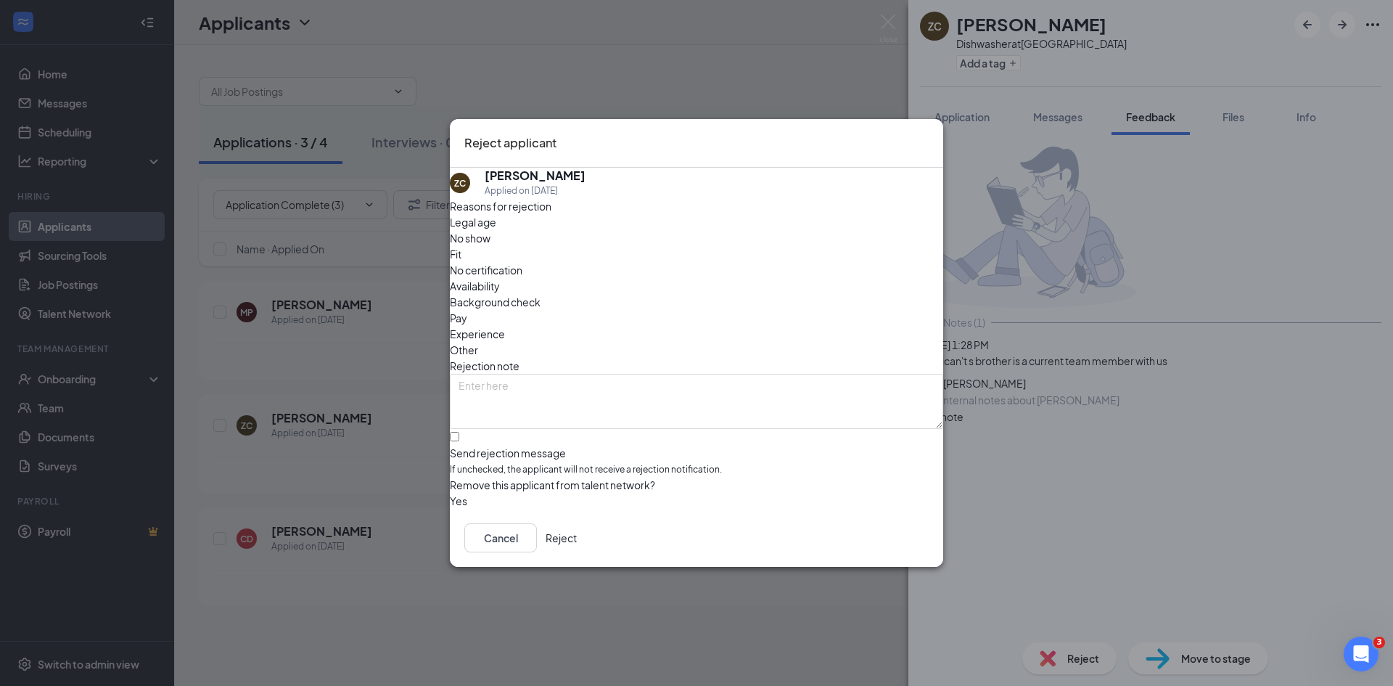
click at [577, 535] on button "Reject" at bounding box center [561, 537] width 31 height 29
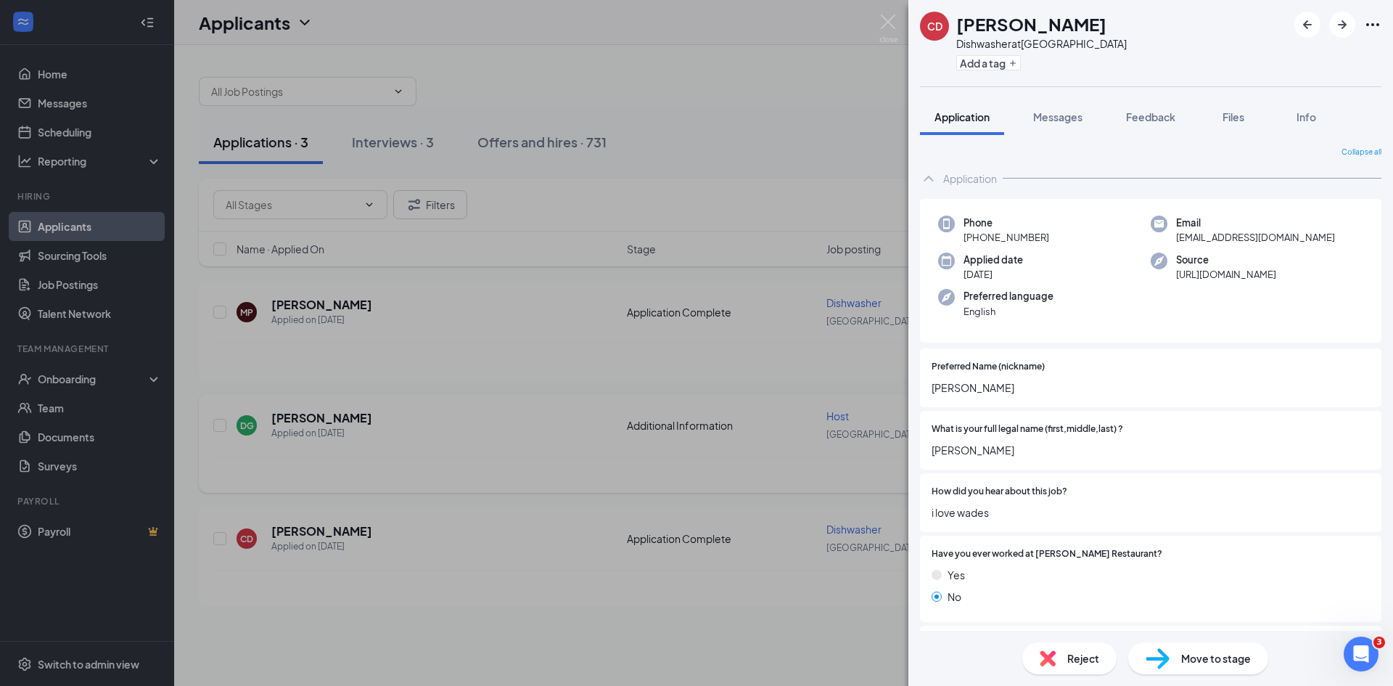
click at [477, 459] on div "CD [PERSON_NAME] Dishwasher at [GEOGRAPHIC_DATA] Add a tag Application Messages…" at bounding box center [696, 343] width 1393 height 686
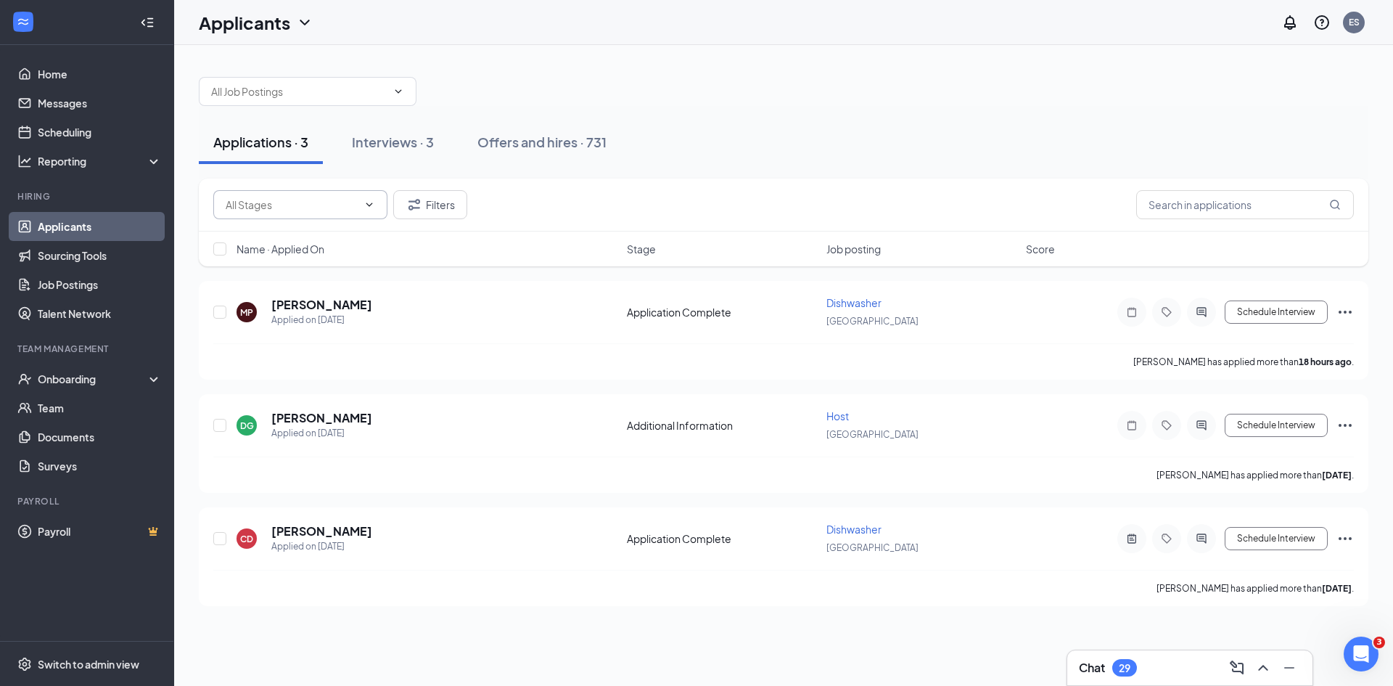
click at [256, 199] on input "text" at bounding box center [292, 205] width 132 height 16
click at [258, 247] on div "Application Complete (2)" at bounding box center [285, 240] width 118 height 16
type input "Application Complete (2)"
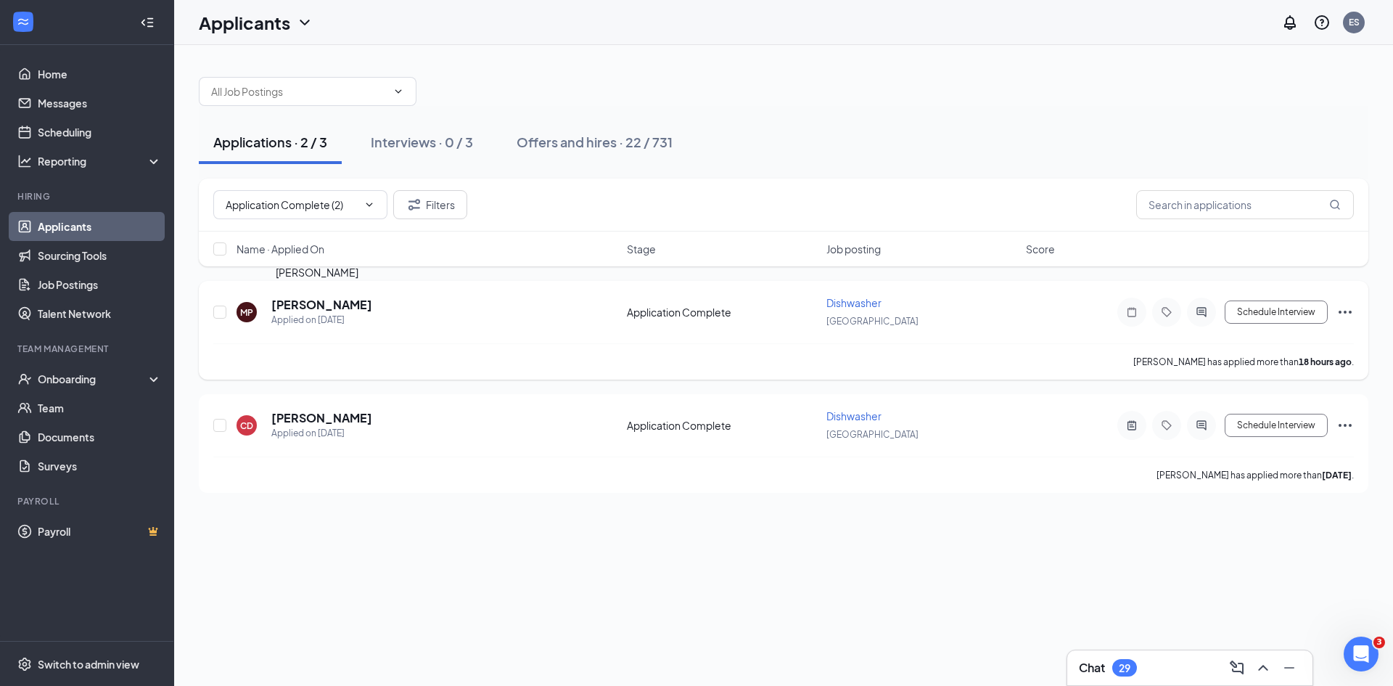
click at [289, 310] on h5 "[PERSON_NAME]" at bounding box center [321, 305] width 101 height 16
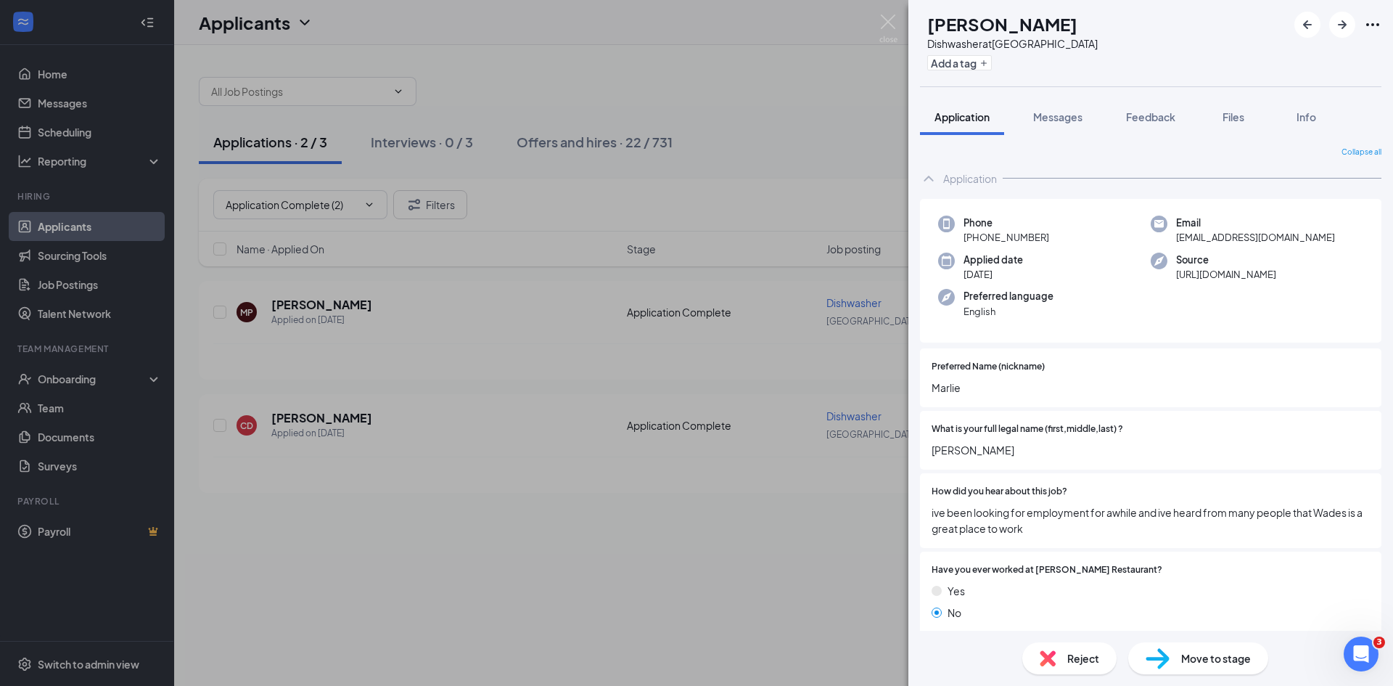
drag, startPoint x: 1059, startPoint y: 171, endPoint x: 1048, endPoint y: 176, distance: 12.0
click at [1049, 176] on div "Application" at bounding box center [1151, 178] width 462 height 29
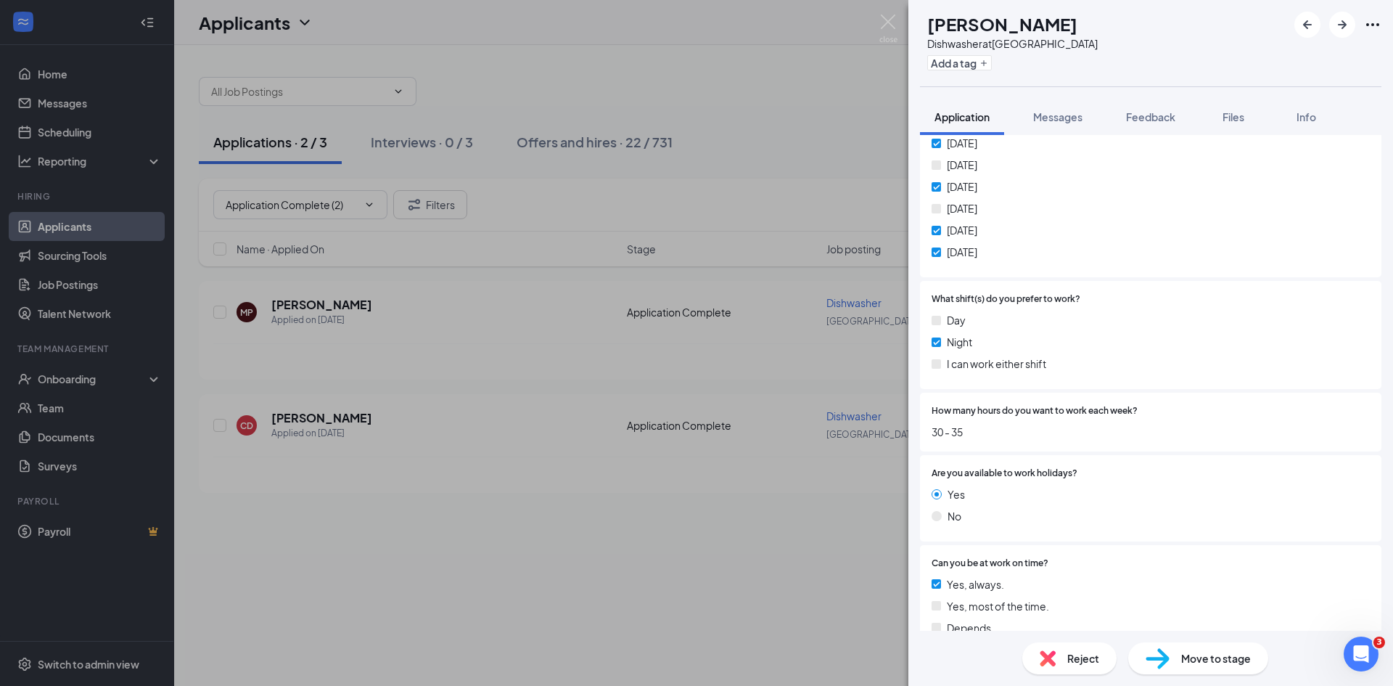
scroll to position [145, 0]
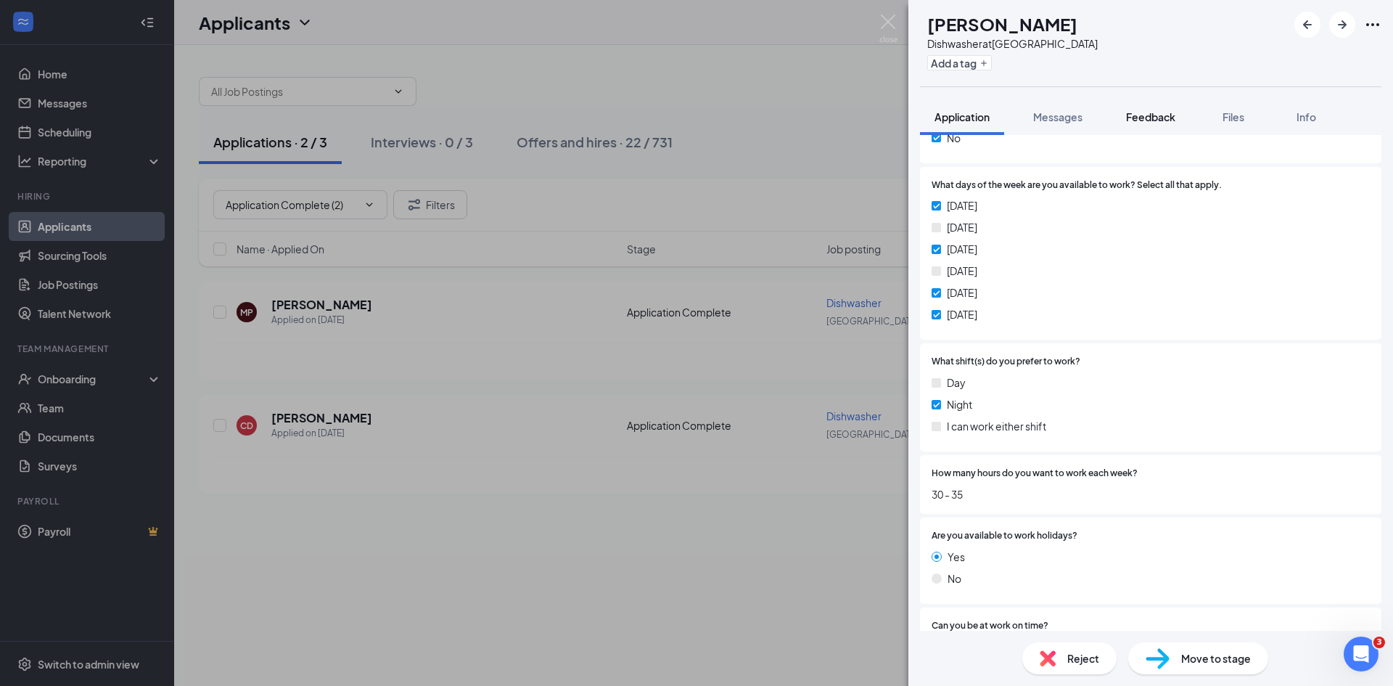
click at [1149, 118] on span "Feedback" at bounding box center [1150, 116] width 49 height 13
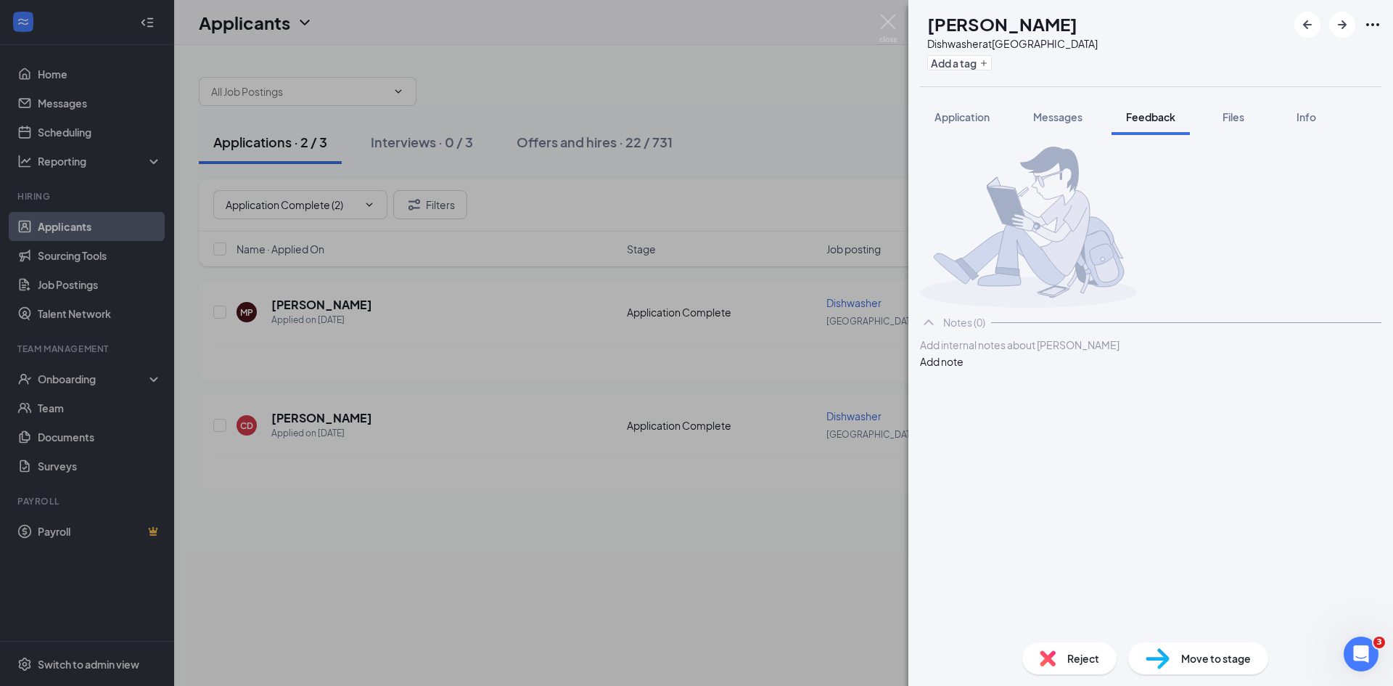
drag, startPoint x: 996, startPoint y: 419, endPoint x: 996, endPoint y: 411, distance: 8.7
click at [996, 369] on div "Add internal notes about Marlie Pruitt Add note" at bounding box center [1151, 353] width 462 height 33
click at [992, 353] on div at bounding box center [1151, 344] width 460 height 15
click at [964, 369] on button "Add note" at bounding box center [942, 361] width 44 height 16
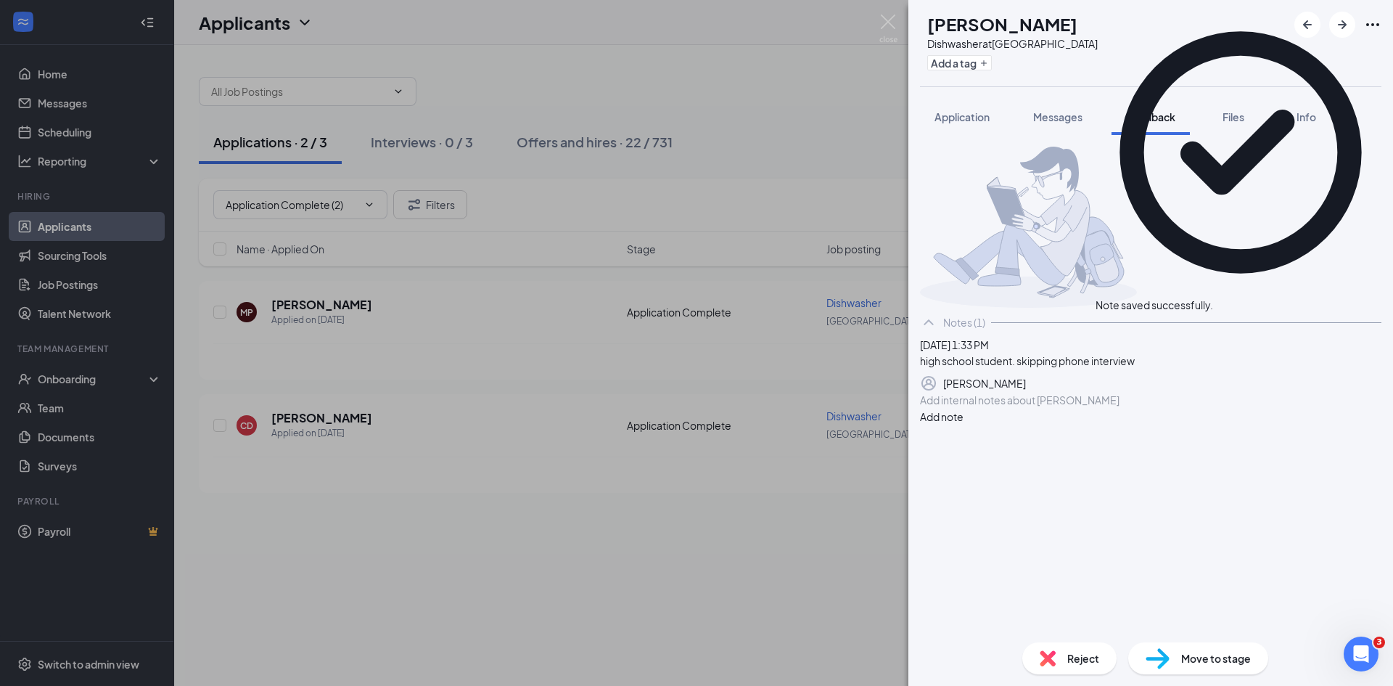
click at [1168, 656] on img at bounding box center [1158, 658] width 24 height 21
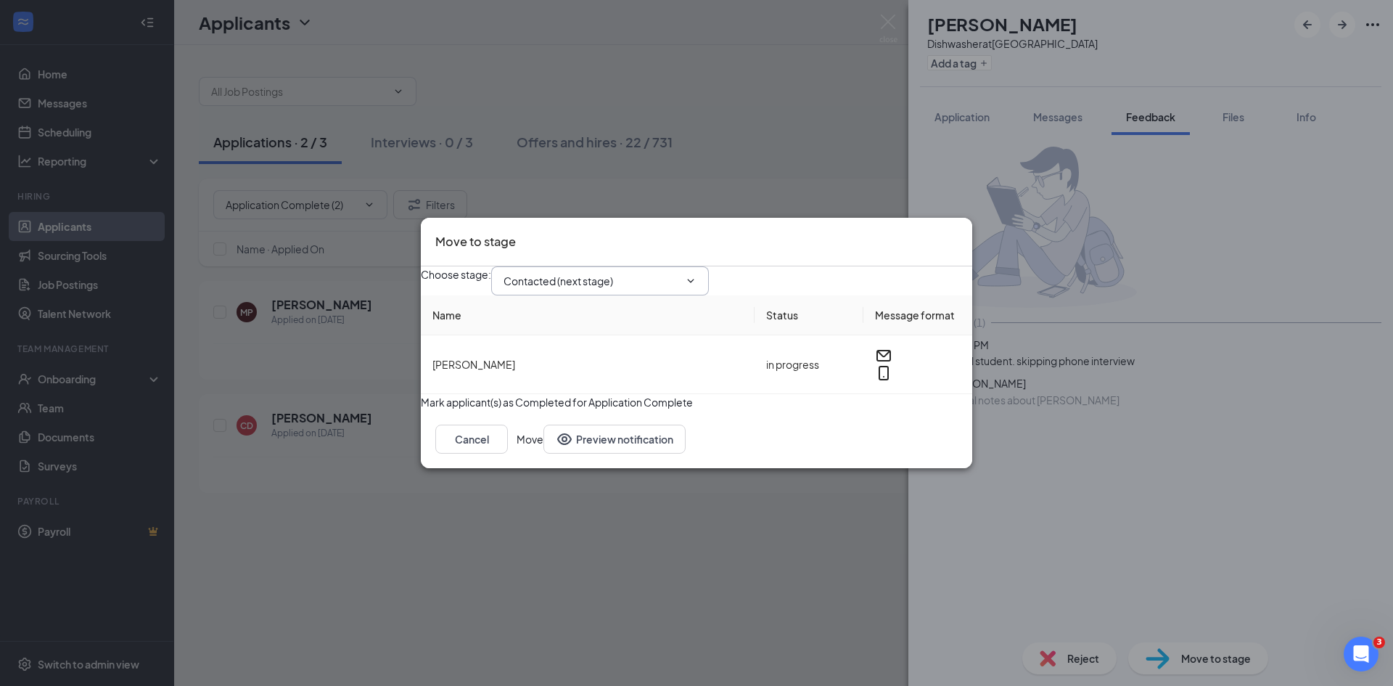
click at [543, 273] on input "Contacted (next stage)" at bounding box center [592, 281] width 176 height 16
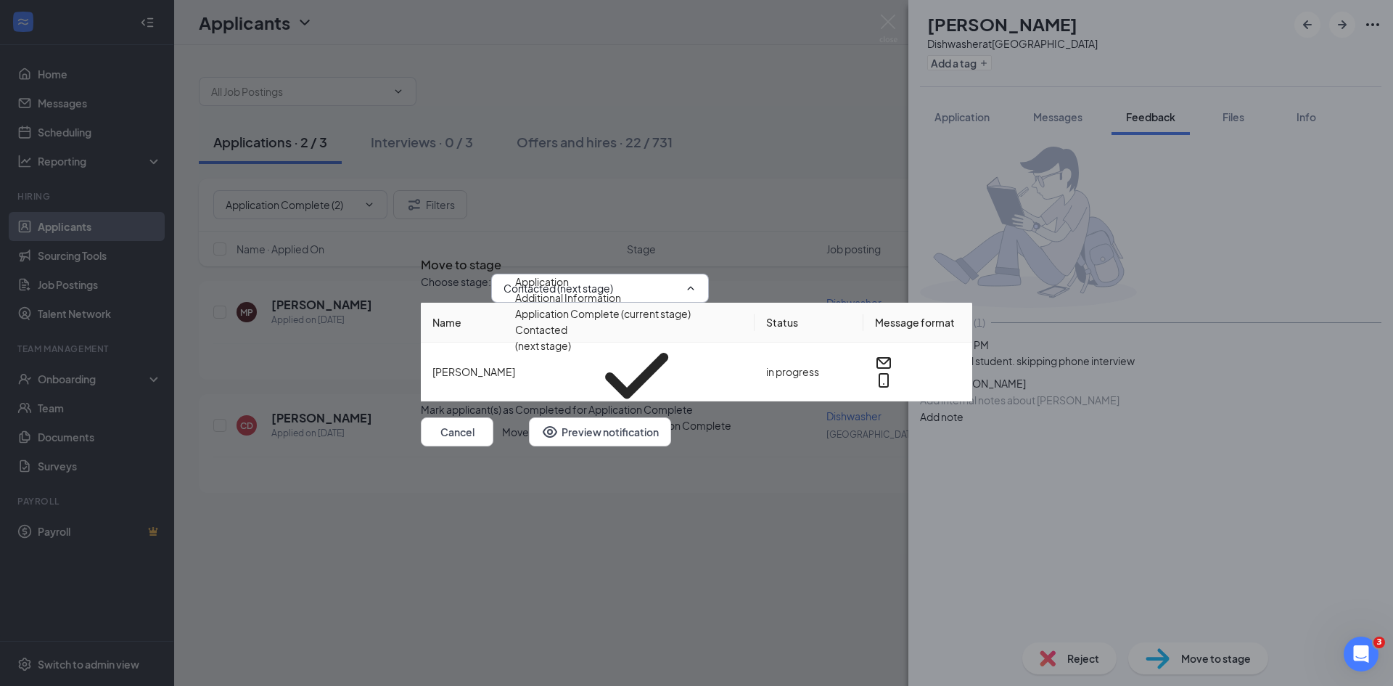
click at [575, 446] on div "Onsite Interview" at bounding box center [554, 454] width 78 height 16
type input "Onsite Interview"
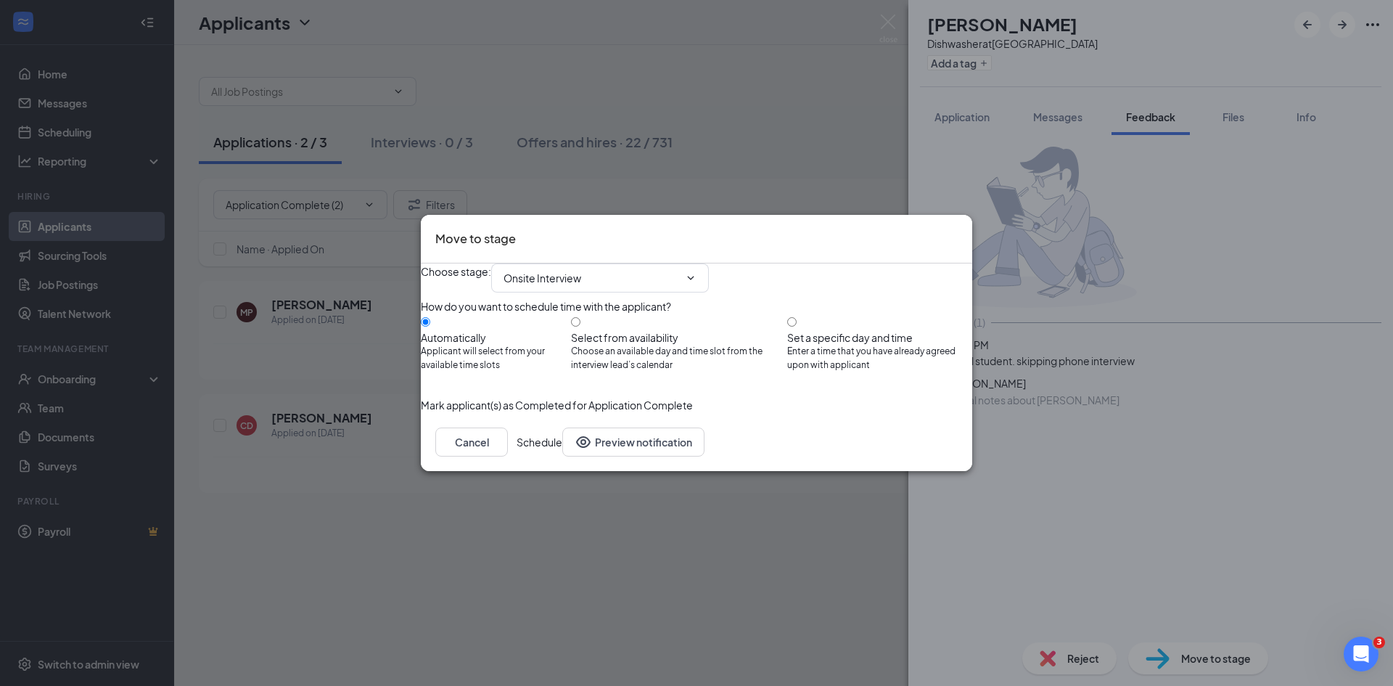
click at [562, 456] on button "Schedule" at bounding box center [540, 441] width 46 height 29
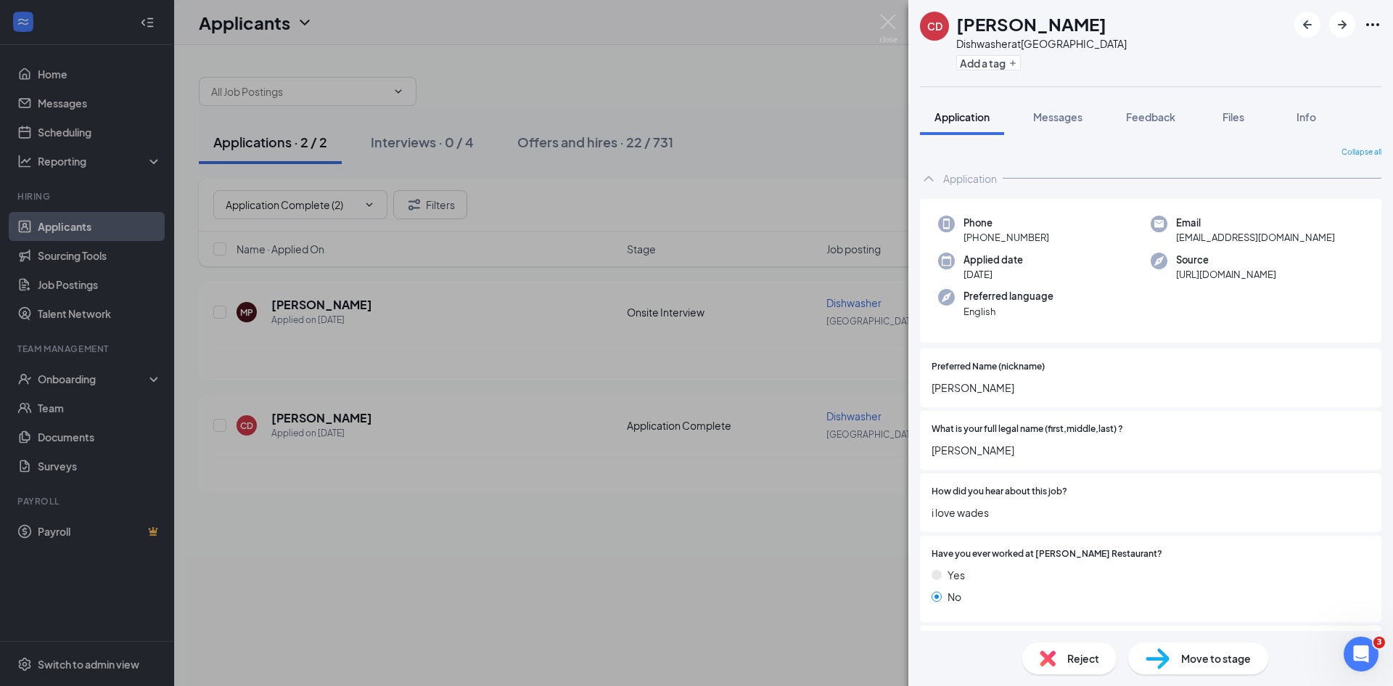
click at [326, 459] on div "CD [PERSON_NAME] Dishwasher at [GEOGRAPHIC_DATA] Add a tag Application Messages…" at bounding box center [696, 343] width 1393 height 686
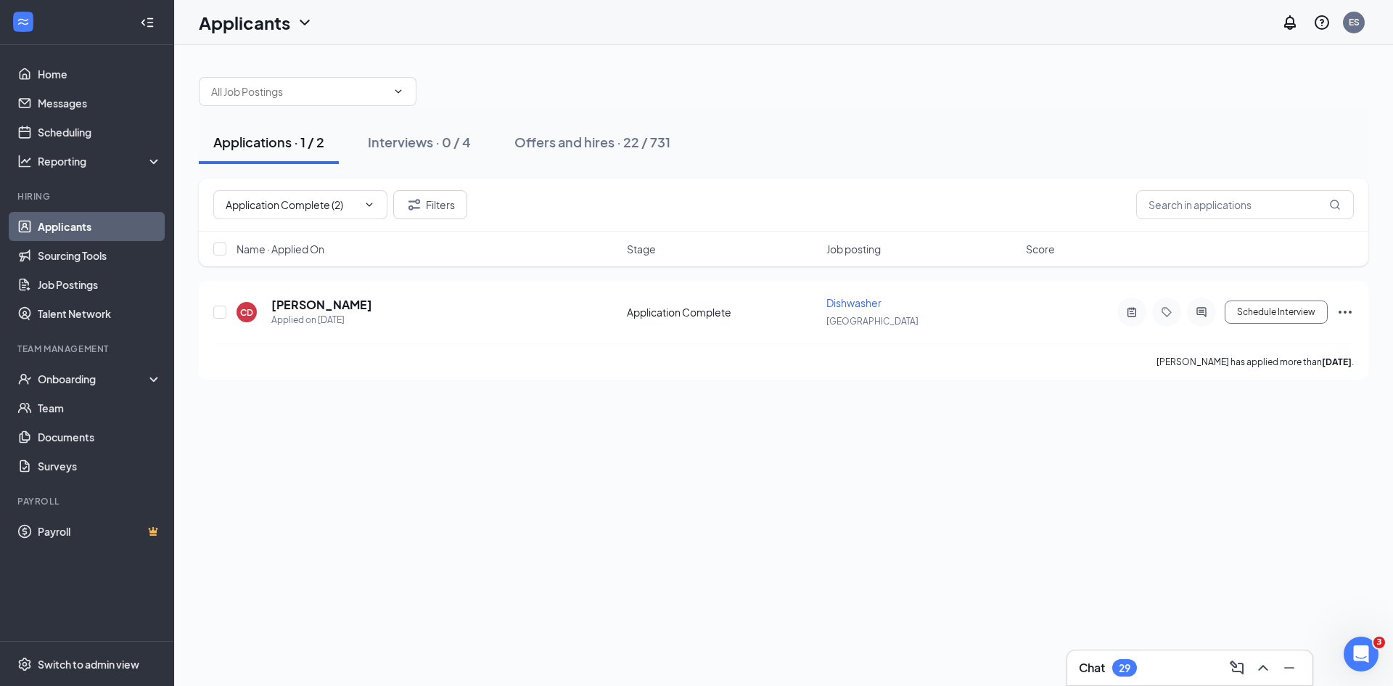
click at [316, 416] on div "Applications · 1 / 2 Interviews · 0 / 4 Offers and hires · 22 / 731 Application…" at bounding box center [783, 365] width 1219 height 641
click at [322, 300] on h5 "[PERSON_NAME]" at bounding box center [321, 305] width 101 height 16
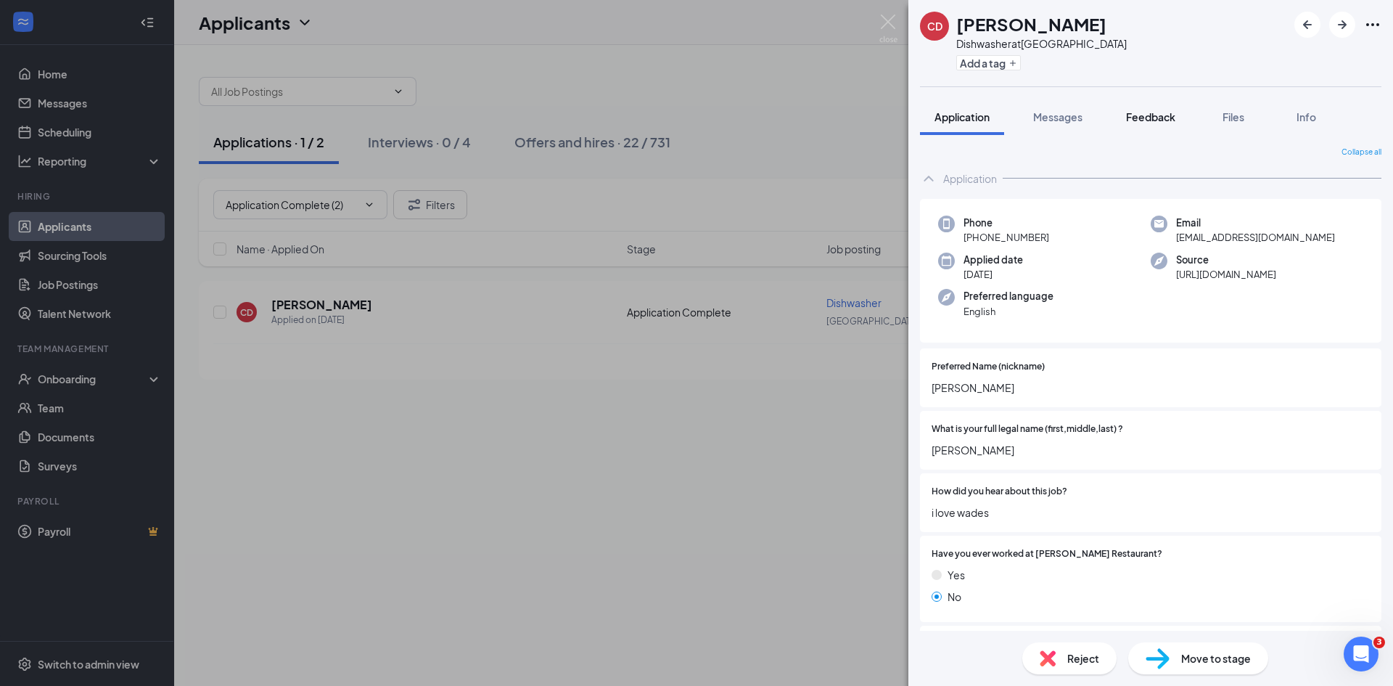
click at [1152, 115] on span "Feedback" at bounding box center [1150, 116] width 49 height 13
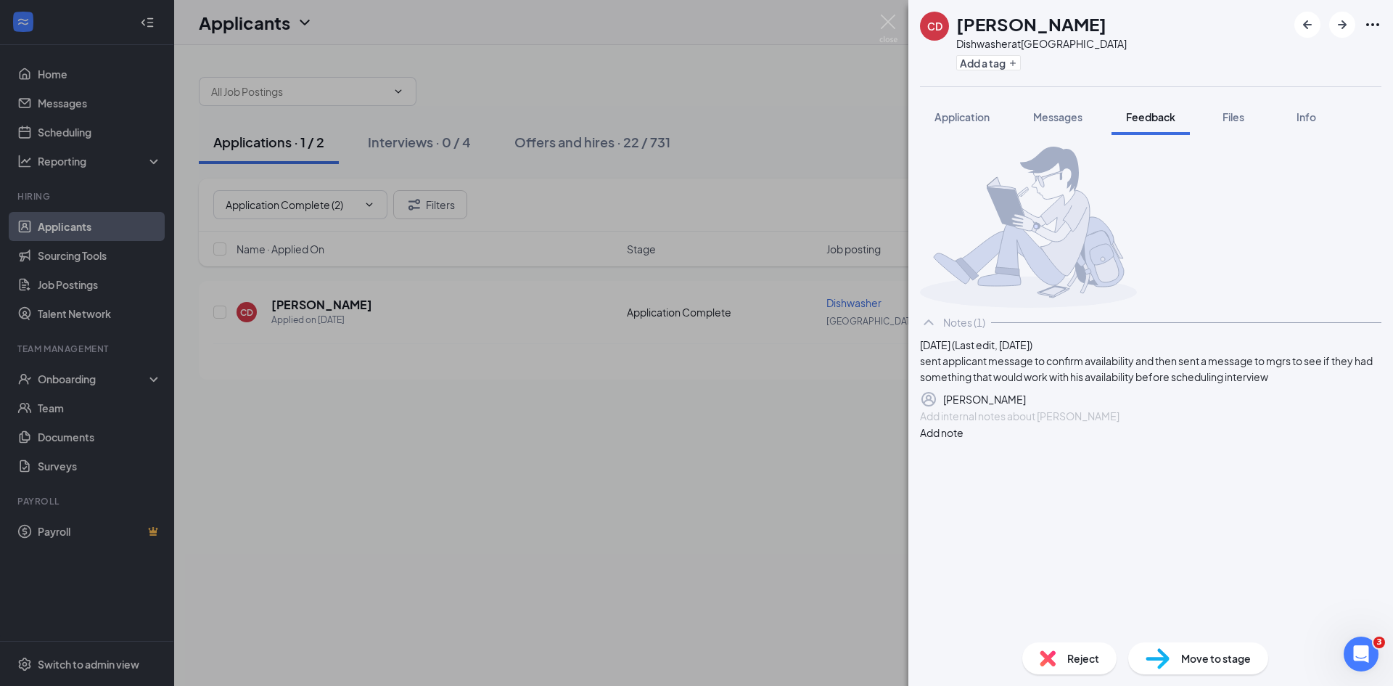
click at [1041, 424] on div at bounding box center [1151, 416] width 460 height 15
click at [964, 456] on button "Add note" at bounding box center [942, 448] width 44 height 16
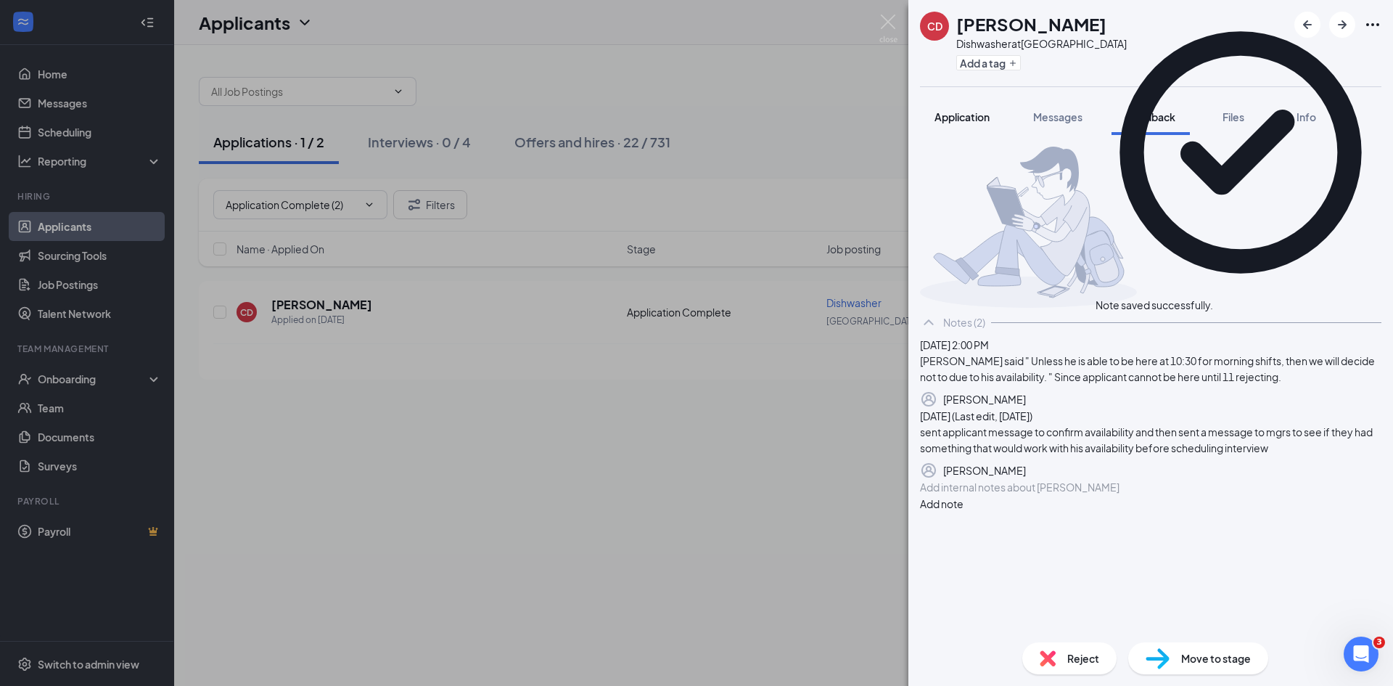
click at [961, 118] on span "Application" at bounding box center [962, 116] width 55 height 13
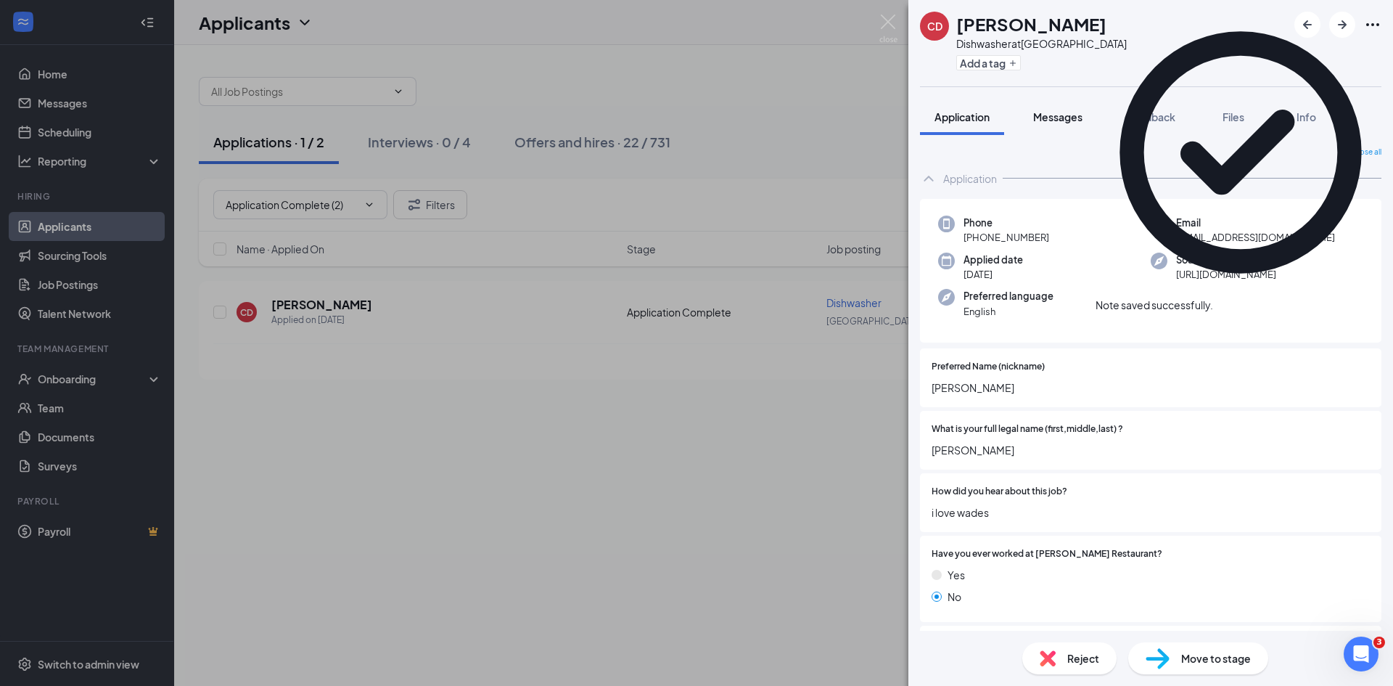
click at [1060, 117] on span "Messages" at bounding box center [1057, 116] width 49 height 13
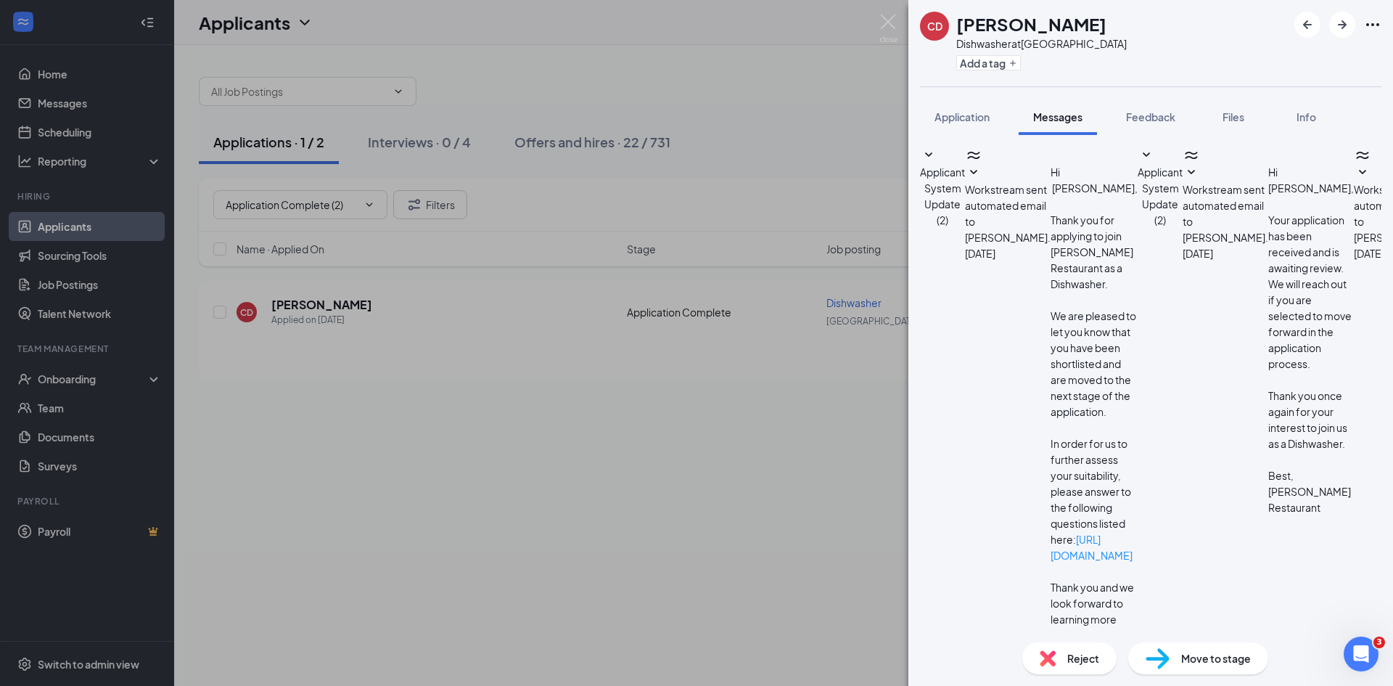
scroll to position [189, 0]
click at [1056, 658] on div "Reject" at bounding box center [1070, 658] width 94 height 32
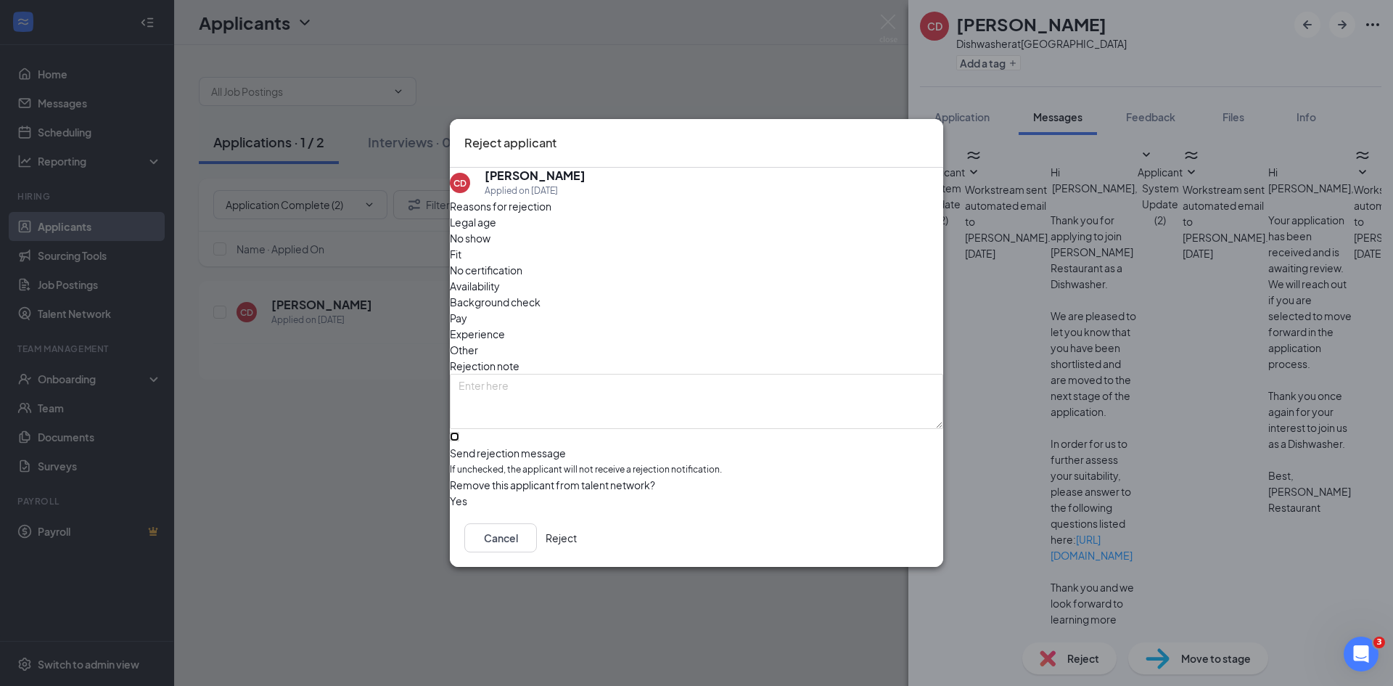
click at [459, 432] on input "Send rejection message If unchecked, the applicant will not receive a rejection…" at bounding box center [454, 436] width 9 height 9
checkbox input "true"
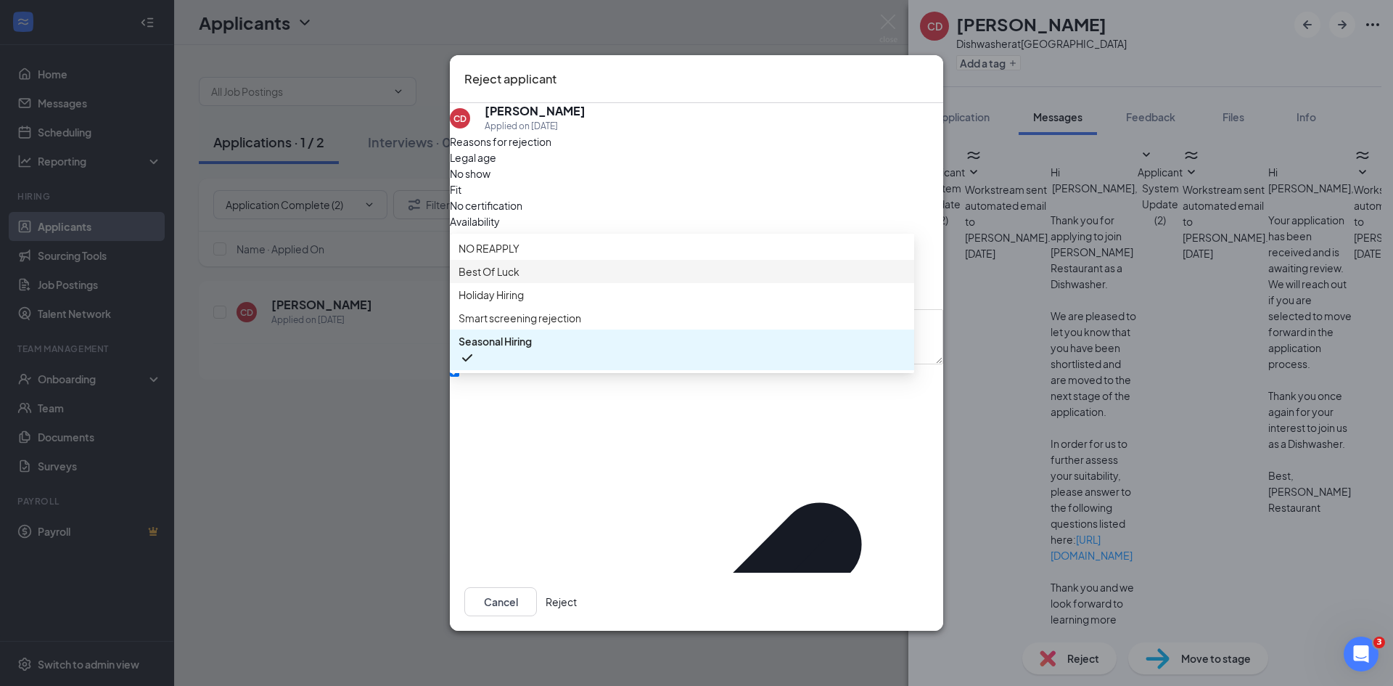
click at [517, 279] on span "Best Of Luck" at bounding box center [489, 271] width 61 height 16
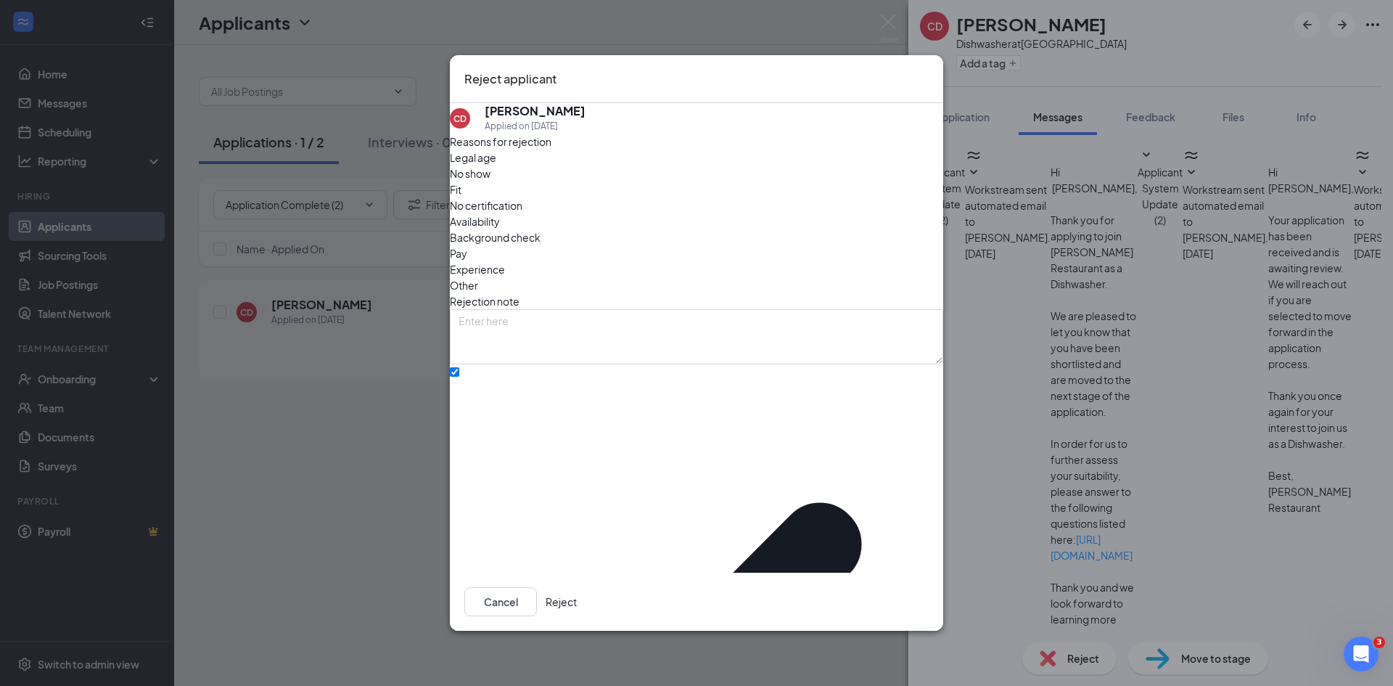
click at [577, 587] on button "Reject" at bounding box center [561, 601] width 31 height 29
